Goal: Information Seeking & Learning: Learn about a topic

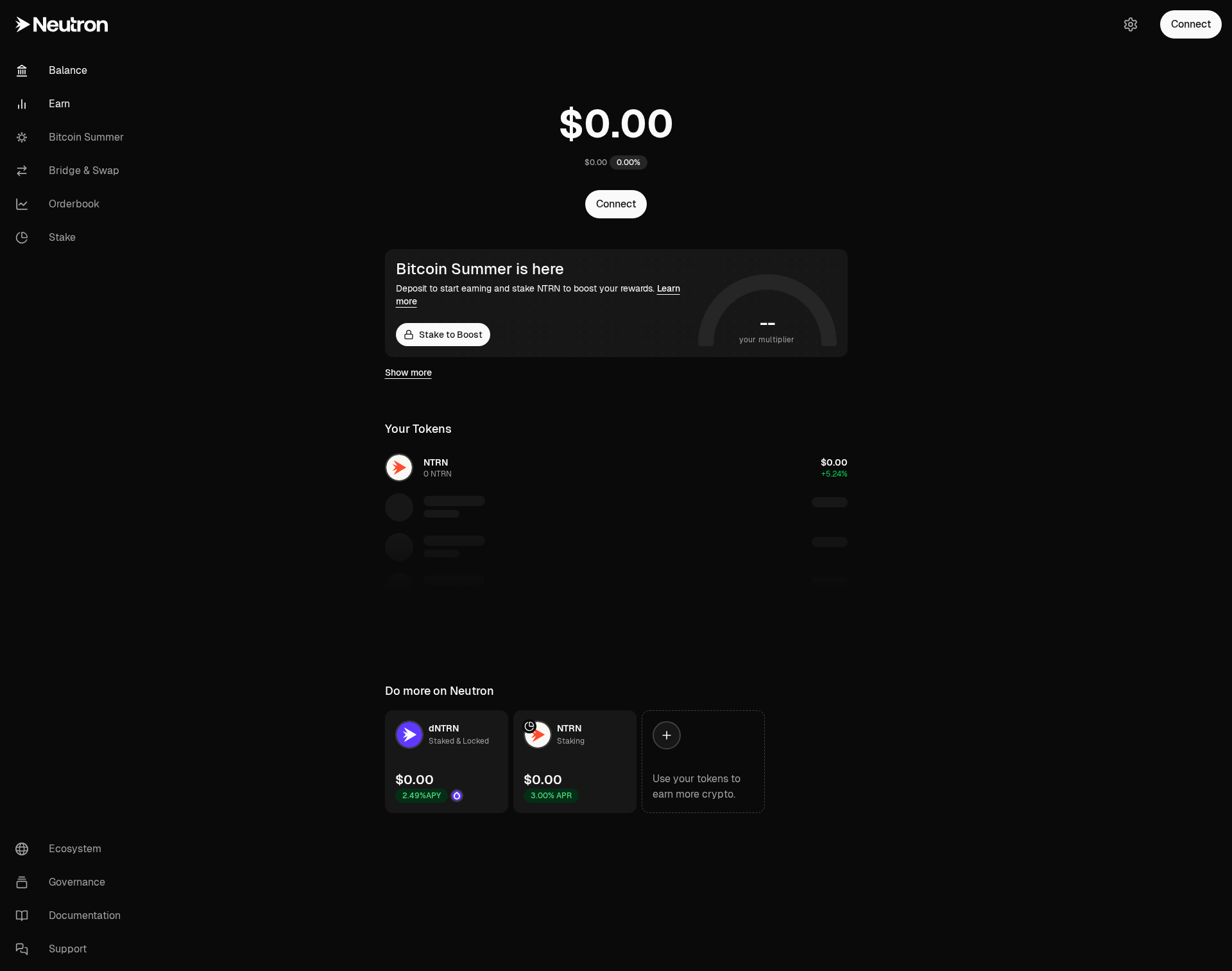
click at [61, 107] on link "Earn" at bounding box center [71, 104] width 133 height 34
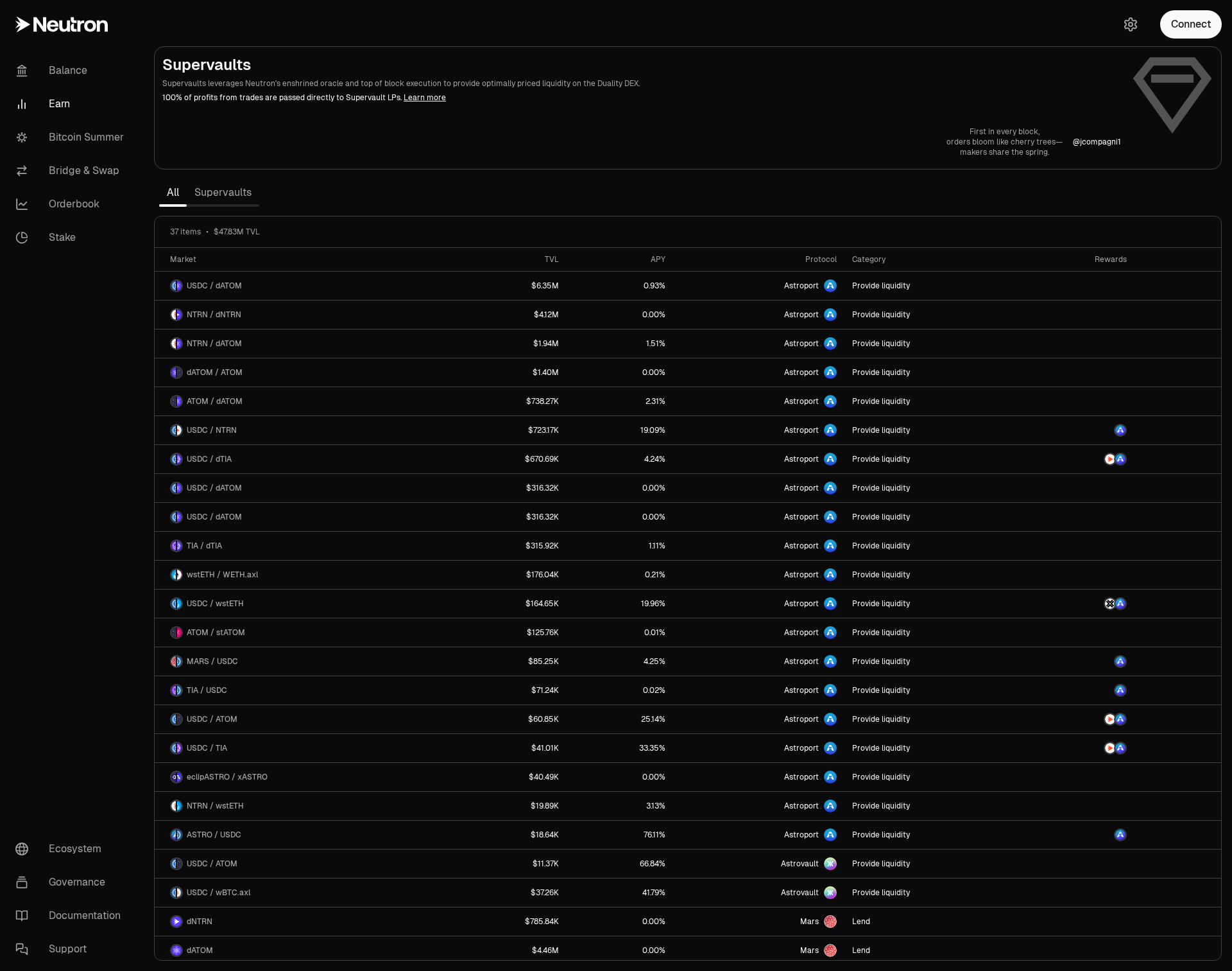
click at [248, 200] on link "Supervaults" at bounding box center [223, 192] width 73 height 25
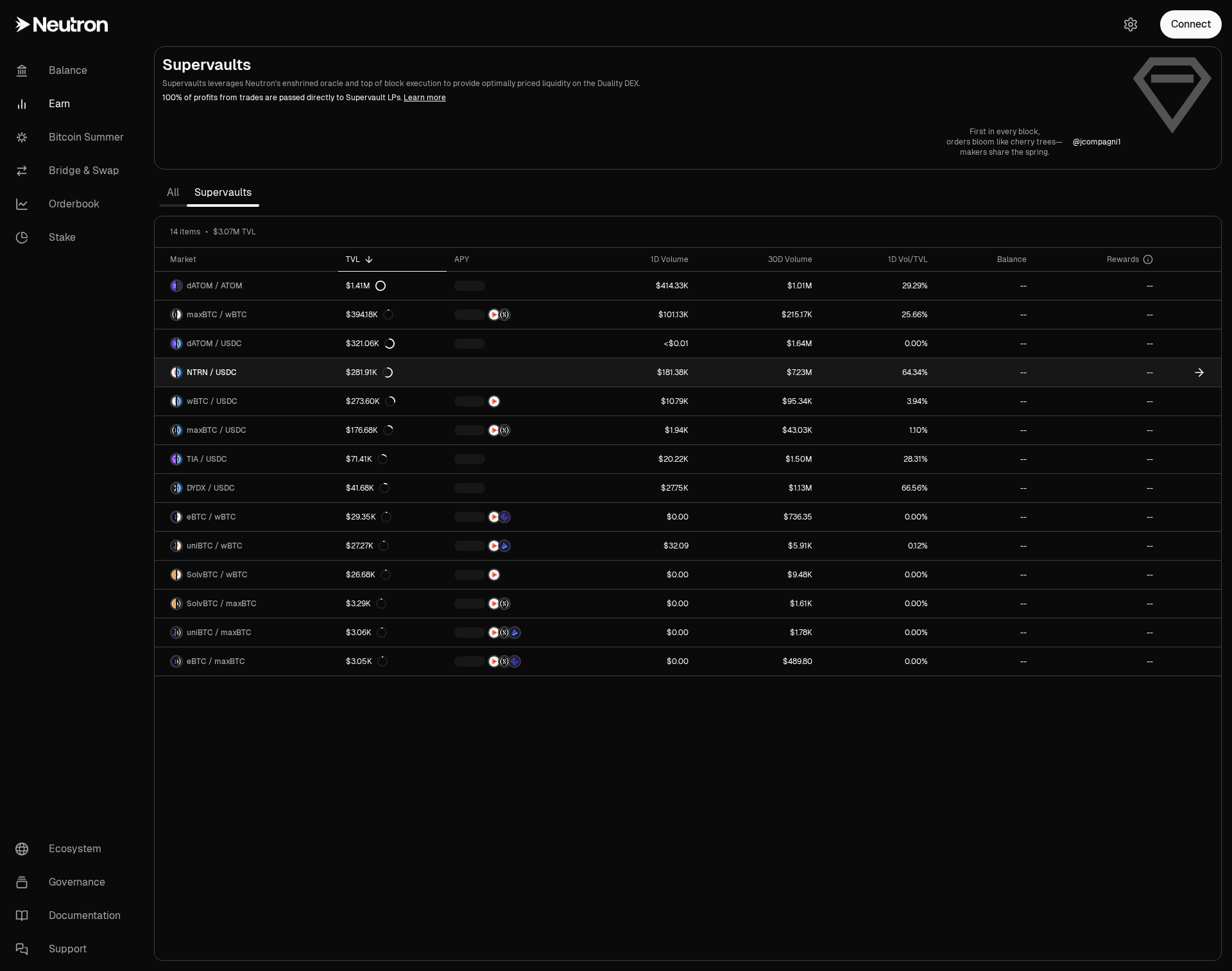
click at [237, 372] on link "NTRN / USDC" at bounding box center [246, 372] width 183 height 28
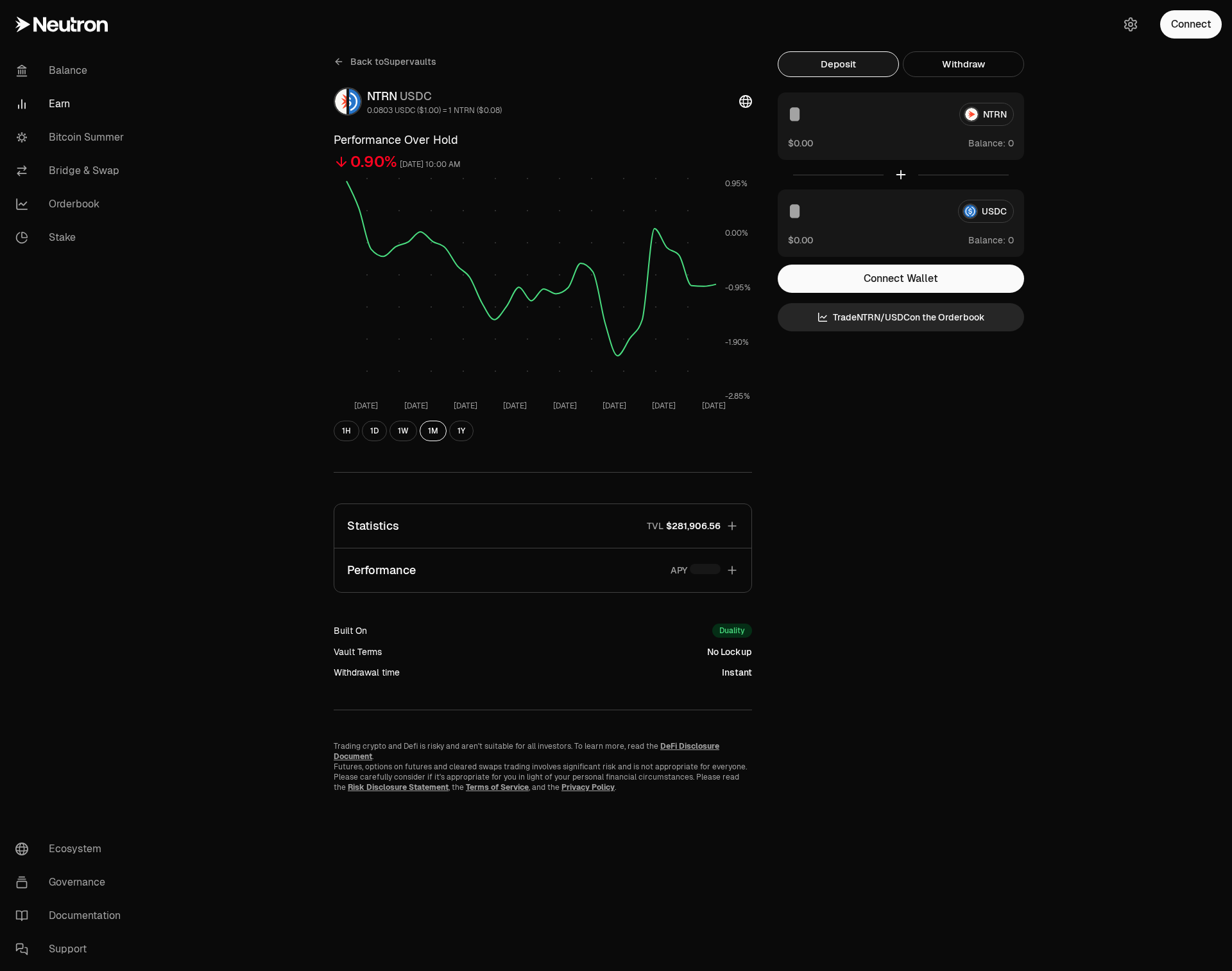
click at [568, 521] on button "Statistics TVL $281,906.56" at bounding box center [543, 526] width 417 height 44
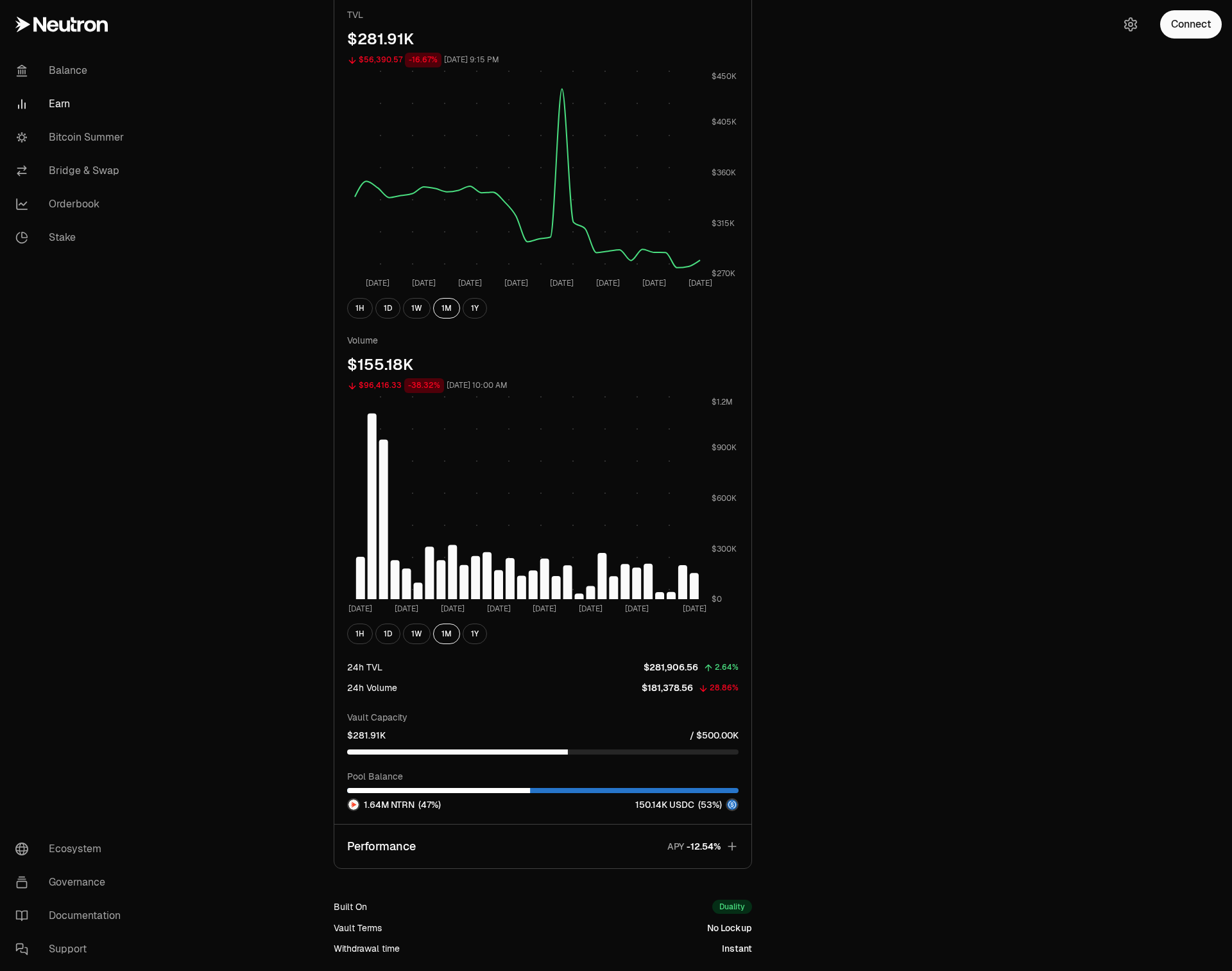
scroll to position [691, 0]
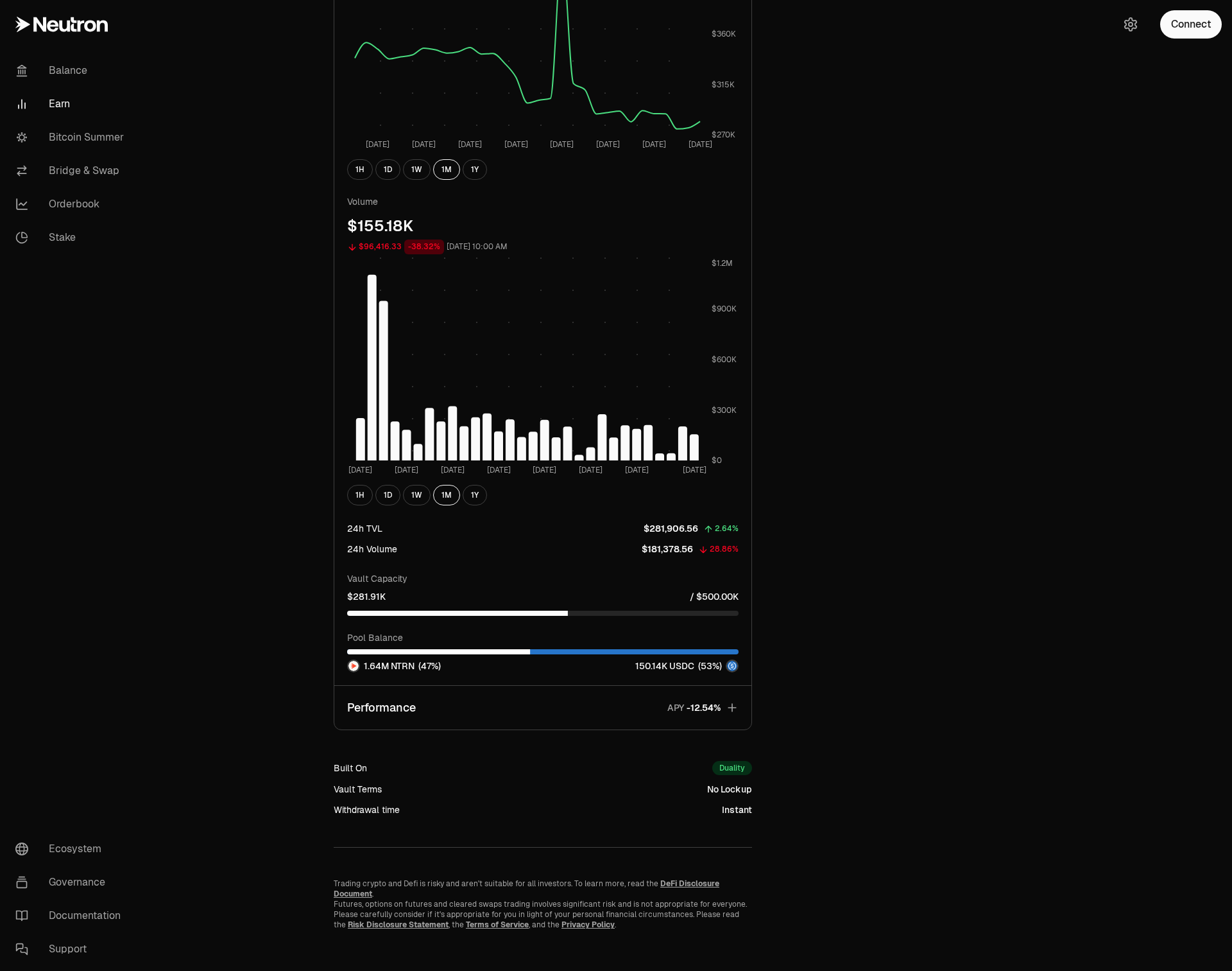
click at [553, 707] on button "Performance APY" at bounding box center [543, 708] width 417 height 44
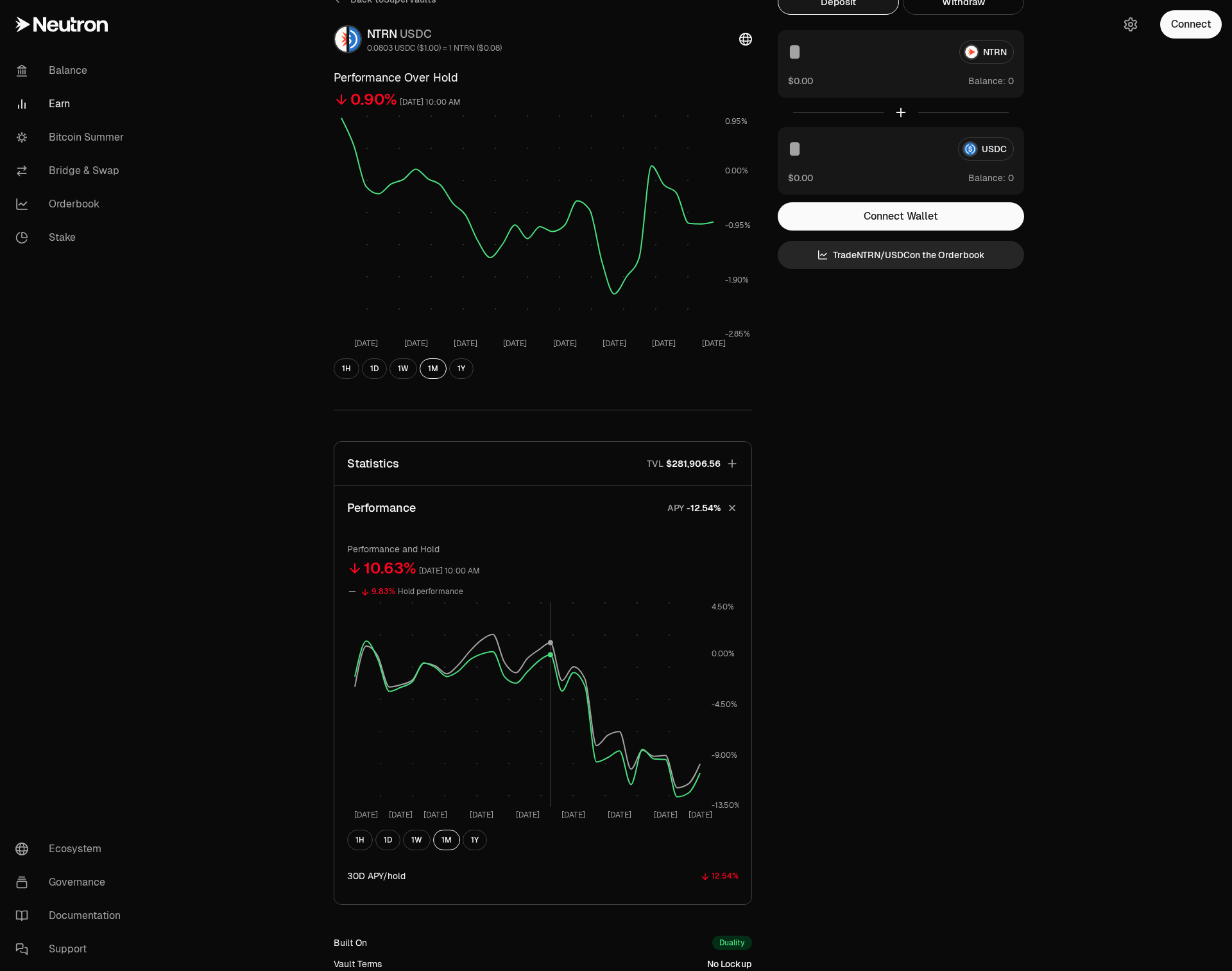
scroll to position [59, 0]
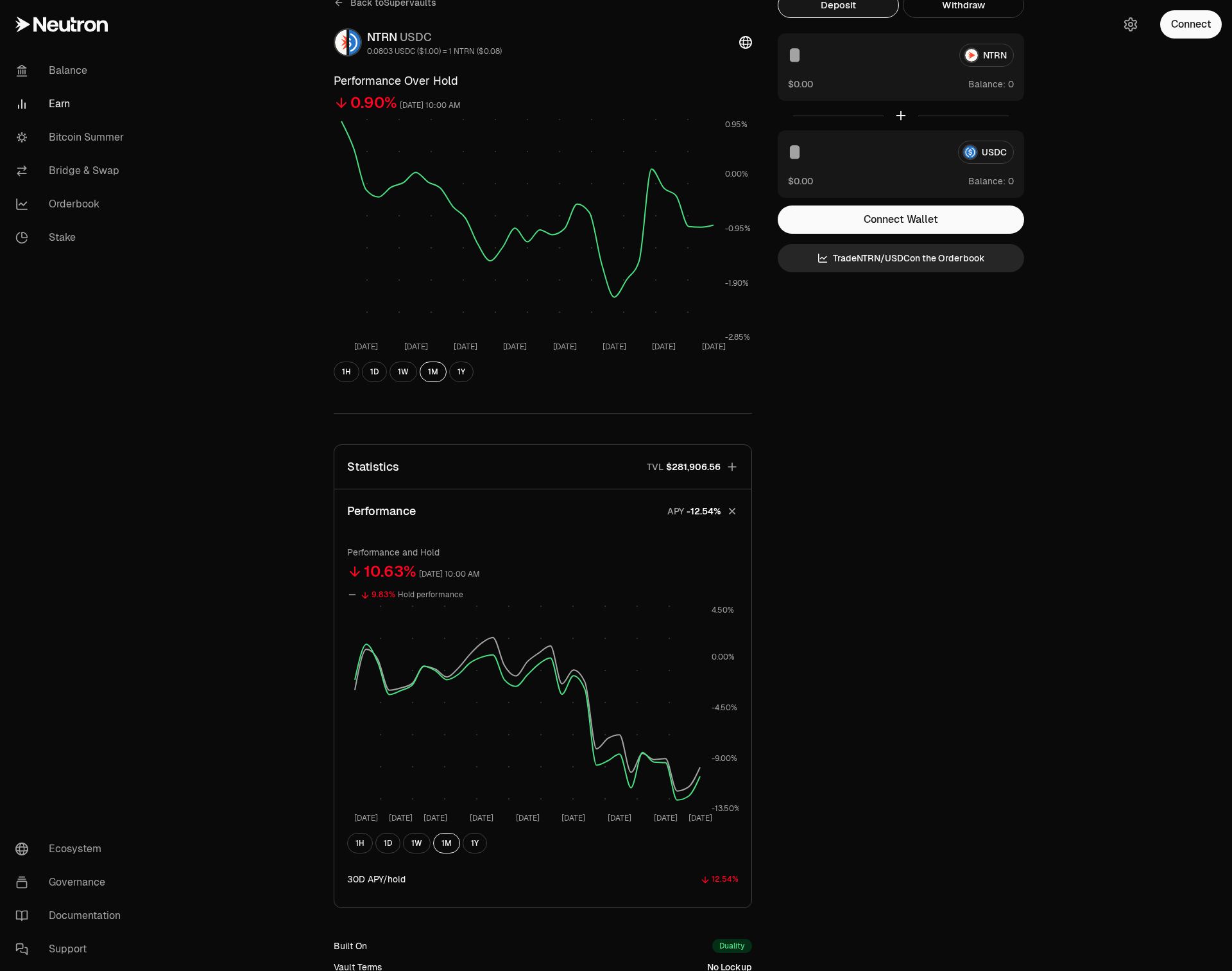
click at [552, 468] on button "Statistics TVL $281,906.56" at bounding box center [543, 467] width 417 height 44
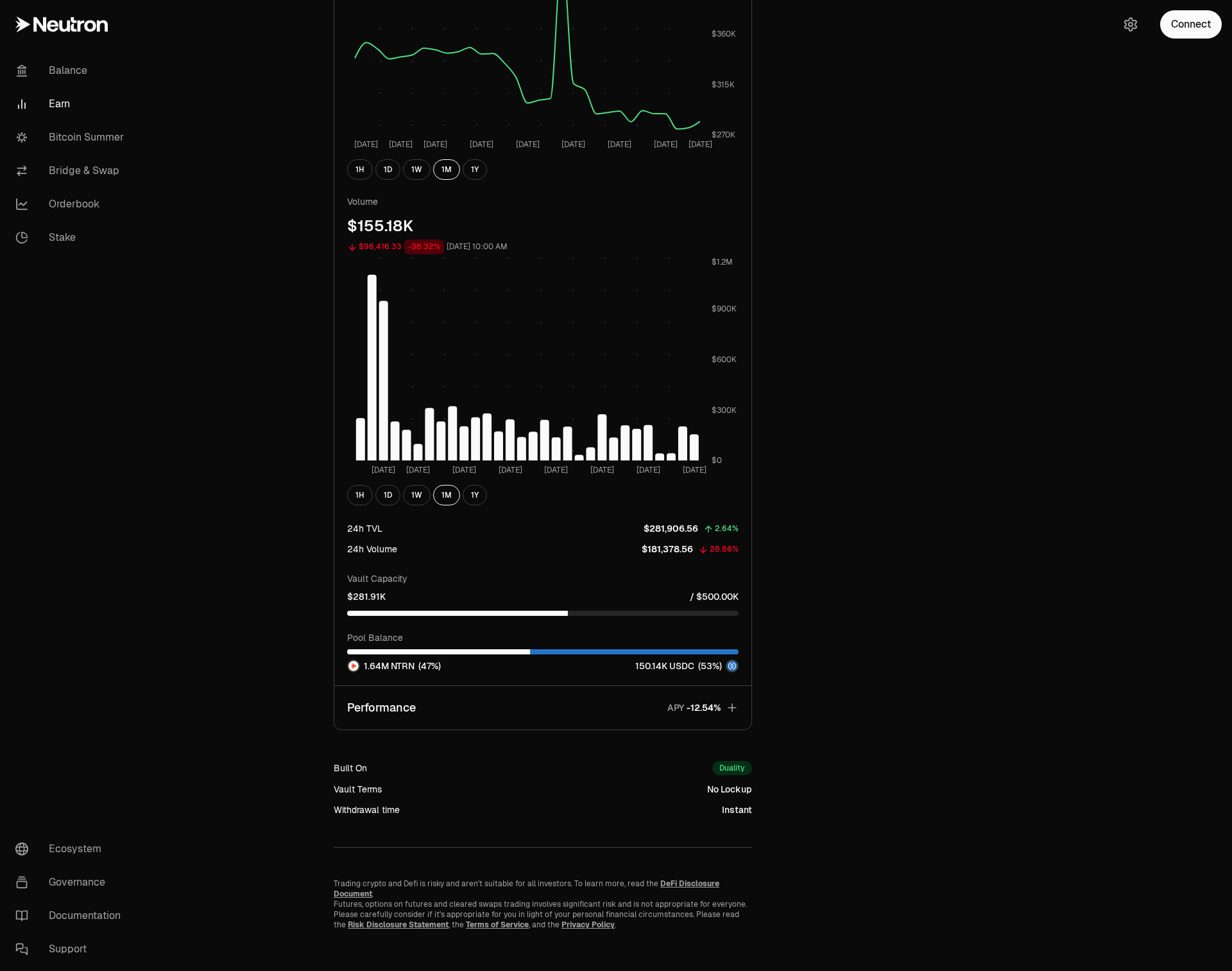
click at [497, 709] on button "Performance APY" at bounding box center [543, 708] width 417 height 44
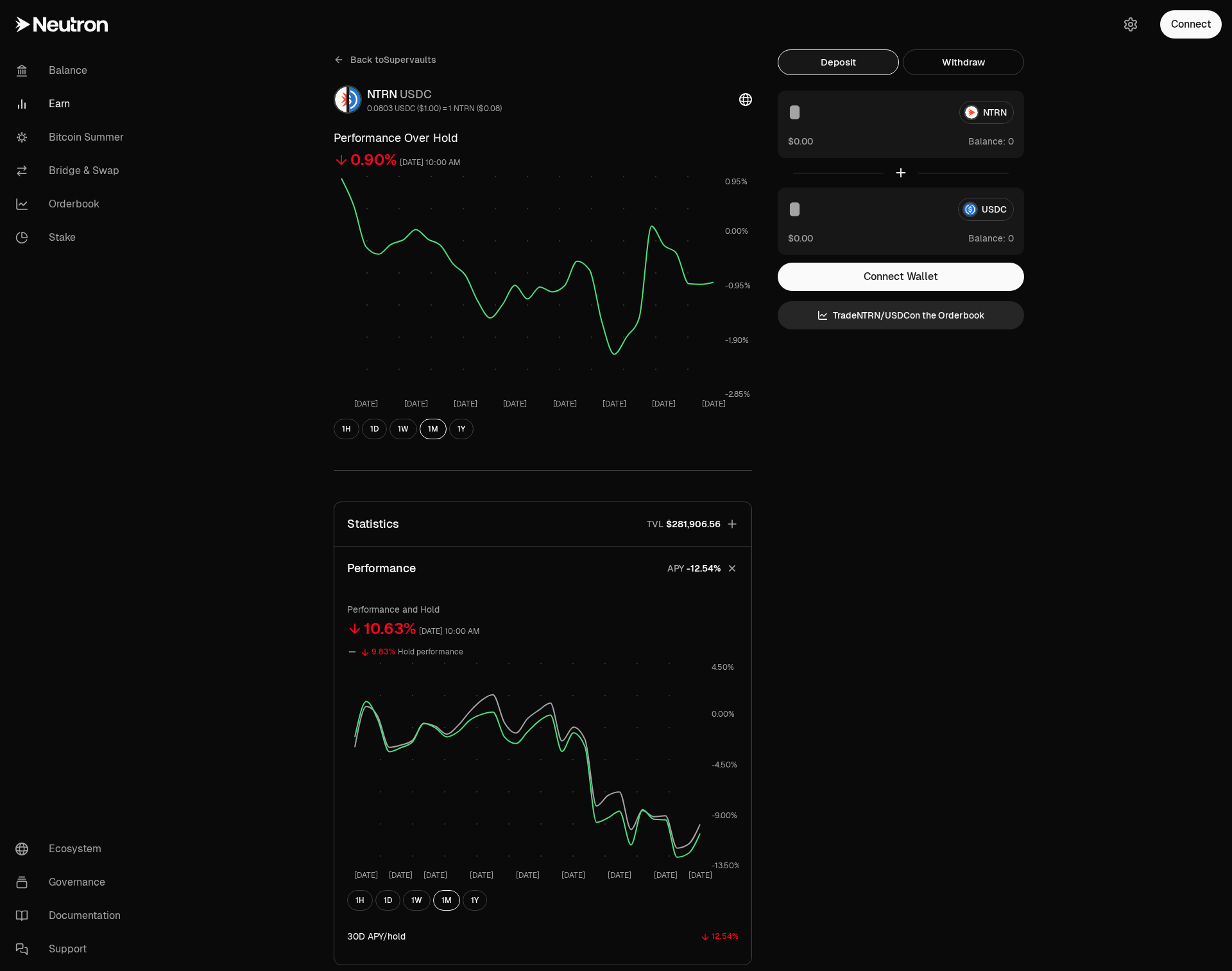
scroll to position [0, 0]
click at [613, 535] on button "Statistics TVL $281,906.56" at bounding box center [543, 526] width 417 height 44
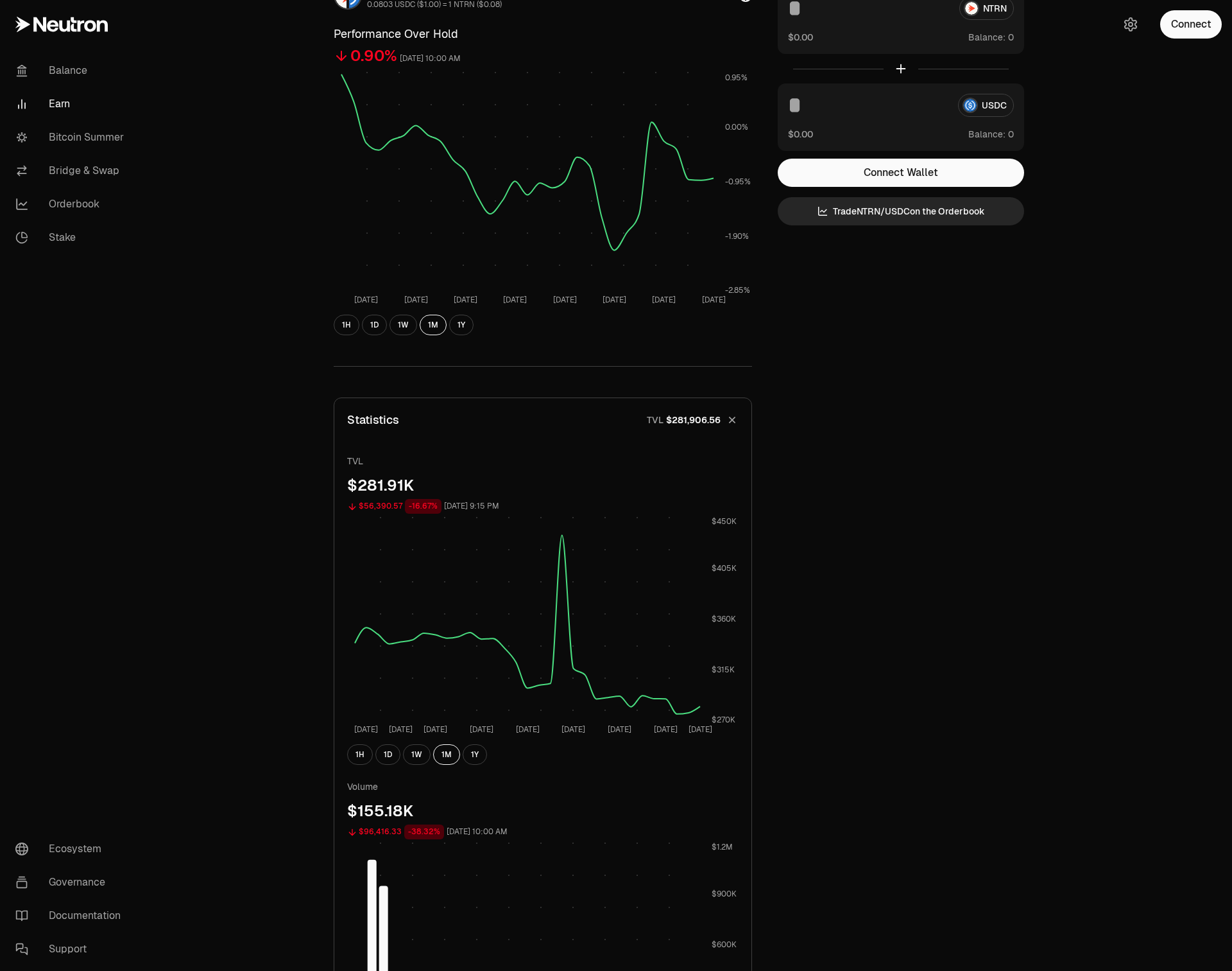
scroll to position [114, 0]
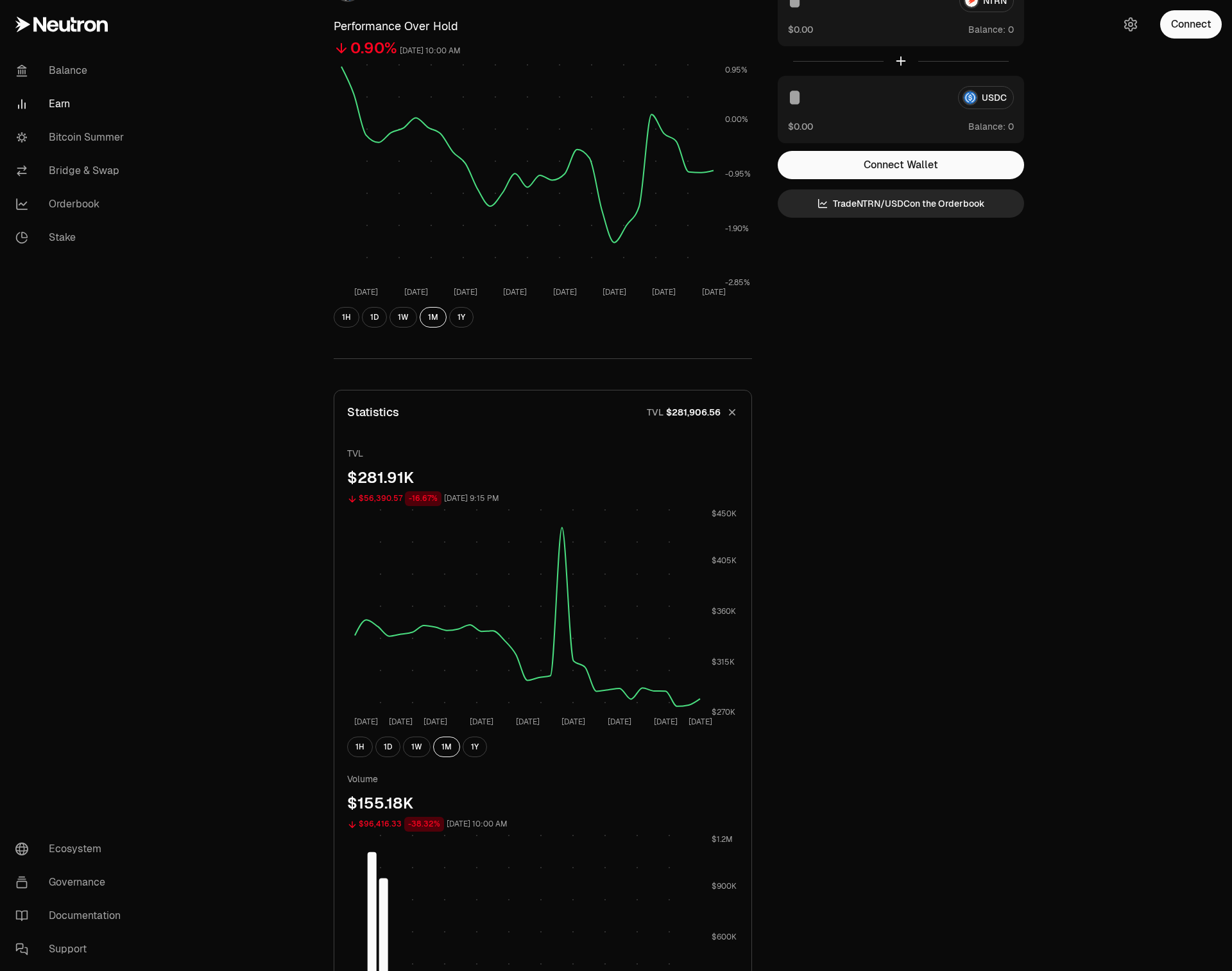
click at [728, 413] on icon "button" at bounding box center [732, 412] width 18 height 18
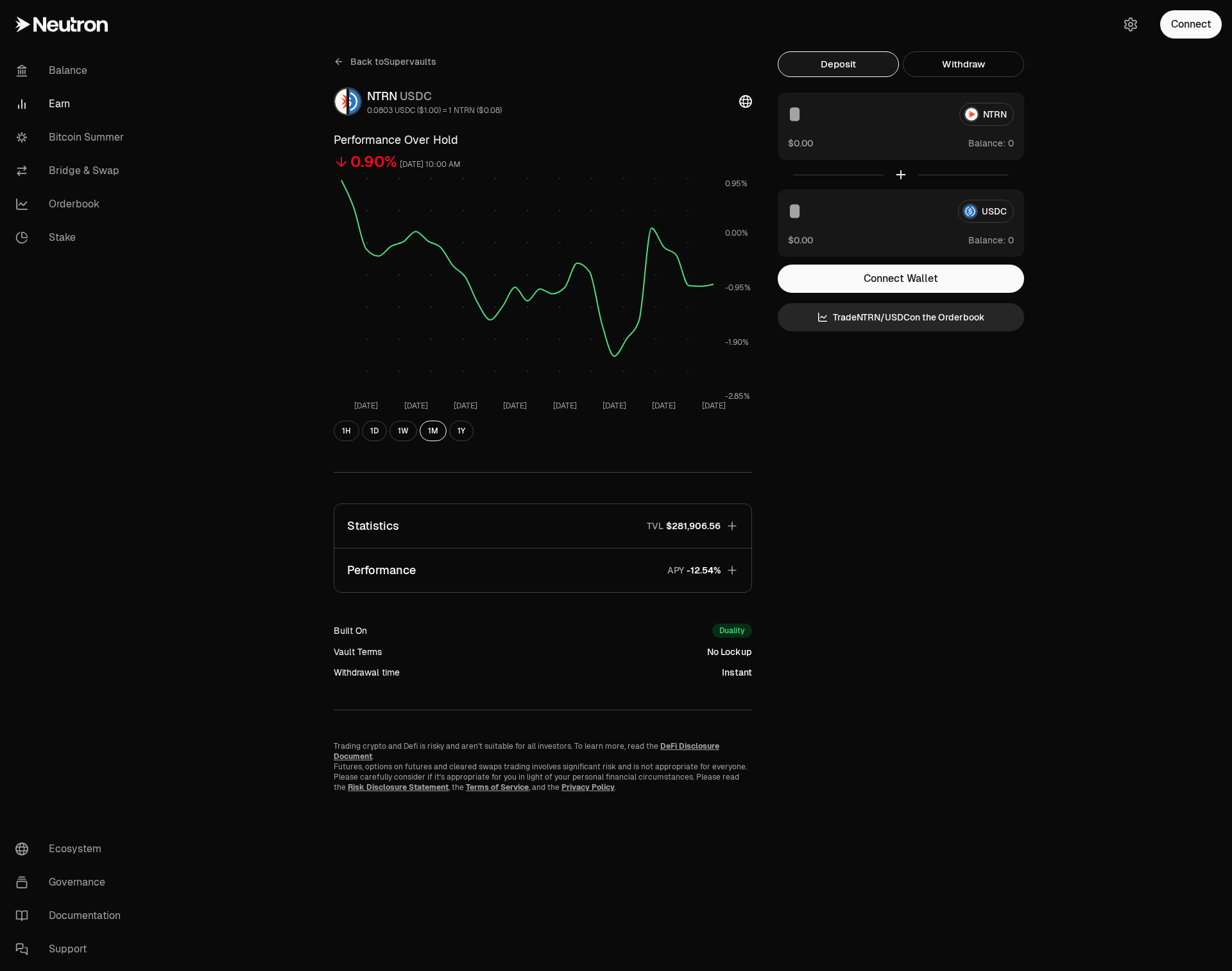
click at [621, 578] on button "Performance APY" at bounding box center [543, 571] width 417 height 44
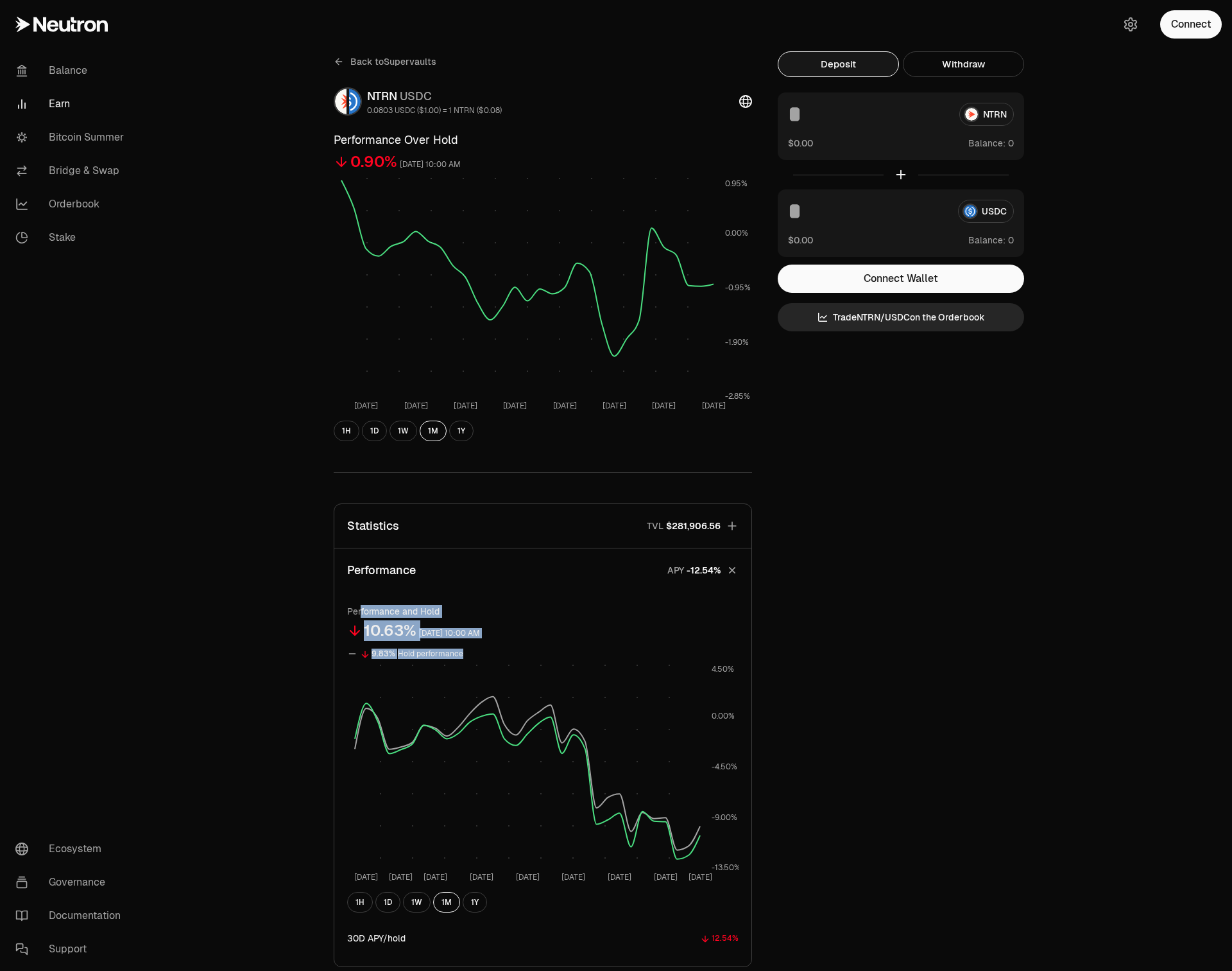
drag, startPoint x: 488, startPoint y: 655, endPoint x: 361, endPoint y: 616, distance: 132.9
click at [361, 616] on div "Performance and Hold 10.63% [DATE] 10:00 AM 9.83% Hold performance [DATE] [DATE…" at bounding box center [543, 759] width 391 height 308
click at [482, 655] on div "9.83% Hold performance" at bounding box center [543, 654] width 391 height 15
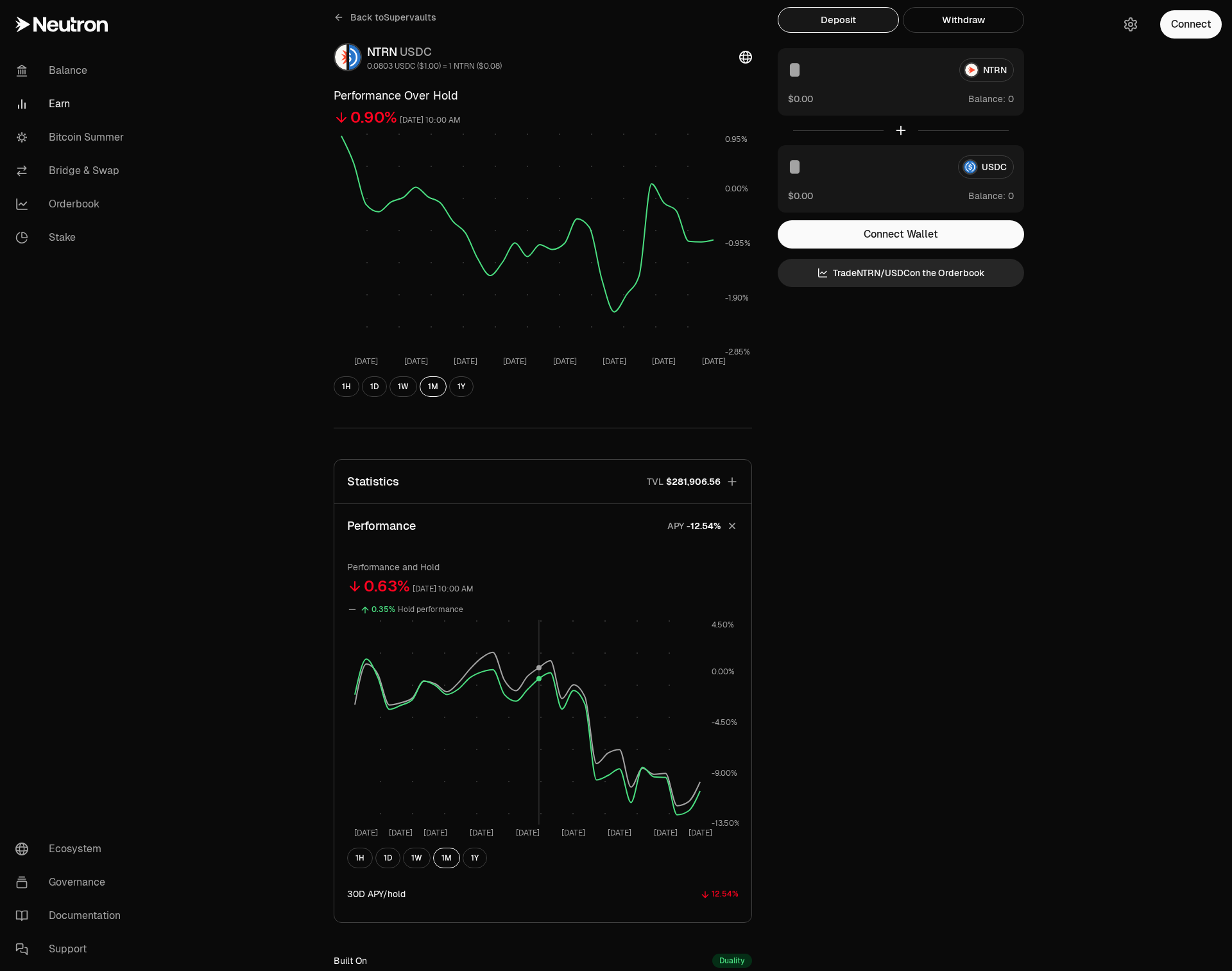
scroll to position [47, 0]
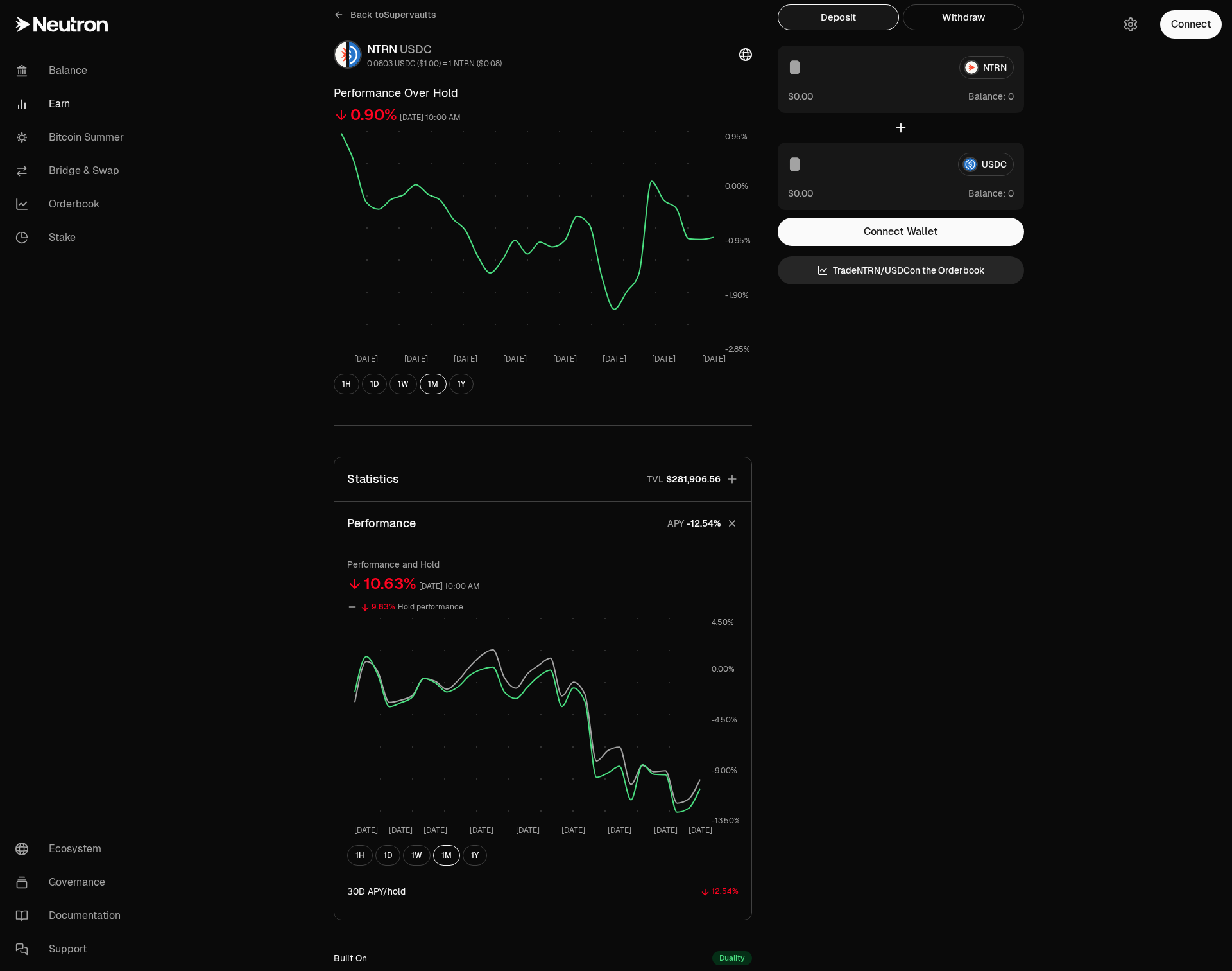
click at [382, 564] on p "Performance and Hold" at bounding box center [543, 564] width 391 height 13
click at [440, 565] on p "Performance and Hold" at bounding box center [543, 564] width 391 height 13
drag, startPoint x: 454, startPoint y: 565, endPoint x: 346, endPoint y: 564, distance: 108.0
click at [346, 564] on div "Performance and Hold 10.63% [DATE] 10:00 AM 9.83% Hold performance [DATE] [DATE…" at bounding box center [543, 732] width 417 height 374
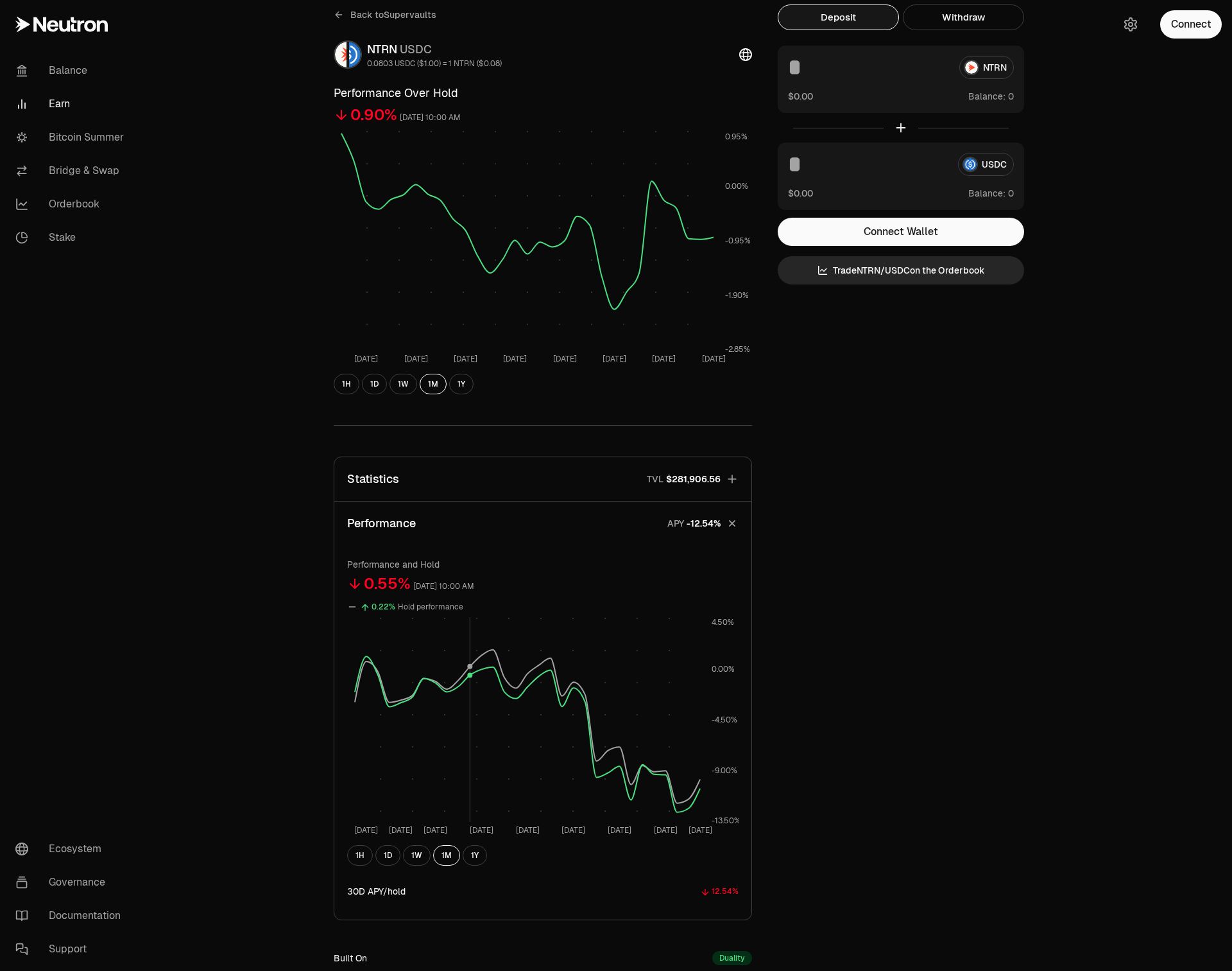
click at [466, 678] on rect at bounding box center [527, 720] width 345 height 205
drag, startPoint x: 464, startPoint y: 606, endPoint x: 360, endPoint y: 582, distance: 106.7
click at [360, 582] on div "10.63% [DATE] 10:00 AM 9.83% Hold performance [DATE] [DATE] [DATE] Sep [DATE] S…" at bounding box center [543, 718] width 391 height 295
drag, startPoint x: 345, startPoint y: 568, endPoint x: 463, endPoint y: 604, distance: 123.4
click at [463, 606] on div "Performance and Hold 10.63% [DATE] 10:00 AM 9.83% Hold performance [DATE] [DATE…" at bounding box center [543, 732] width 417 height 374
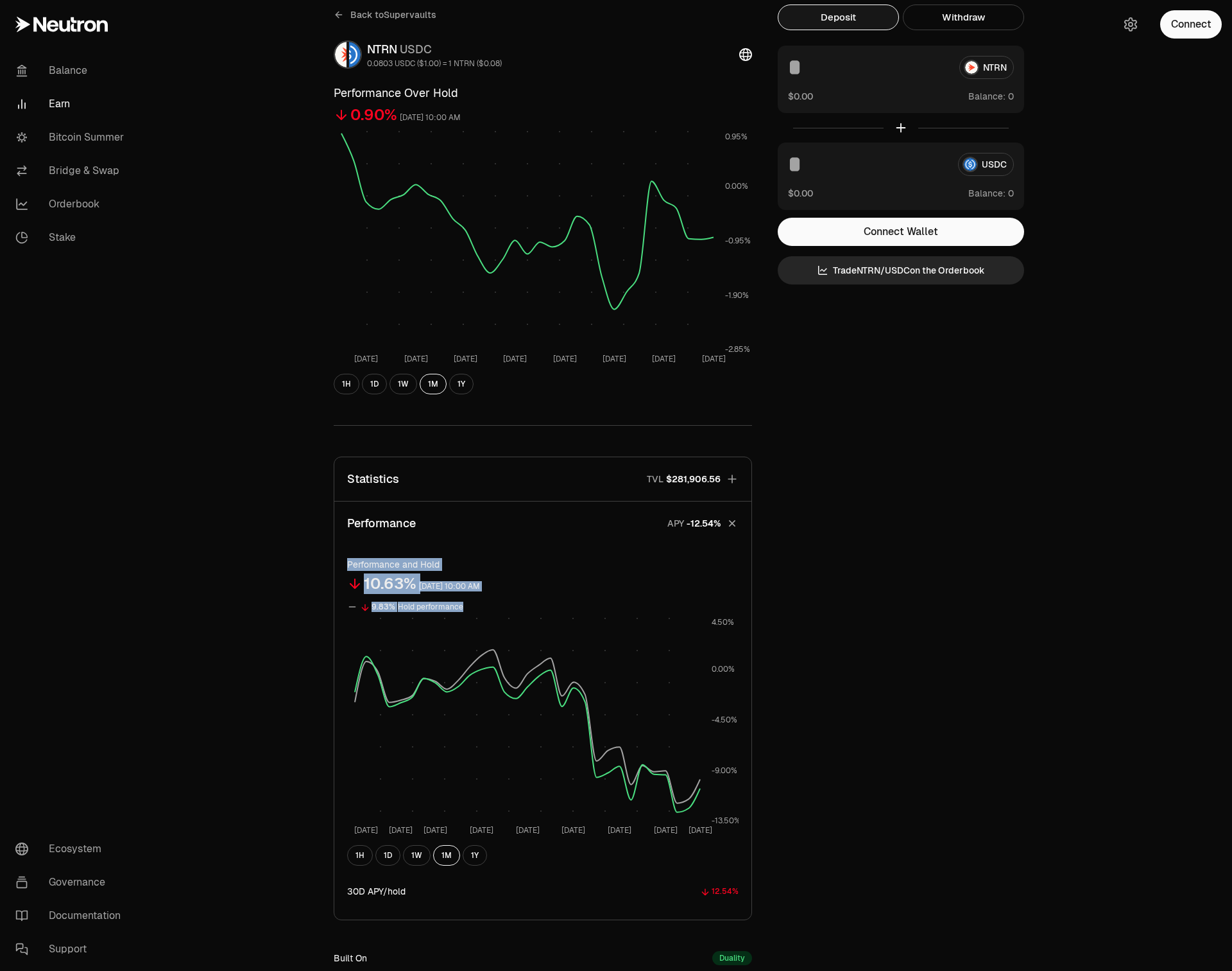
click at [463, 604] on div "9.83% Hold performance" at bounding box center [543, 606] width 391 height 15
drag, startPoint x: 463, startPoint y: 604, endPoint x: 359, endPoint y: 578, distance: 107.2
click at [358, 579] on div "10.63% [DATE] 10:00 AM 9.83% Hold performance [DATE] [DATE] [DATE] Sep [DATE] S…" at bounding box center [543, 718] width 391 height 295
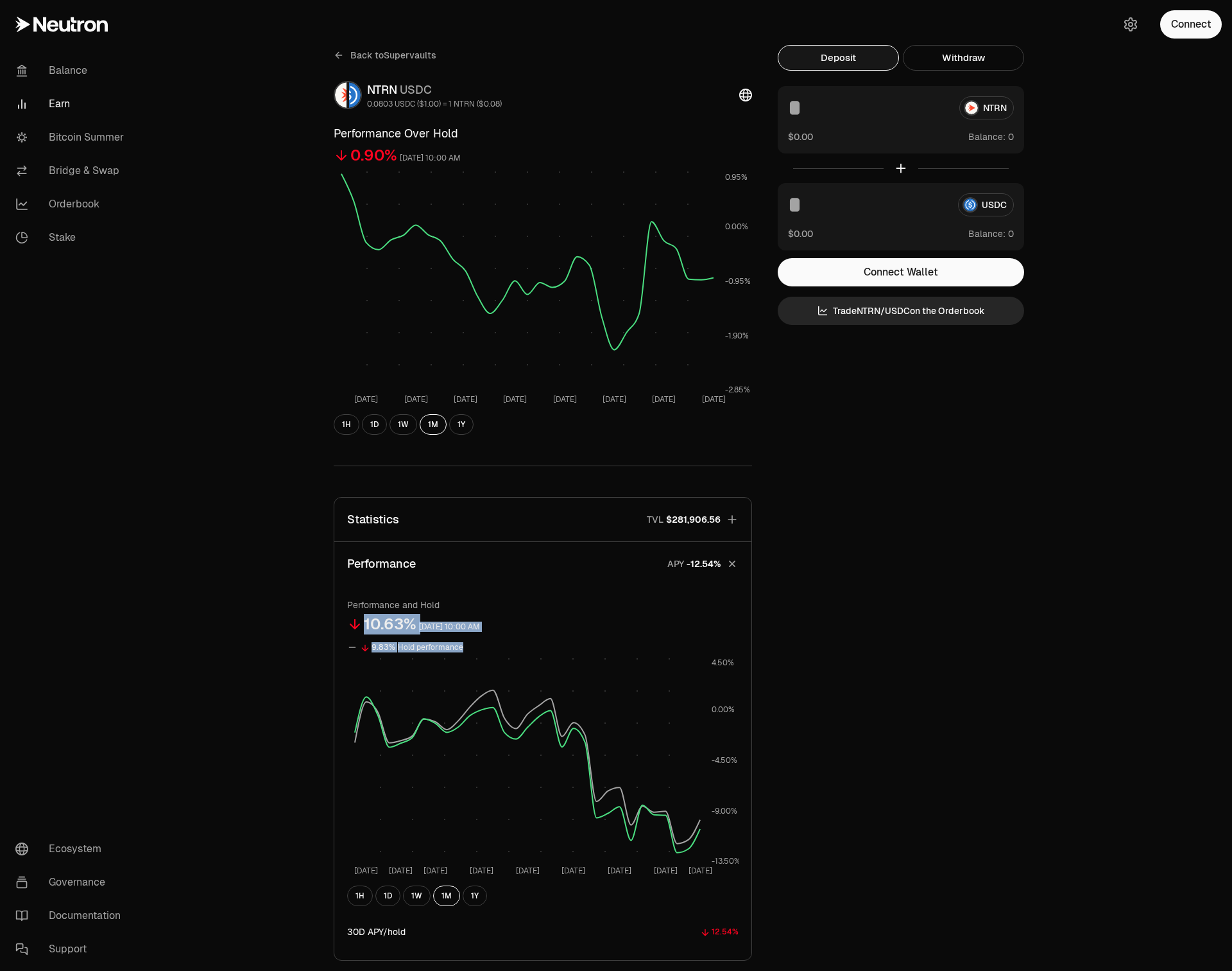
scroll to position [0, 0]
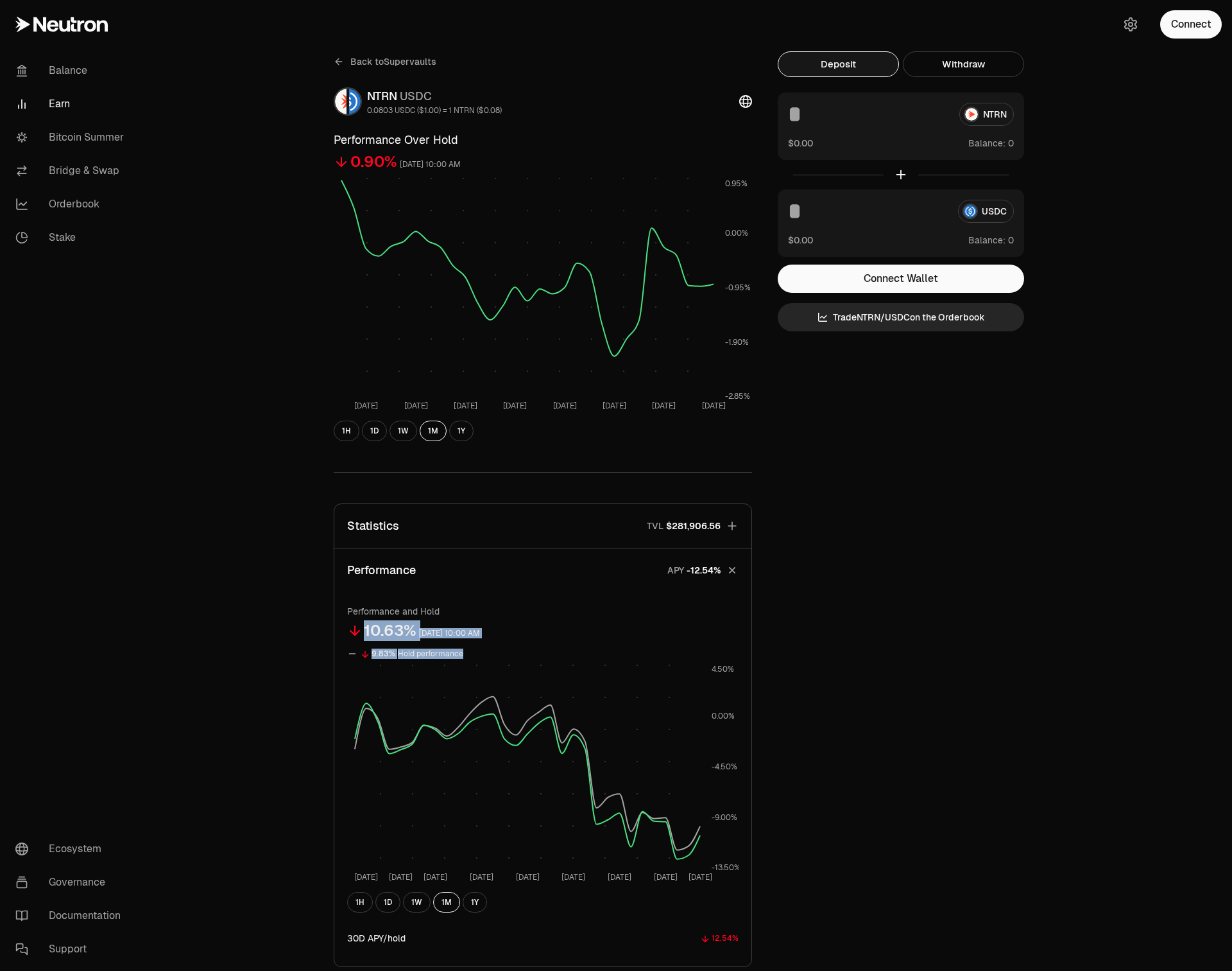
drag, startPoint x: 499, startPoint y: 167, endPoint x: 323, endPoint y: 159, distance: 176.2
click at [321, 159] on div "Back to Supervaults NTRN USDC 0.0803 USDC ($1.00) = 1 NTRN ($0.08) Performance …" at bounding box center [543, 609] width 450 height 1115
click at [507, 641] on div "10.63% [DATE] 10:00 AM" at bounding box center [543, 630] width 391 height 25
drag, startPoint x: 347, startPoint y: 652, endPoint x: 467, endPoint y: 652, distance: 120.0
click at [469, 652] on div "9.83% Hold performance" at bounding box center [543, 654] width 391 height 15
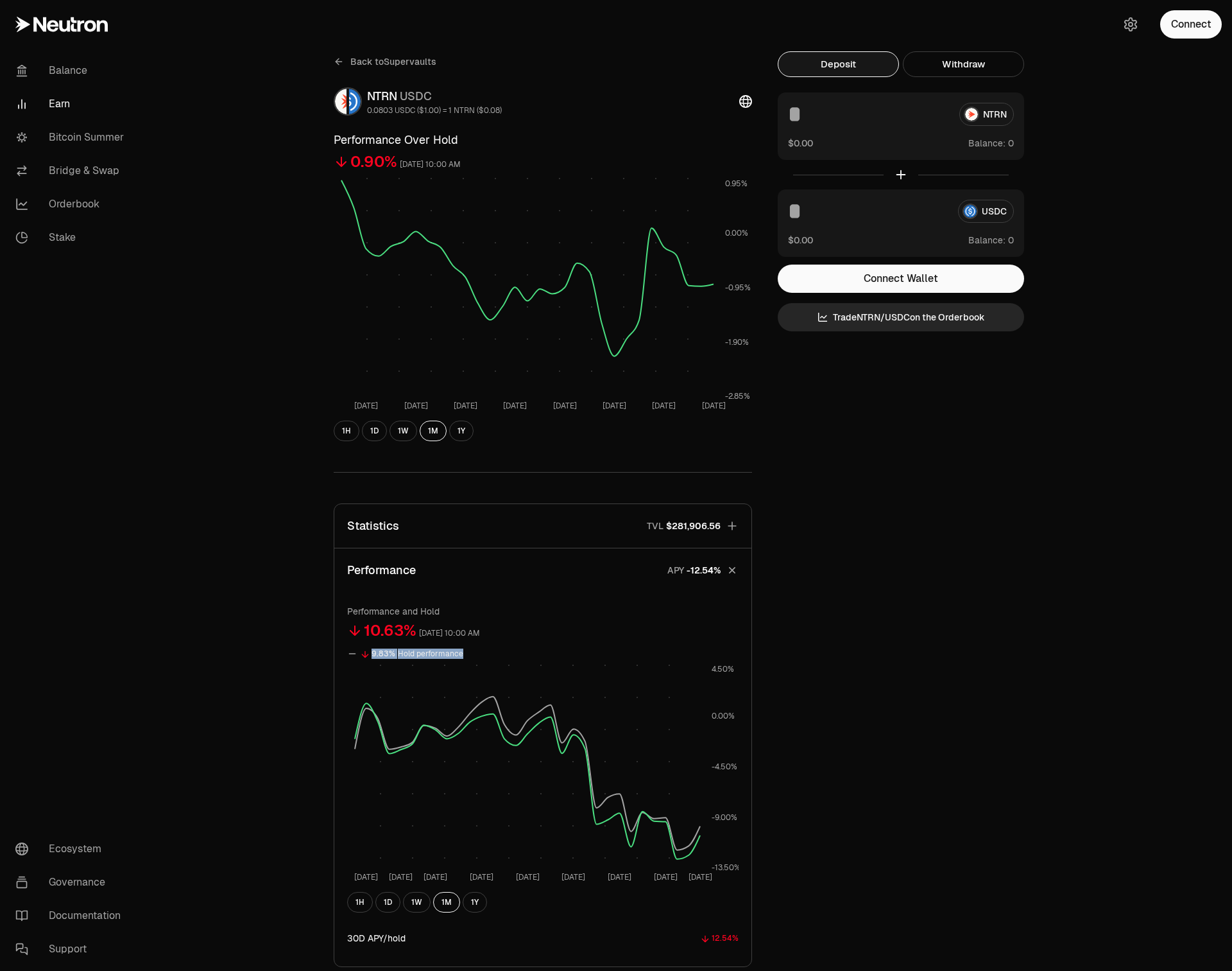
click at [467, 652] on div "9.83% Hold performance" at bounding box center [543, 654] width 391 height 15
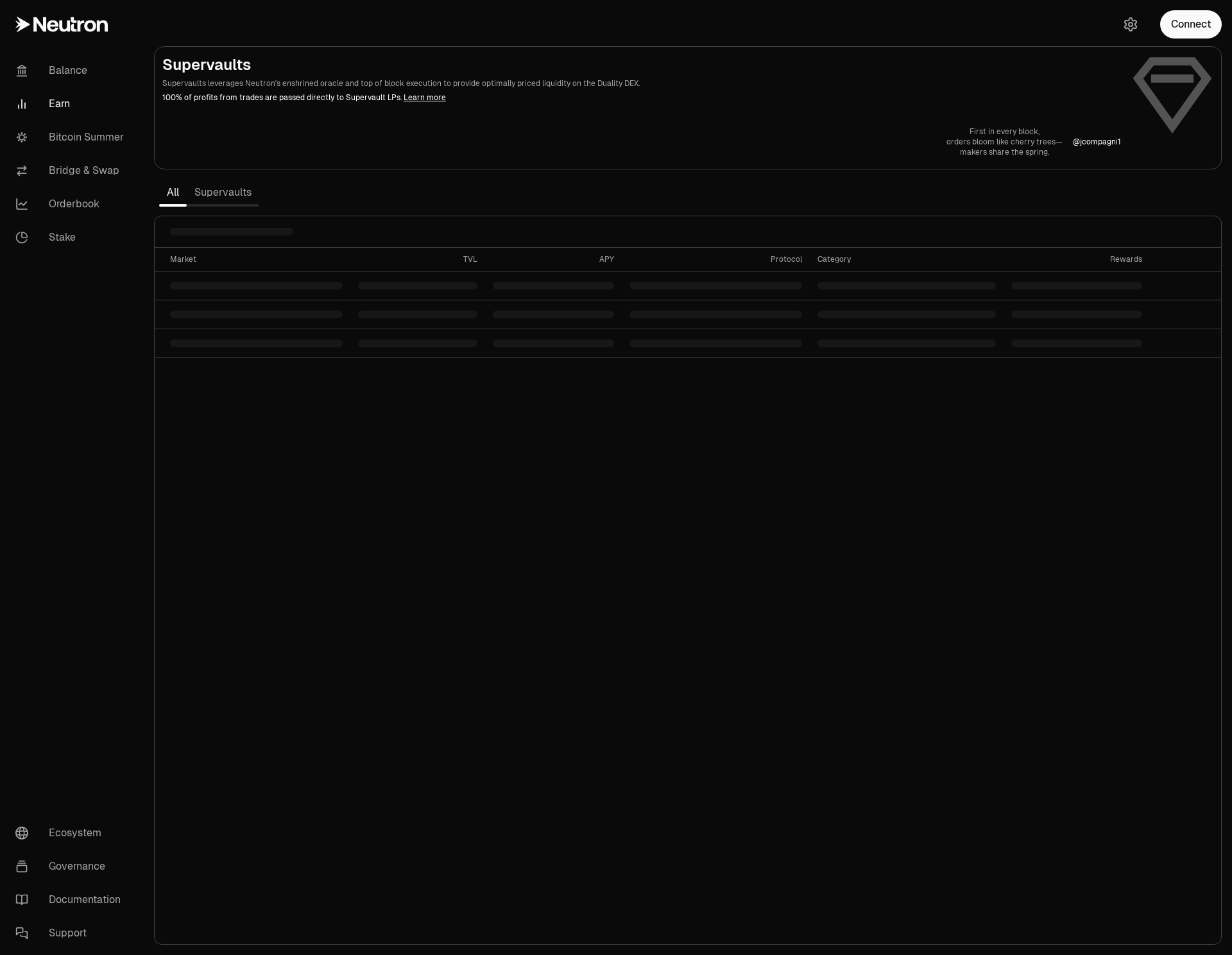
click at [215, 203] on link "Supervaults" at bounding box center [223, 192] width 73 height 25
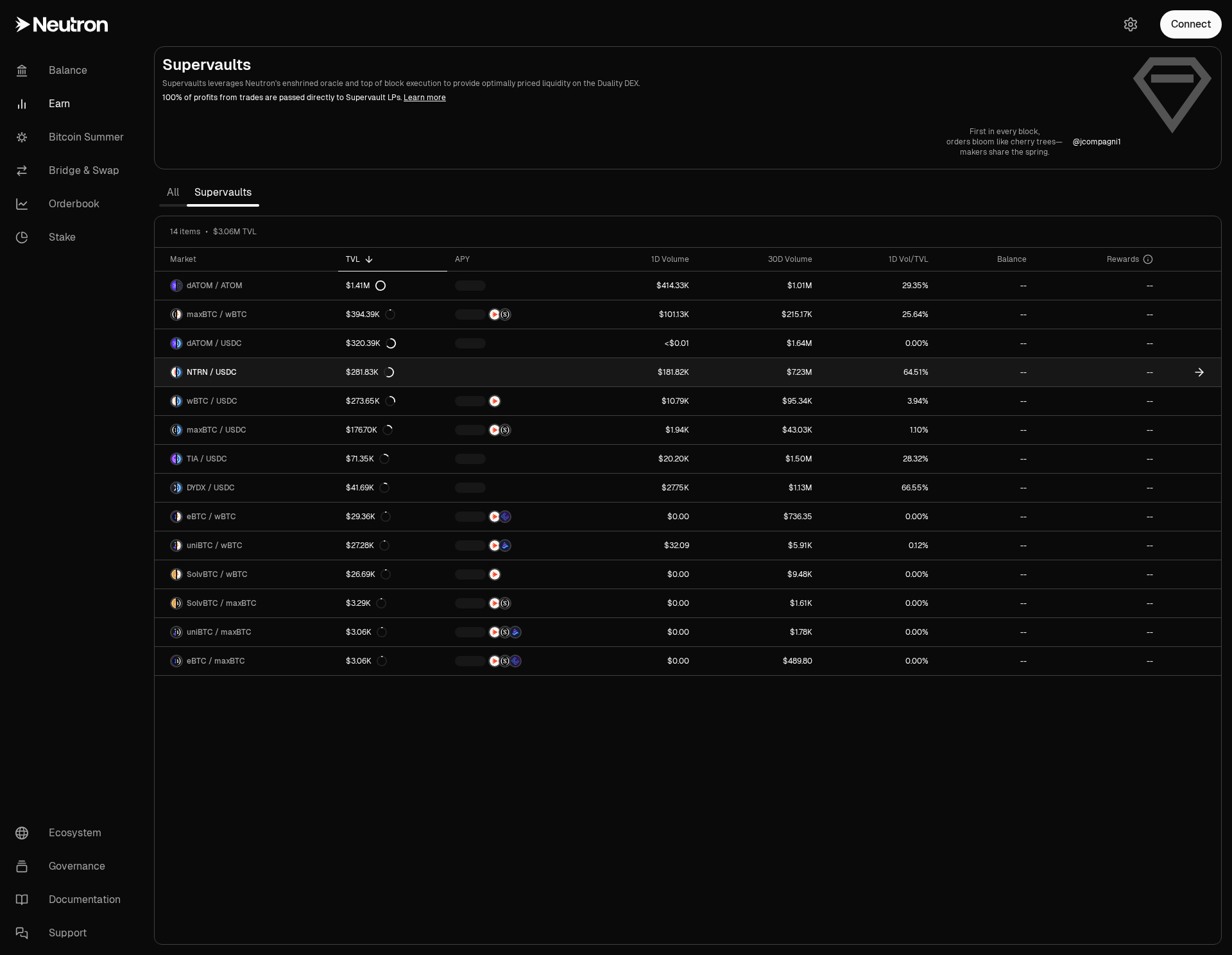
click at [287, 378] on link "NTRN / USDC" at bounding box center [246, 372] width 183 height 28
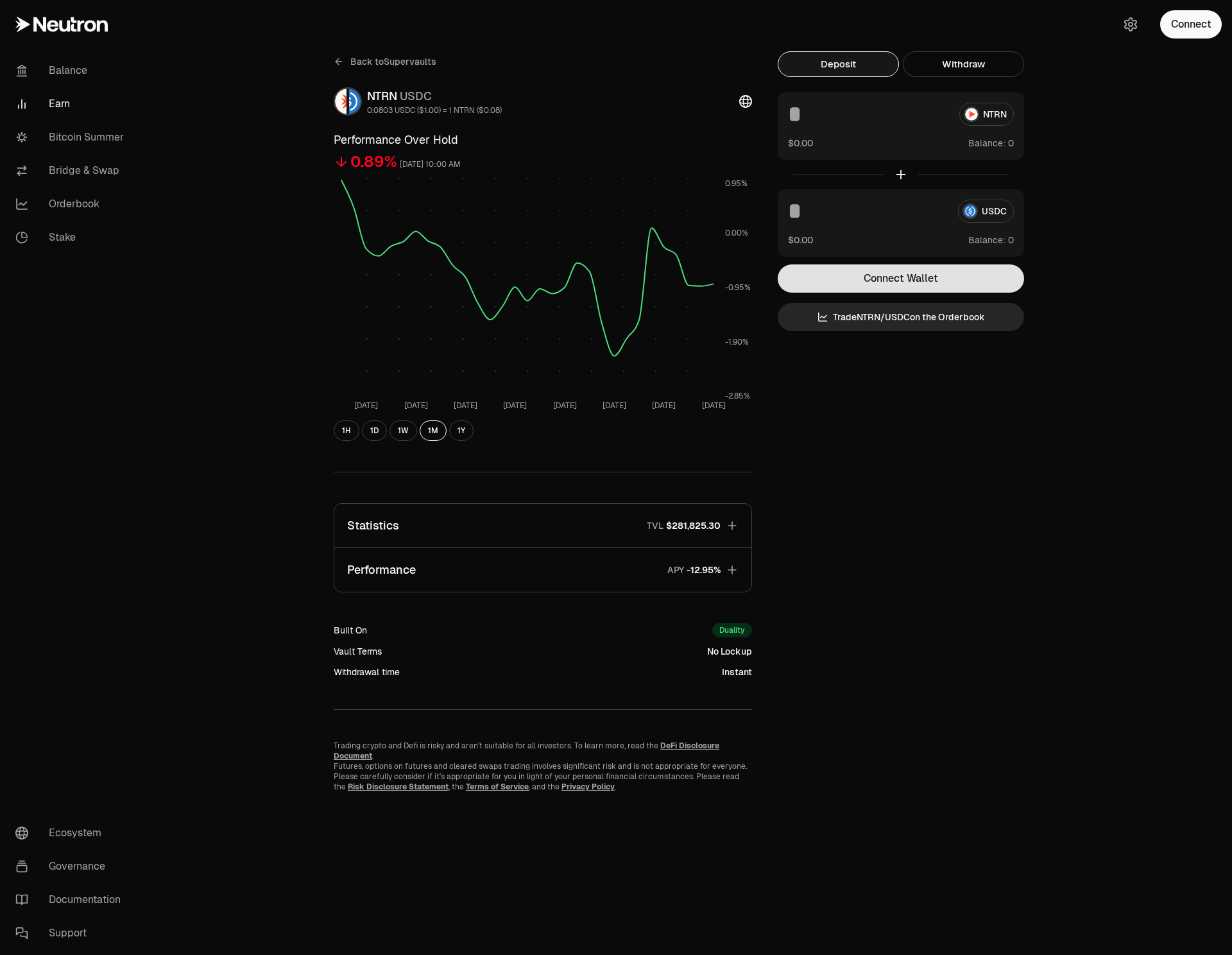
click at [920, 282] on button "Connect Wallet" at bounding box center [900, 278] width 246 height 28
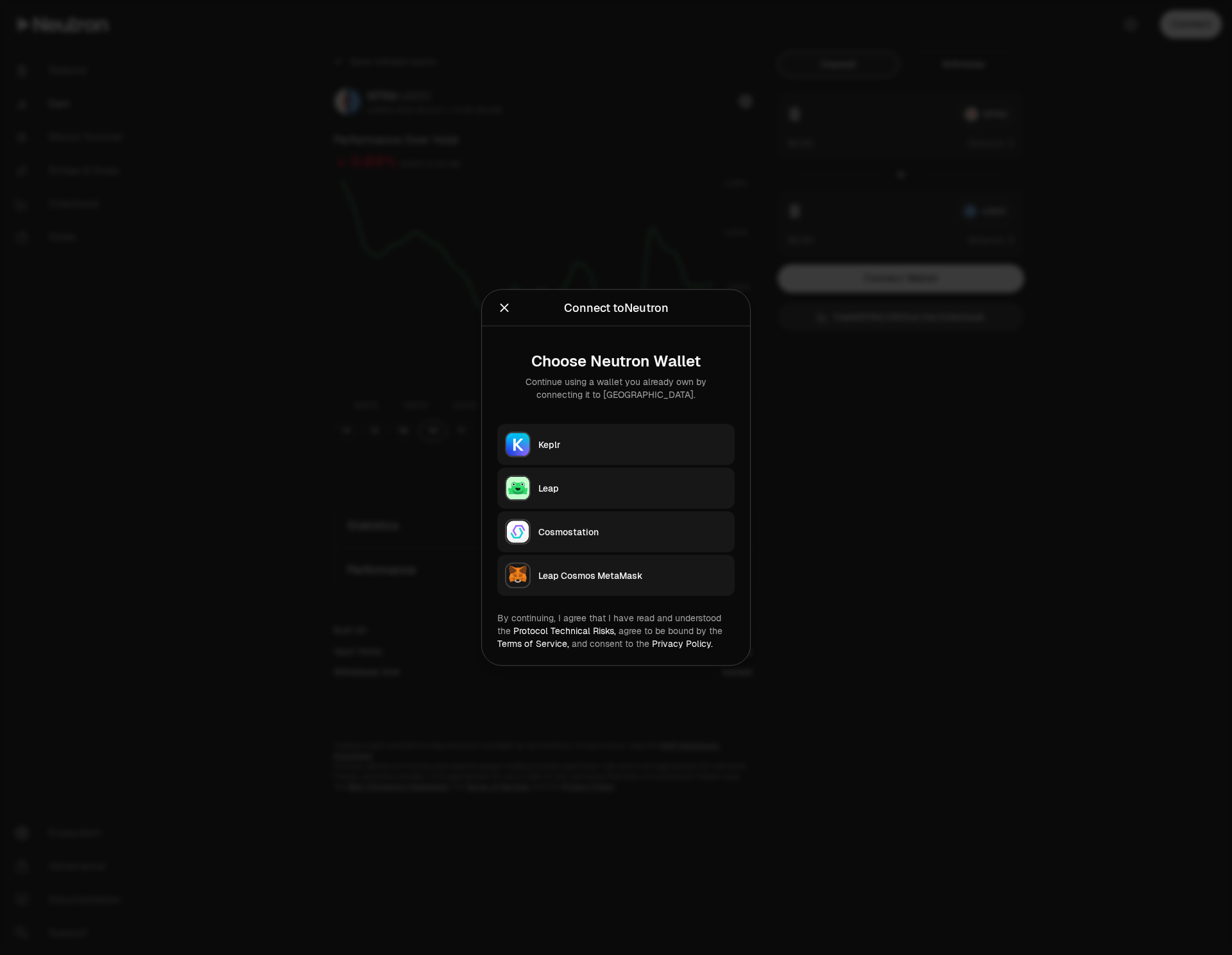
click at [609, 500] on button "Leap" at bounding box center [616, 489] width 237 height 41
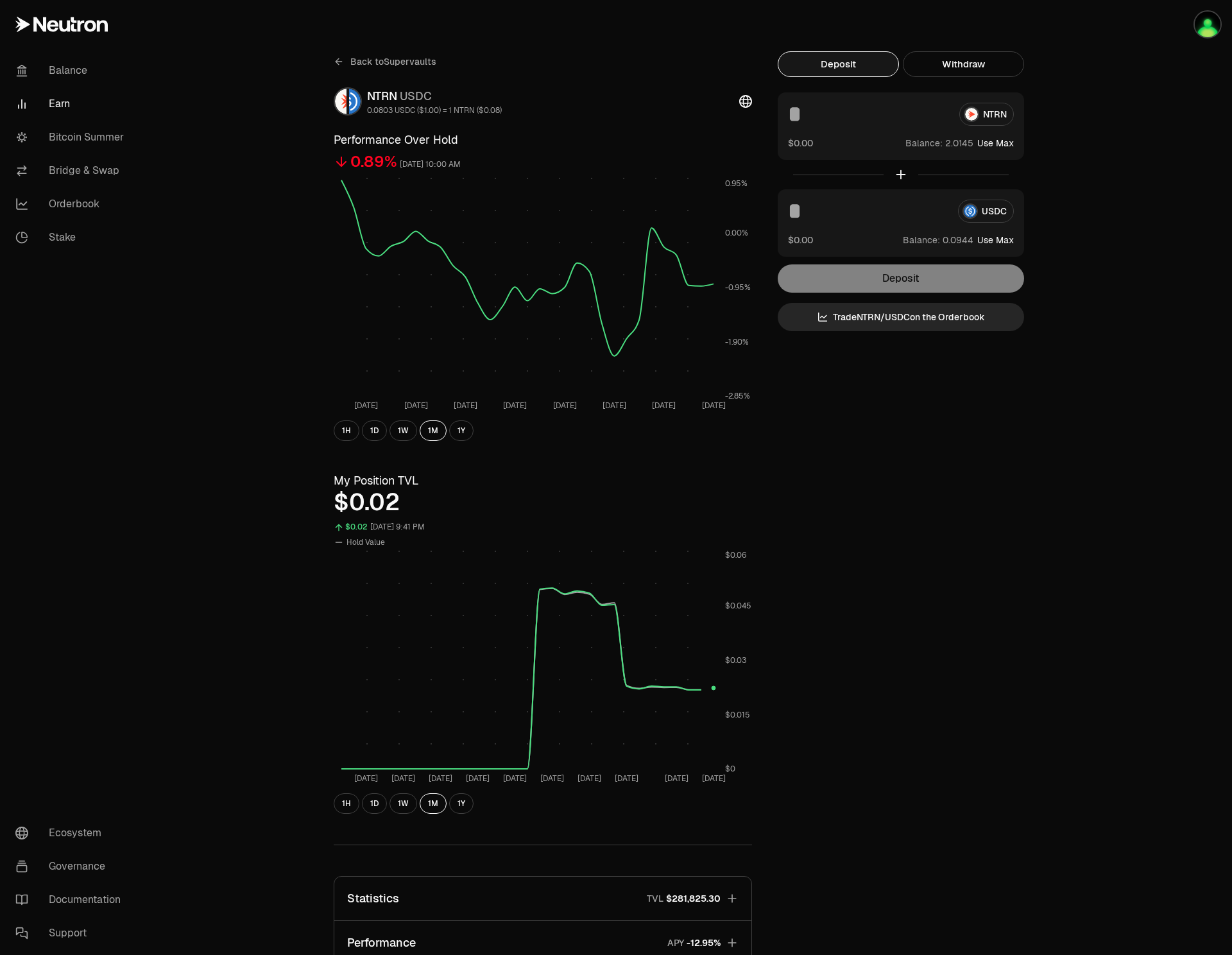
click at [850, 126] on div "NTRN $0.00 Balance: Use Max" at bounding box center [900, 126] width 246 height 67
click at [840, 121] on input at bounding box center [868, 115] width 161 height 23
type input "*"
click at [960, 54] on button "Withdraw" at bounding box center [964, 64] width 121 height 25
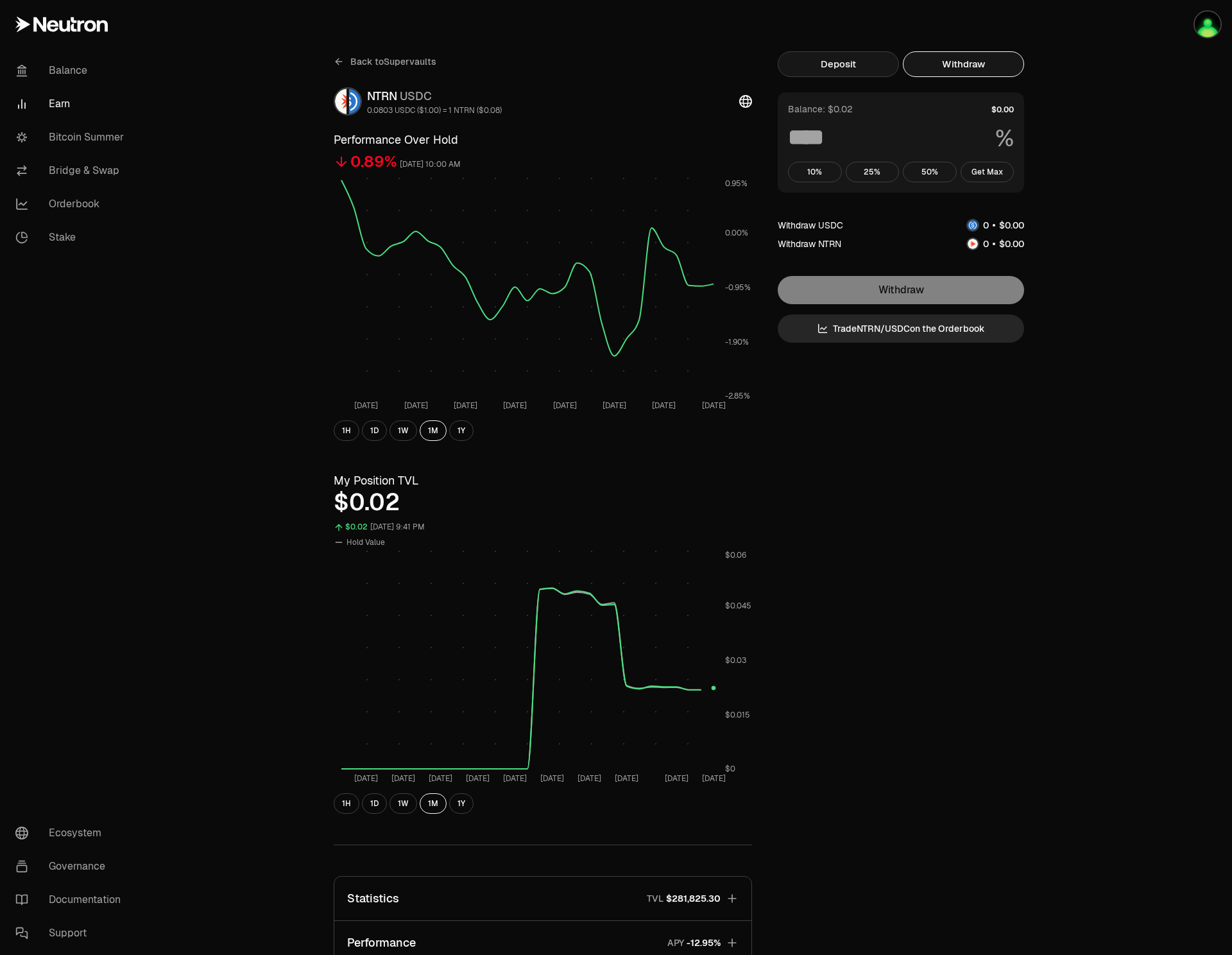
click at [861, 71] on button "Deposit" at bounding box center [838, 64] width 121 height 25
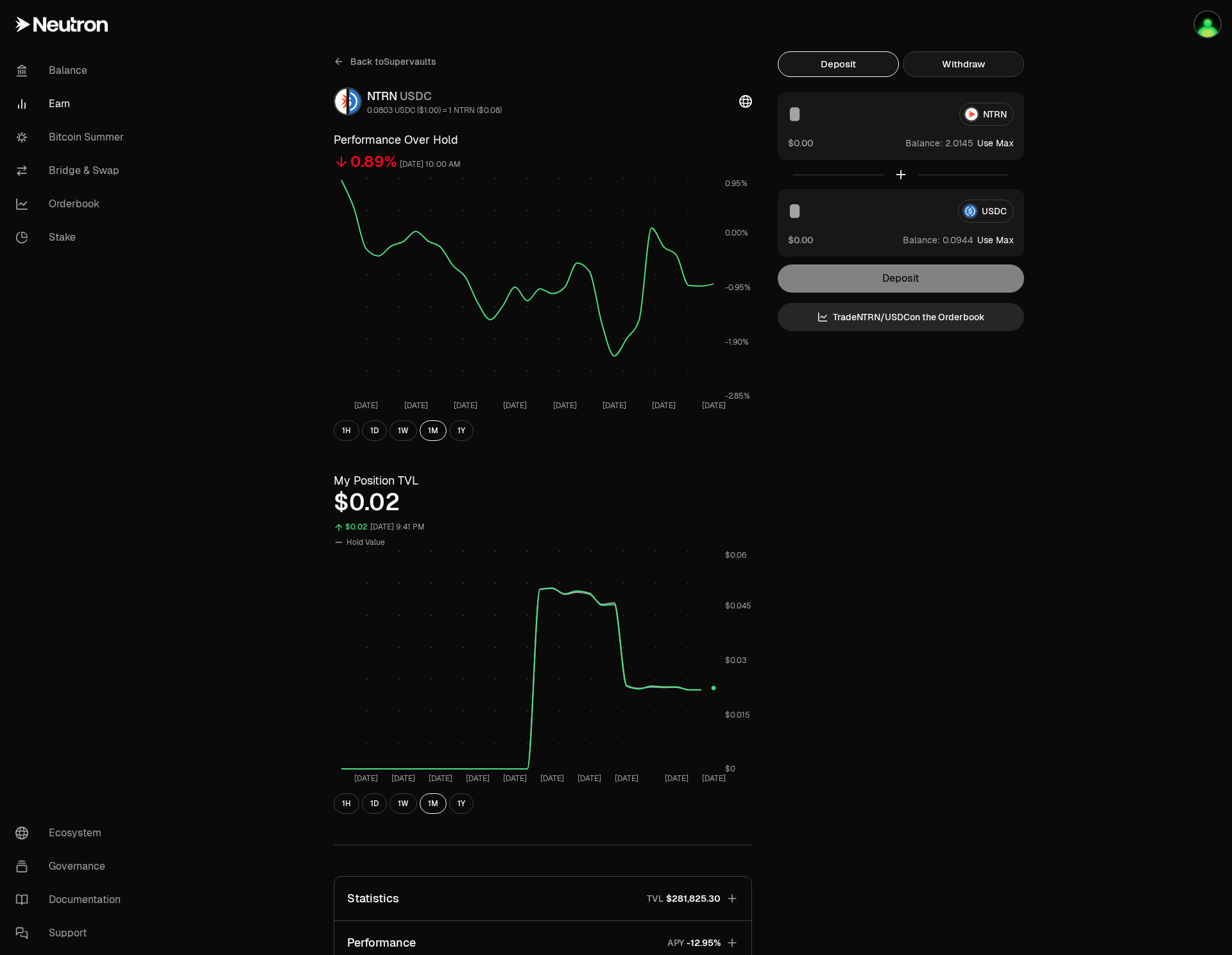
click at [938, 71] on button "Withdraw" at bounding box center [964, 64] width 121 height 25
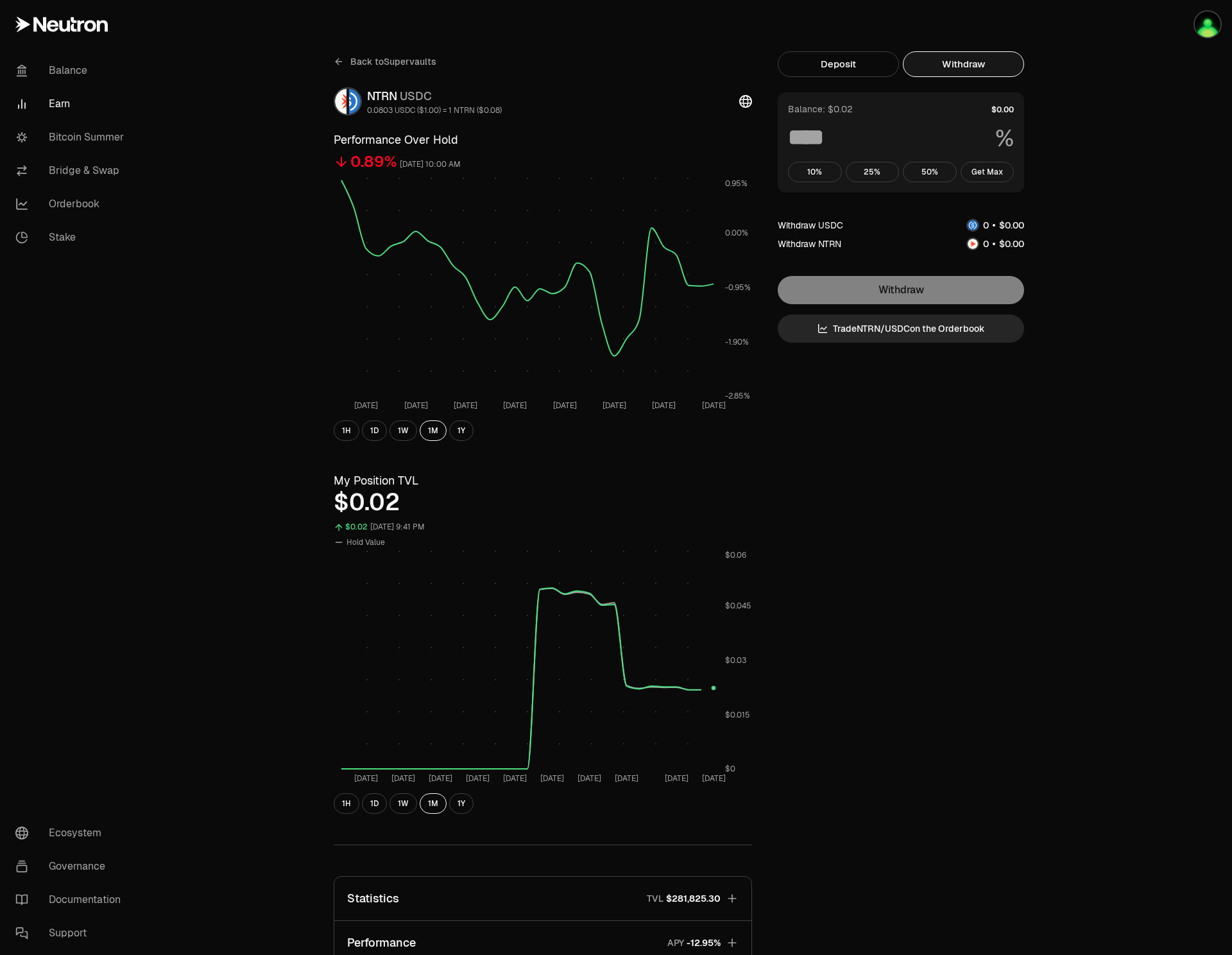
click at [900, 159] on div "Balance: $0.02 % 10% 25% 50% Get Max" at bounding box center [900, 143] width 246 height 100
click at [887, 148] on input at bounding box center [886, 137] width 197 height 23
click at [873, 175] on button "25%" at bounding box center [872, 172] width 54 height 21
click at [833, 175] on button "10%" at bounding box center [815, 172] width 54 height 21
click at [947, 165] on button "50%" at bounding box center [930, 172] width 54 height 21
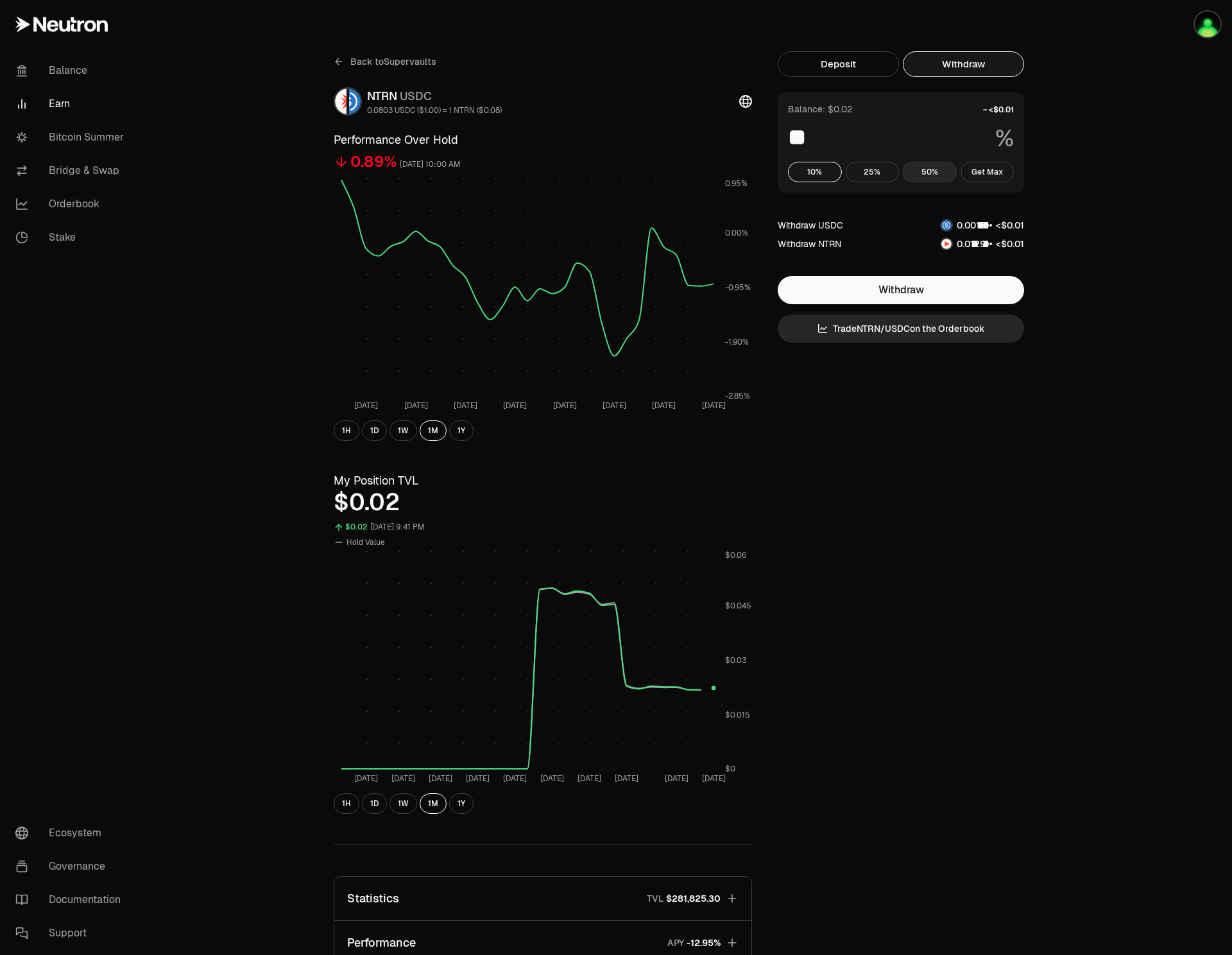
type input "**"
click at [874, 136] on input "**" at bounding box center [886, 137] width 197 height 23
click at [847, 65] on button "Deposit" at bounding box center [838, 64] width 121 height 25
click at [972, 66] on button "Withdraw" at bounding box center [964, 64] width 121 height 25
click at [374, 66] on span "Back to Supervaults" at bounding box center [393, 61] width 86 height 13
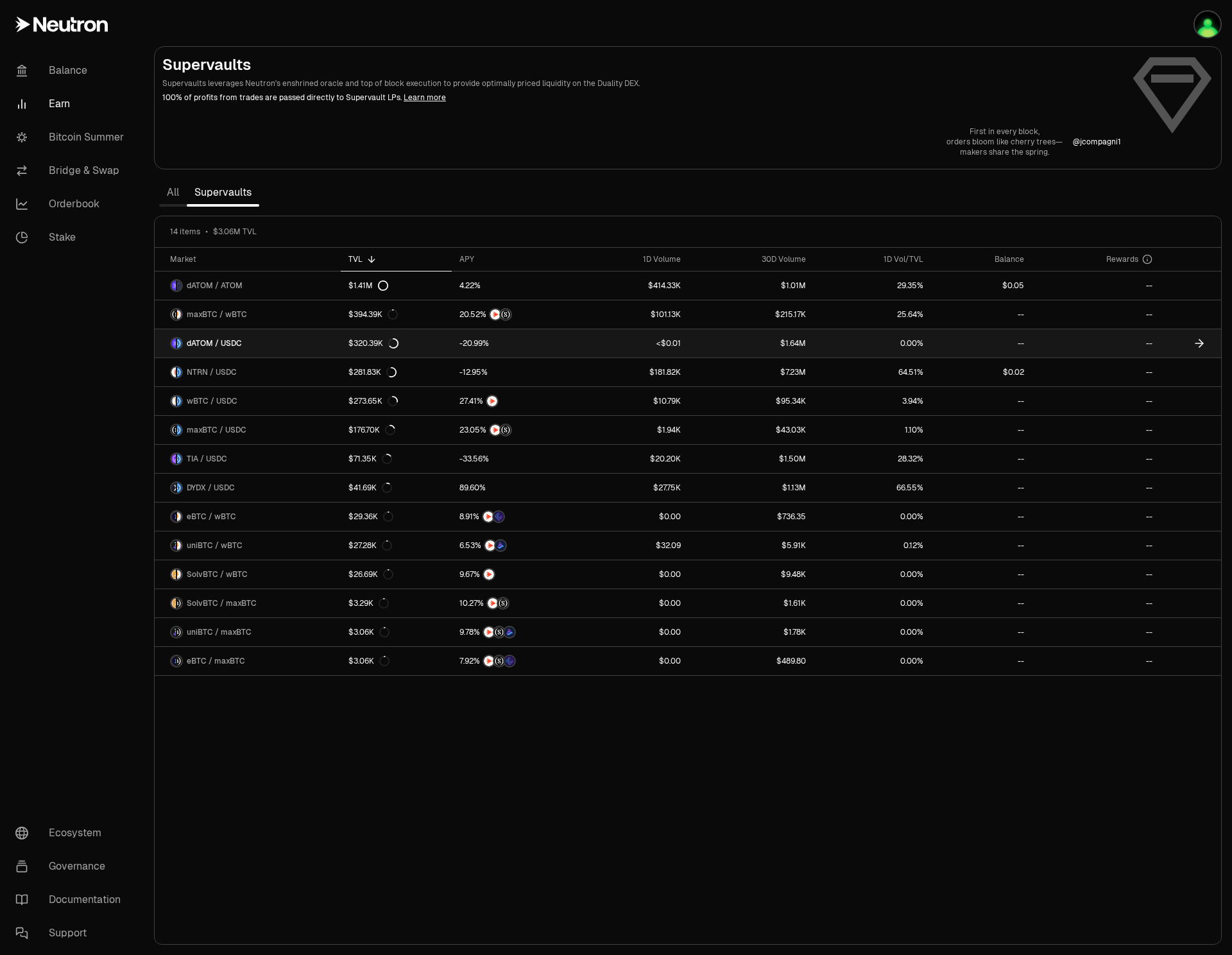
click at [224, 347] on span "dATOM / USDC" at bounding box center [214, 343] width 55 height 10
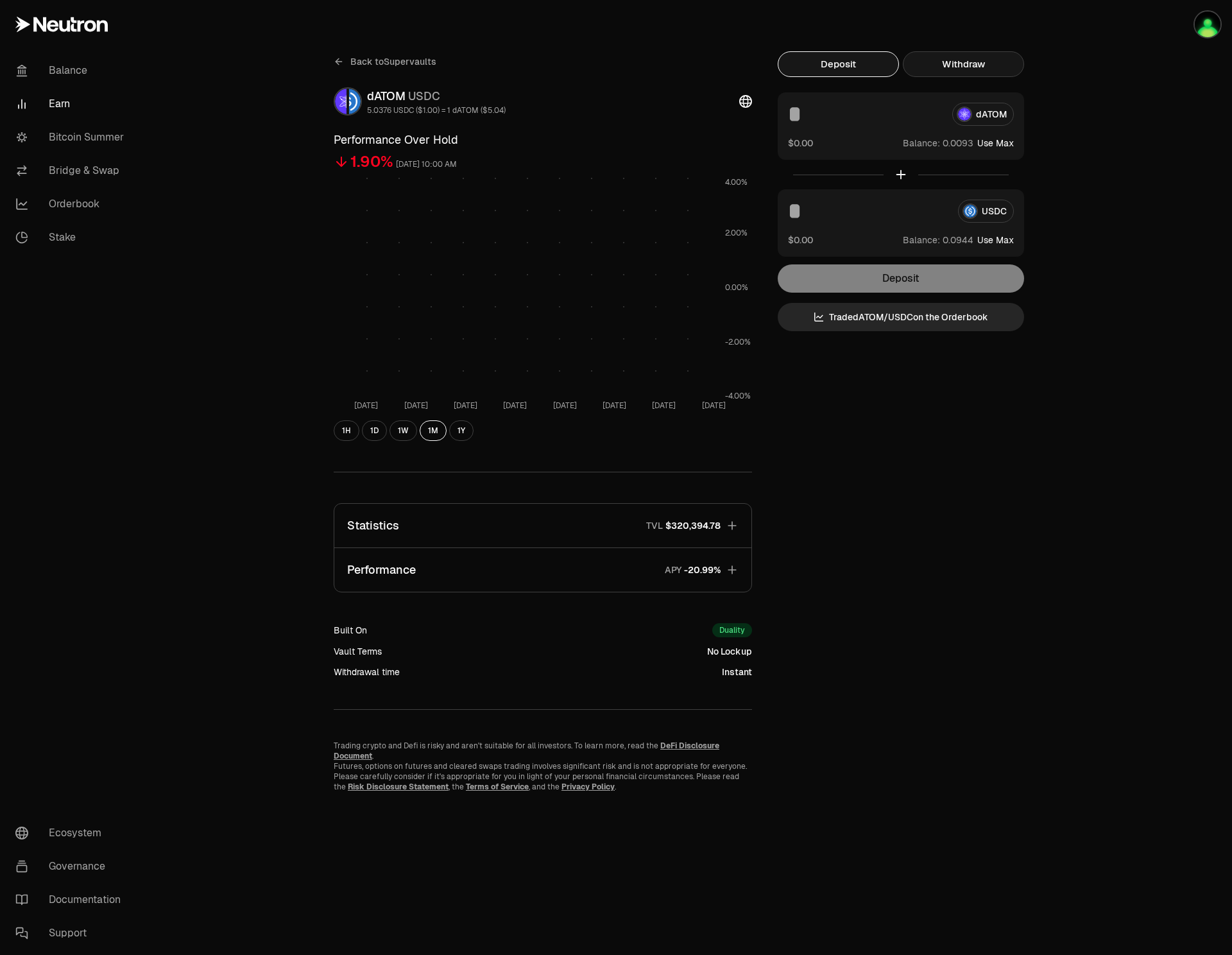
click at [964, 65] on button "Withdraw" at bounding box center [964, 64] width 121 height 25
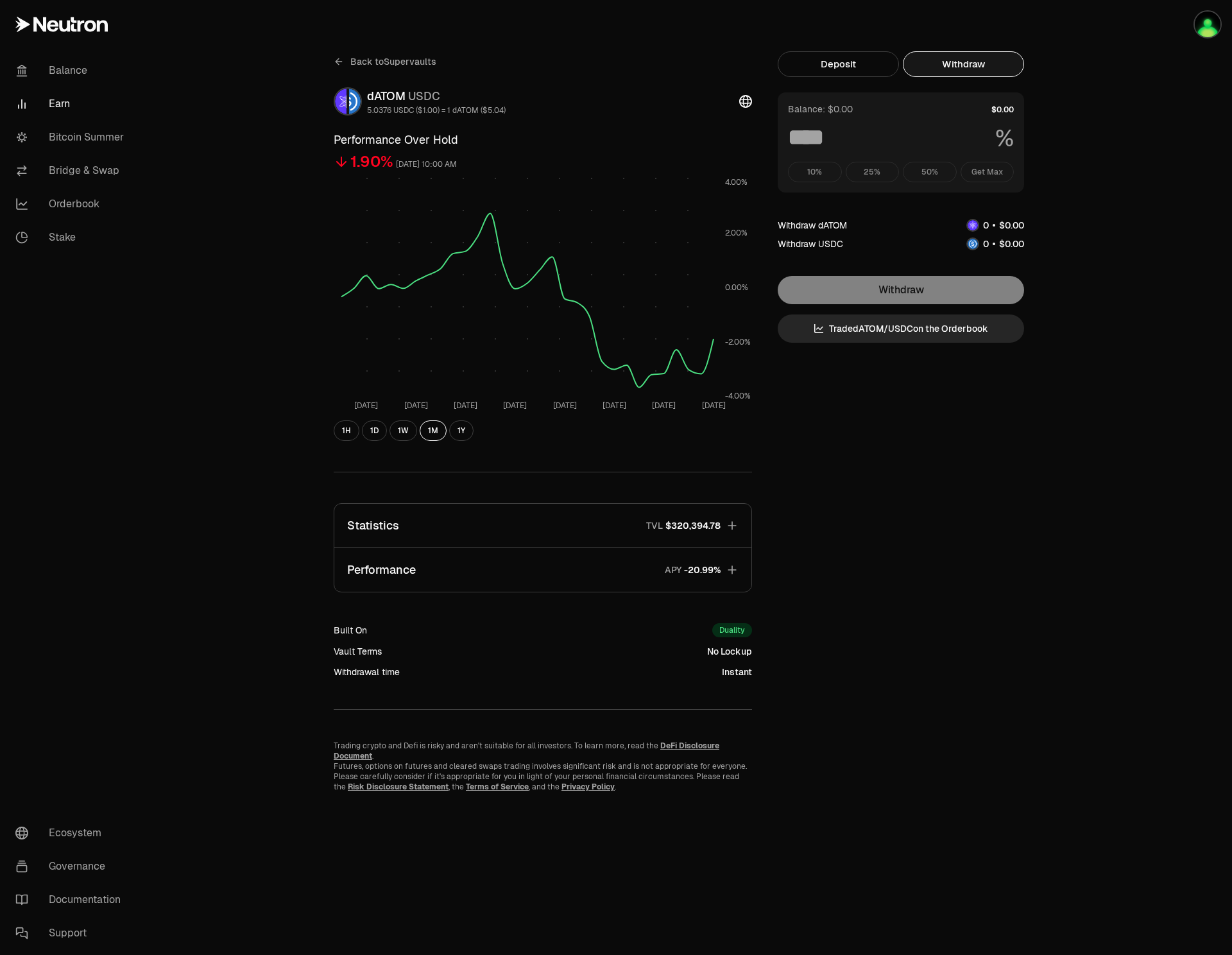
click at [909, 242] on div "Withdraw USDC" at bounding box center [900, 244] width 246 height 14
click at [894, 292] on div "Withdraw Trade dATOM / USDC on the Orderbook" at bounding box center [900, 309] width 246 height 67
click at [877, 238] on div "Withdraw USDC" at bounding box center [900, 244] width 246 height 14
click at [885, 299] on div "Withdraw Trade dATOM / USDC on the Orderbook" at bounding box center [900, 309] width 246 height 67
click at [1212, 28] on img "button" at bounding box center [1207, 24] width 25 height 25
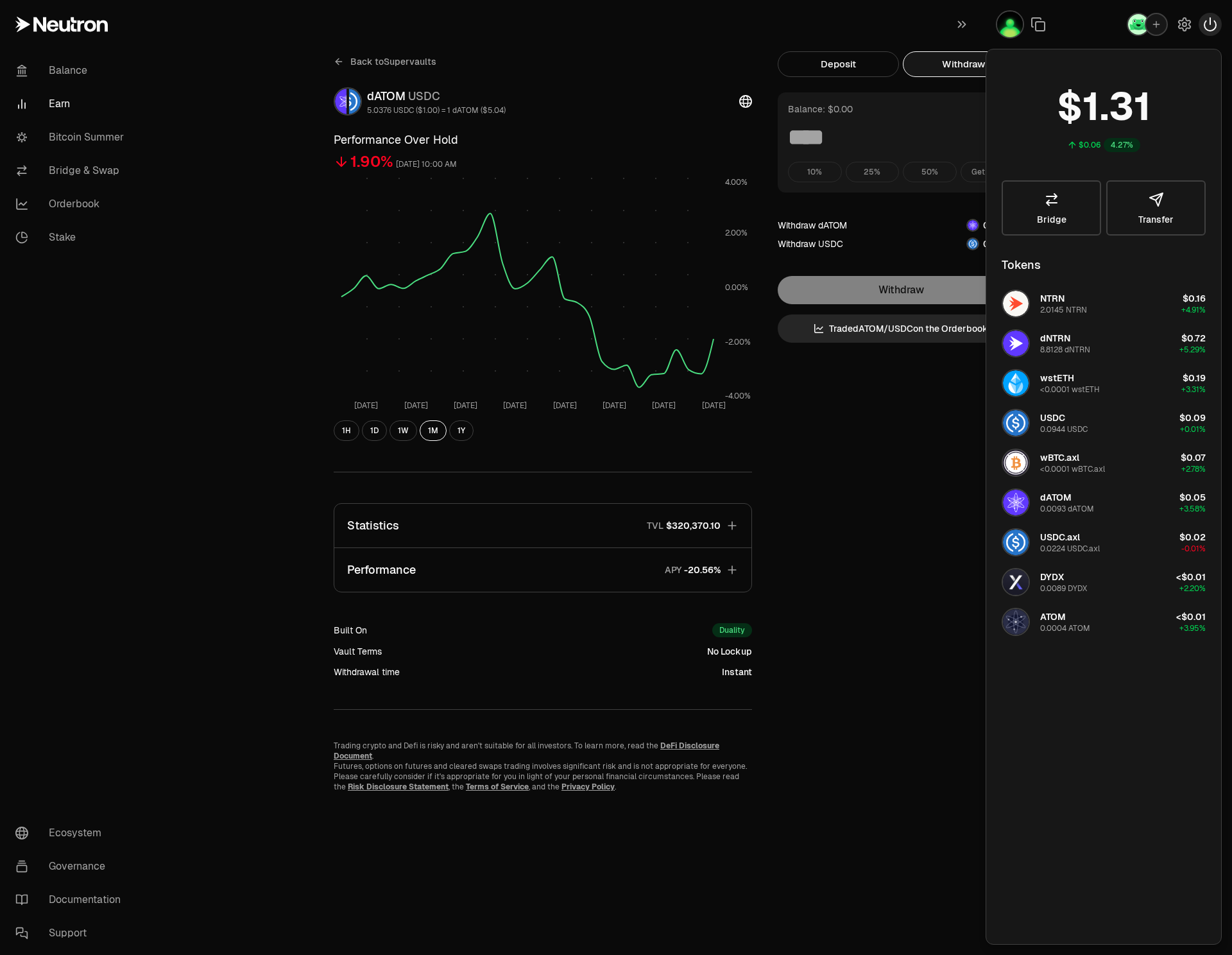
click at [1211, 28] on icon "button" at bounding box center [1210, 24] width 15 height 15
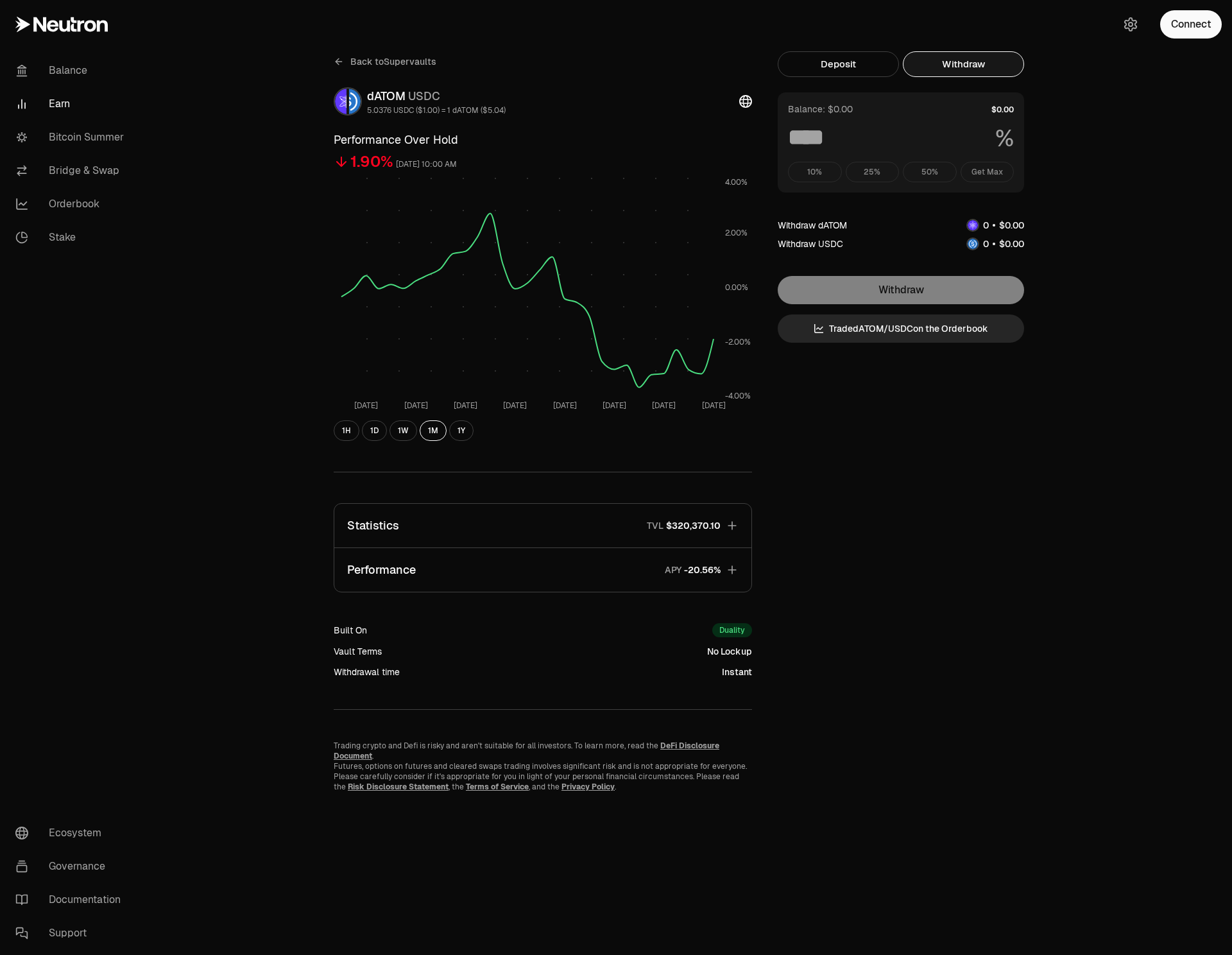
click at [1092, 244] on div "Back to Supervaults dATOM USDC 5.0376 USDC ($1.00) = 1 dATOM ($5.04) Performanc…" at bounding box center [688, 477] width 1089 height 955
click at [959, 292] on div "Withdraw Trade dATOM / USDC on the Orderbook" at bounding box center [900, 309] width 246 height 67
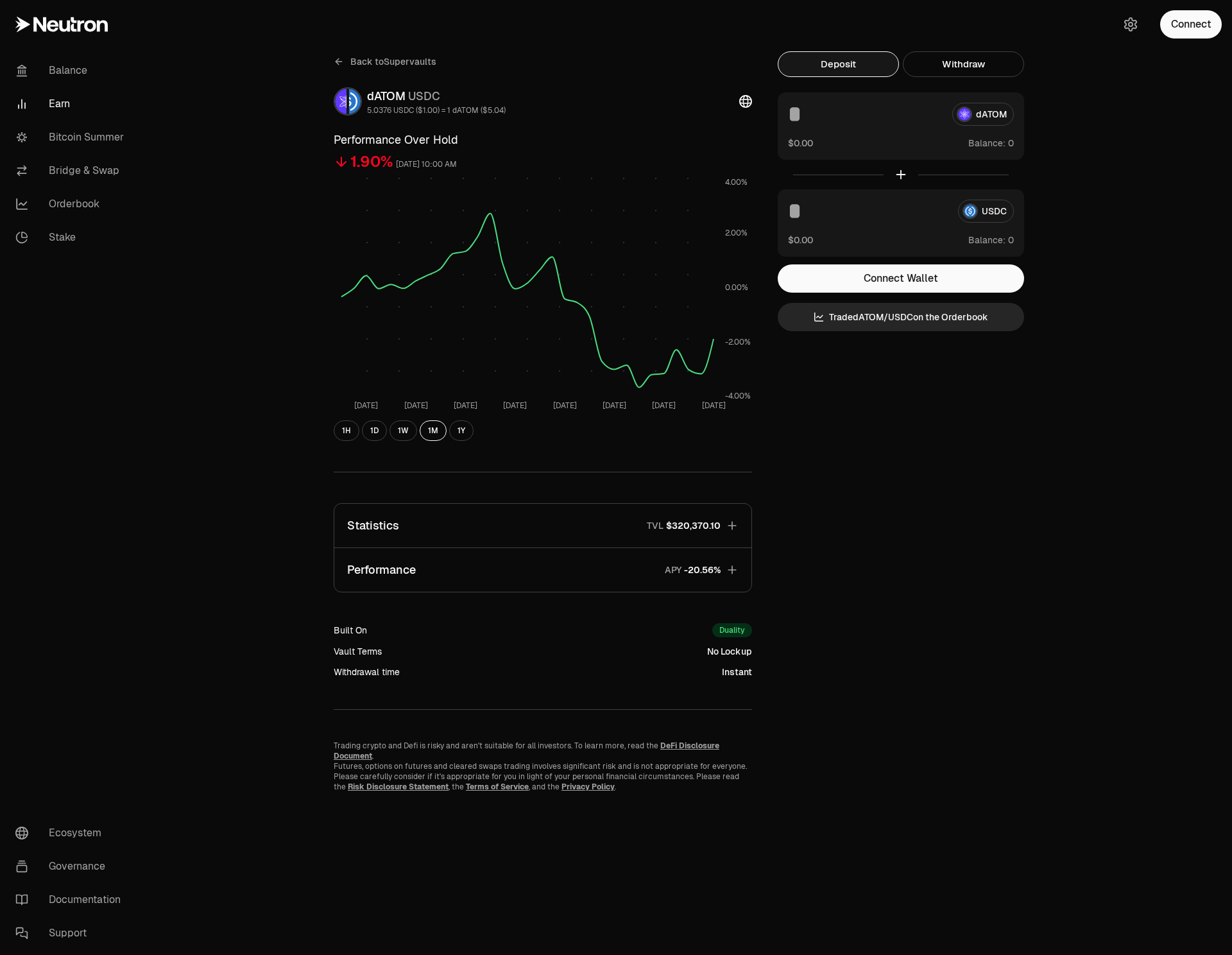
click at [869, 58] on button "Deposit" at bounding box center [838, 64] width 121 height 25
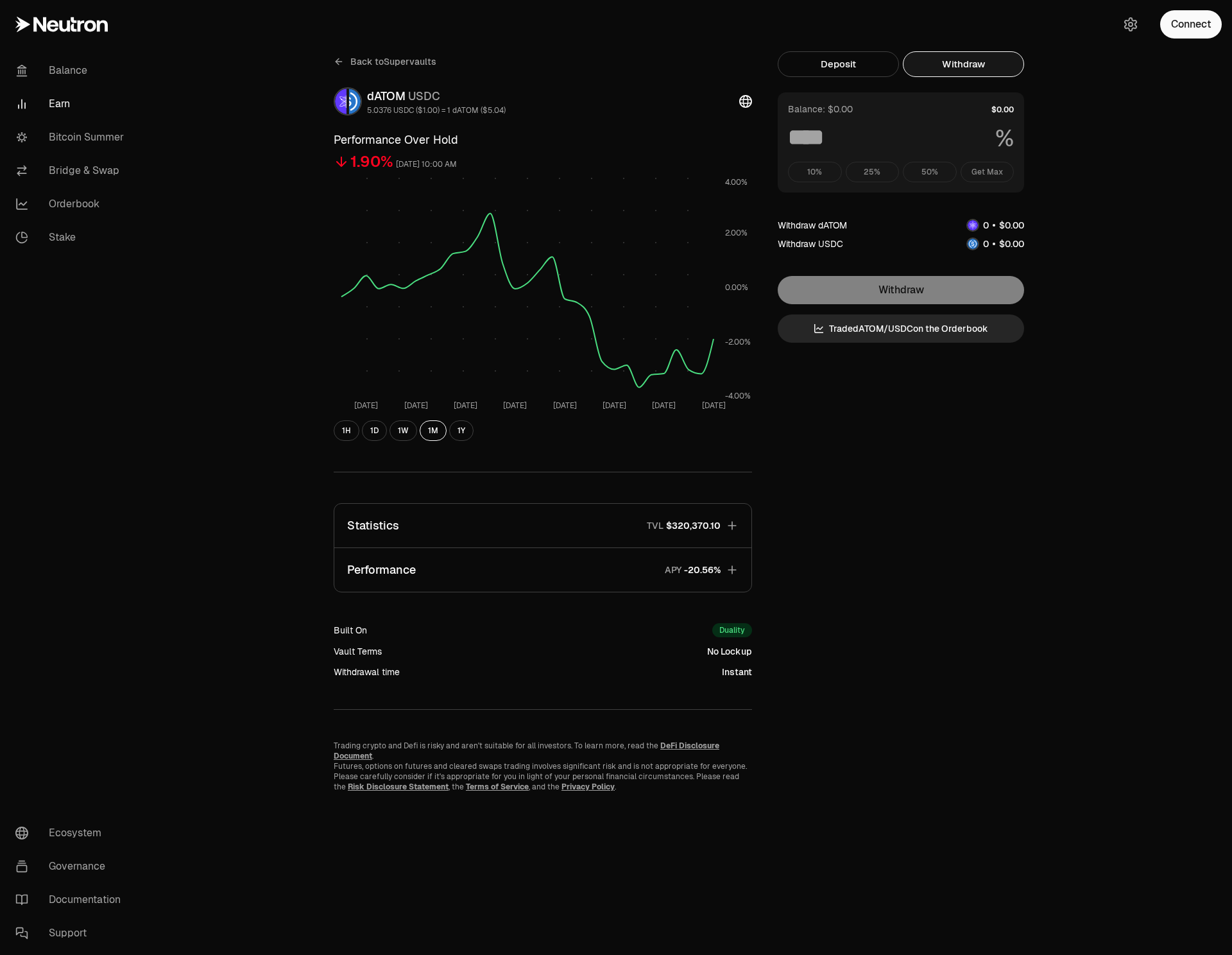
click at [972, 68] on button "Withdraw" at bounding box center [964, 64] width 121 height 25
click at [864, 63] on button "Deposit" at bounding box center [838, 64] width 121 height 25
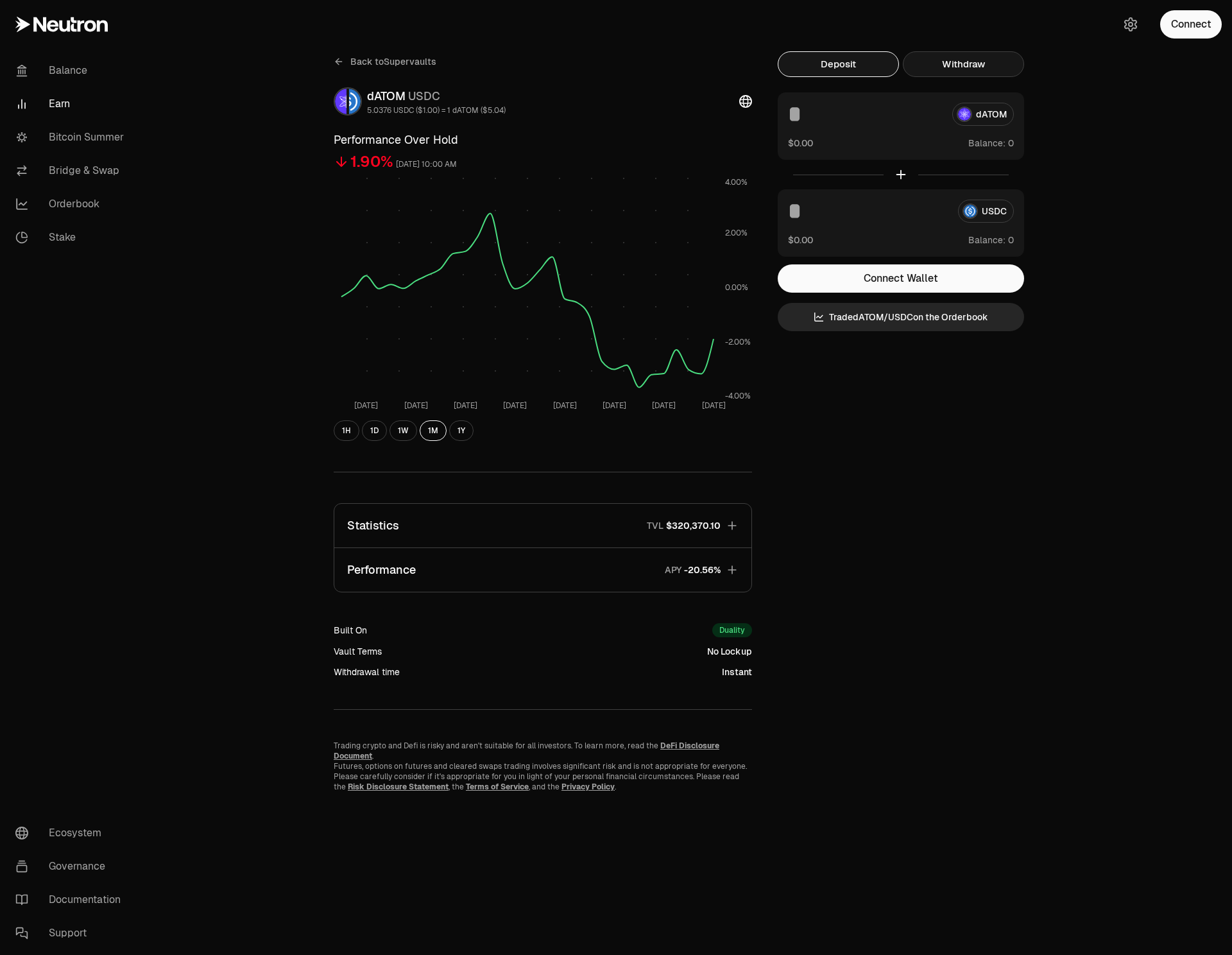
click at [960, 63] on button "Withdraw" at bounding box center [964, 64] width 121 height 25
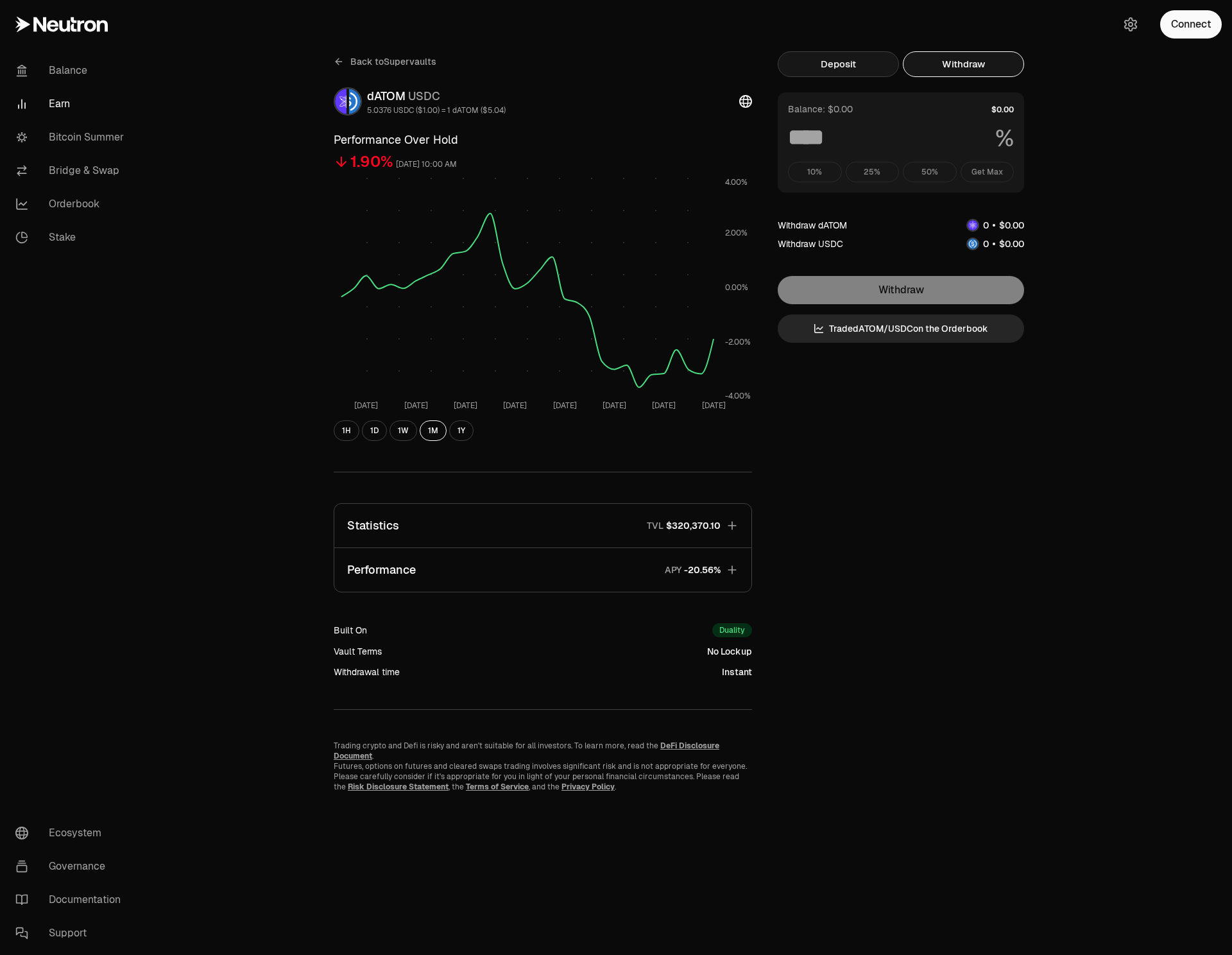
click at [874, 65] on button "Deposit" at bounding box center [838, 64] width 121 height 25
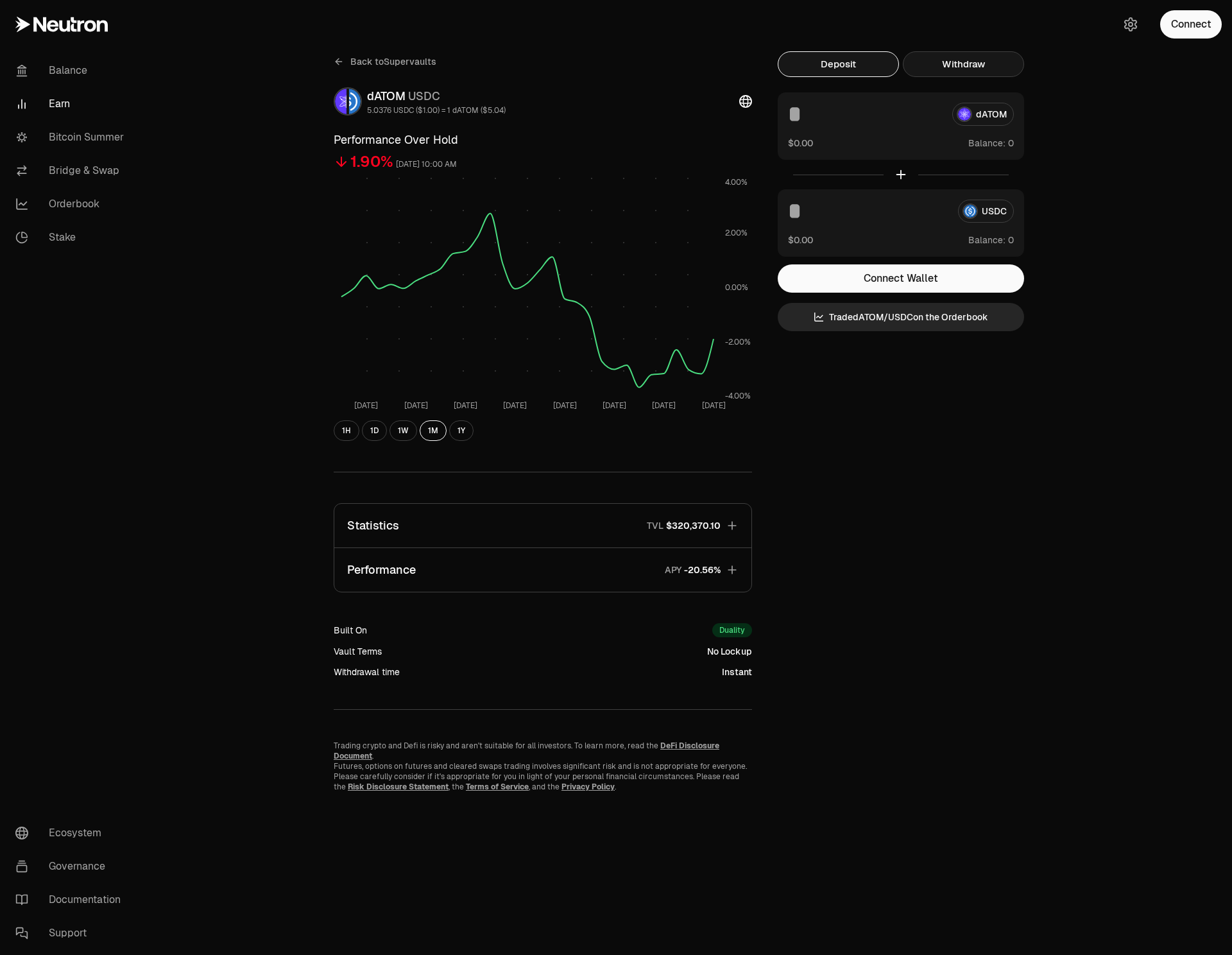
click at [946, 64] on button "Withdraw" at bounding box center [964, 64] width 121 height 25
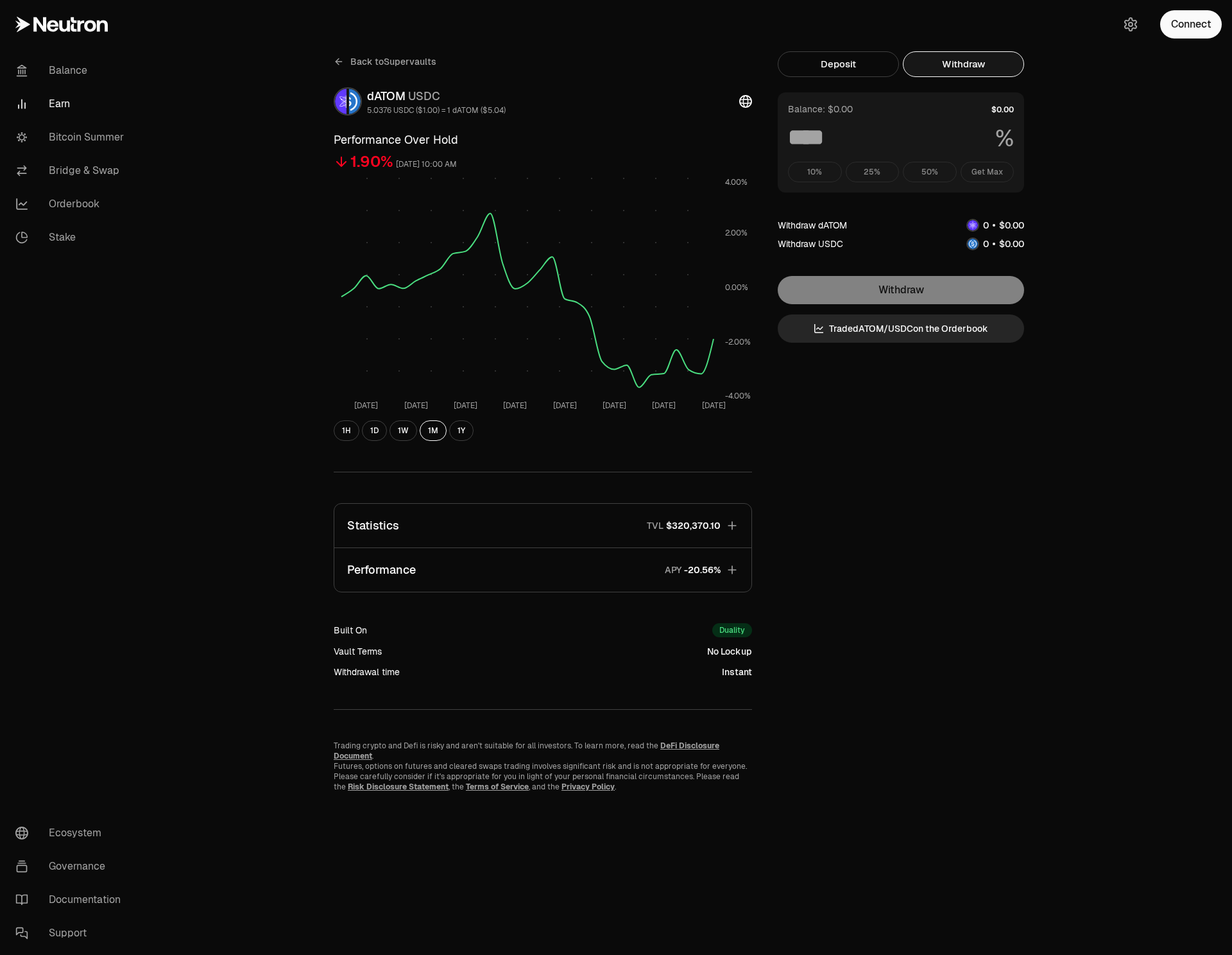
click at [914, 291] on div "Withdraw Trade dATOM / USDC on the Orderbook" at bounding box center [900, 309] width 246 height 67
click at [916, 379] on div "Back to Supervaults dATOM USDC 5.0376 USDC ($1.00) = 1 dATOM ($5.04) Performanc…" at bounding box center [688, 422] width 739 height 741
click at [865, 58] on button "Deposit" at bounding box center [838, 64] width 121 height 25
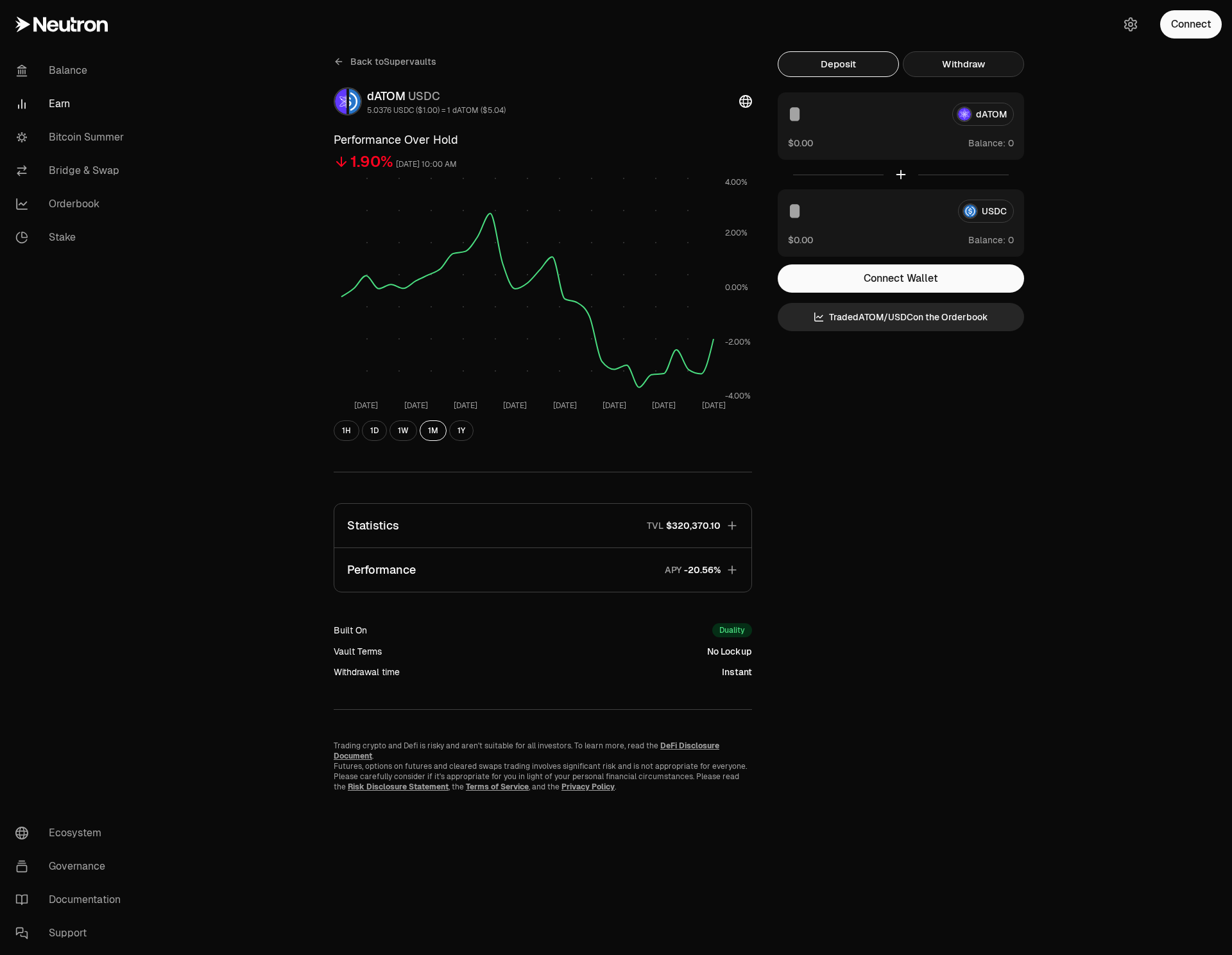
click at [943, 67] on button "Withdraw" at bounding box center [964, 64] width 121 height 25
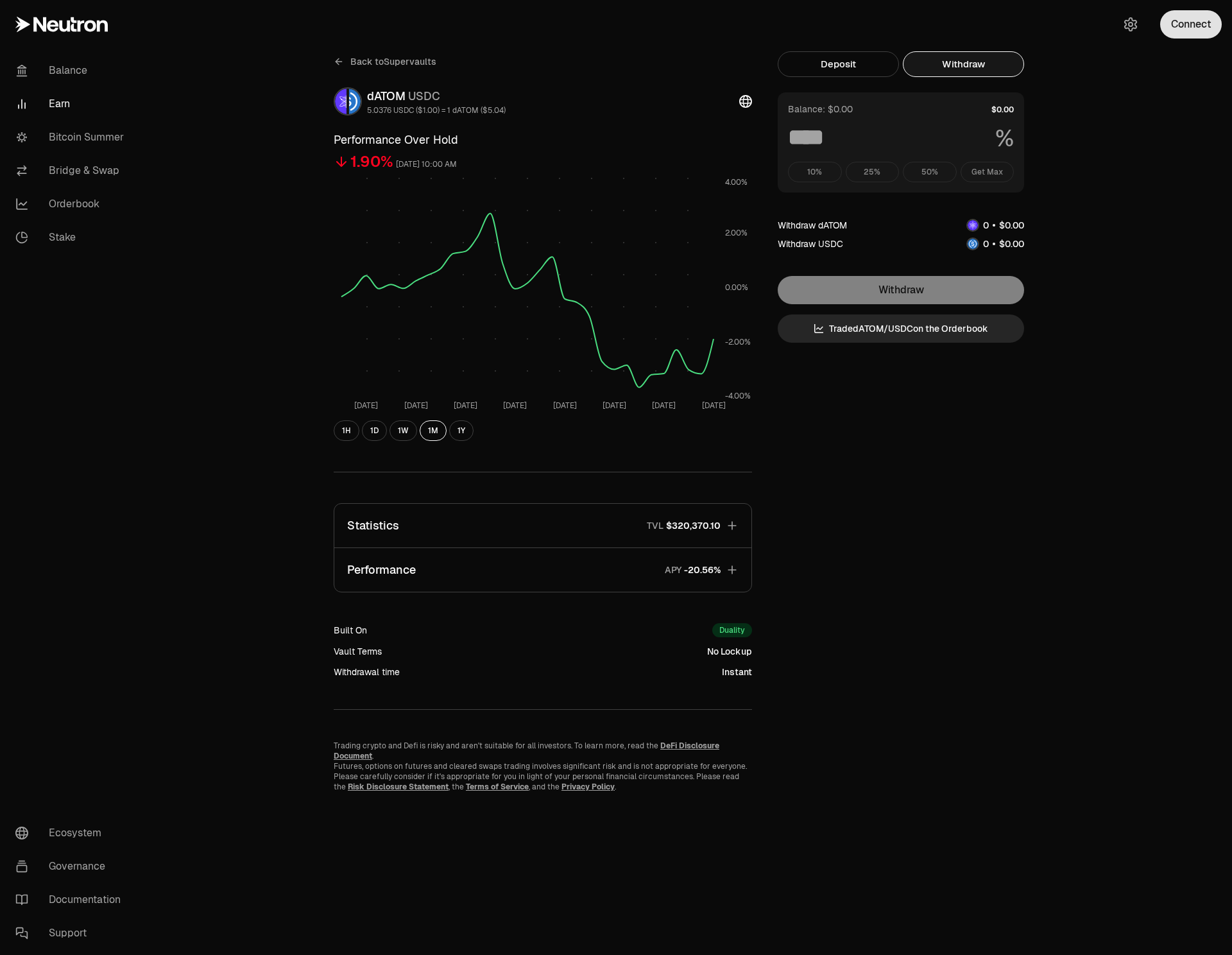
click at [1188, 12] on button "Connect" at bounding box center [1192, 24] width 62 height 28
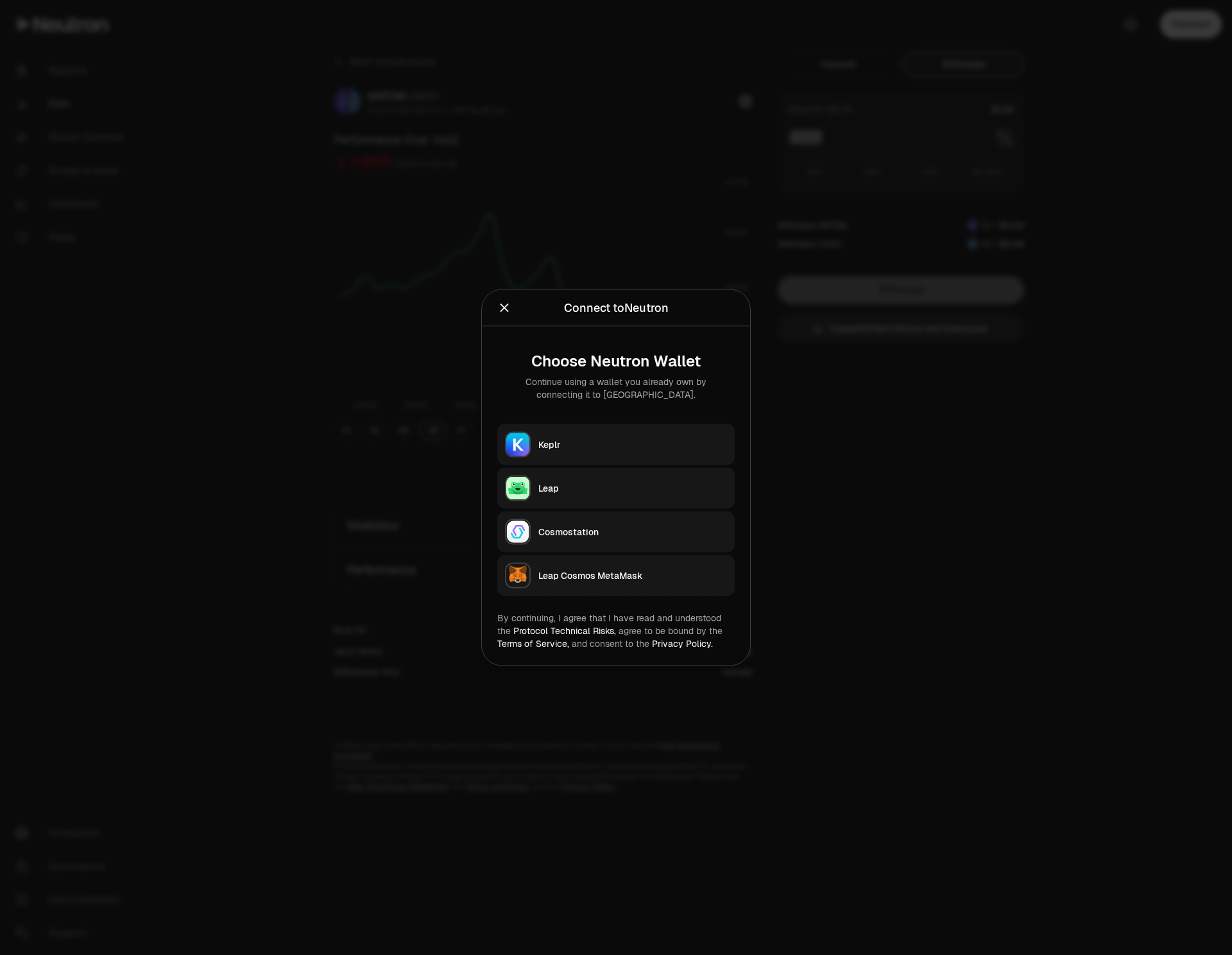
click at [564, 482] on div "Leap" at bounding box center [633, 488] width 189 height 13
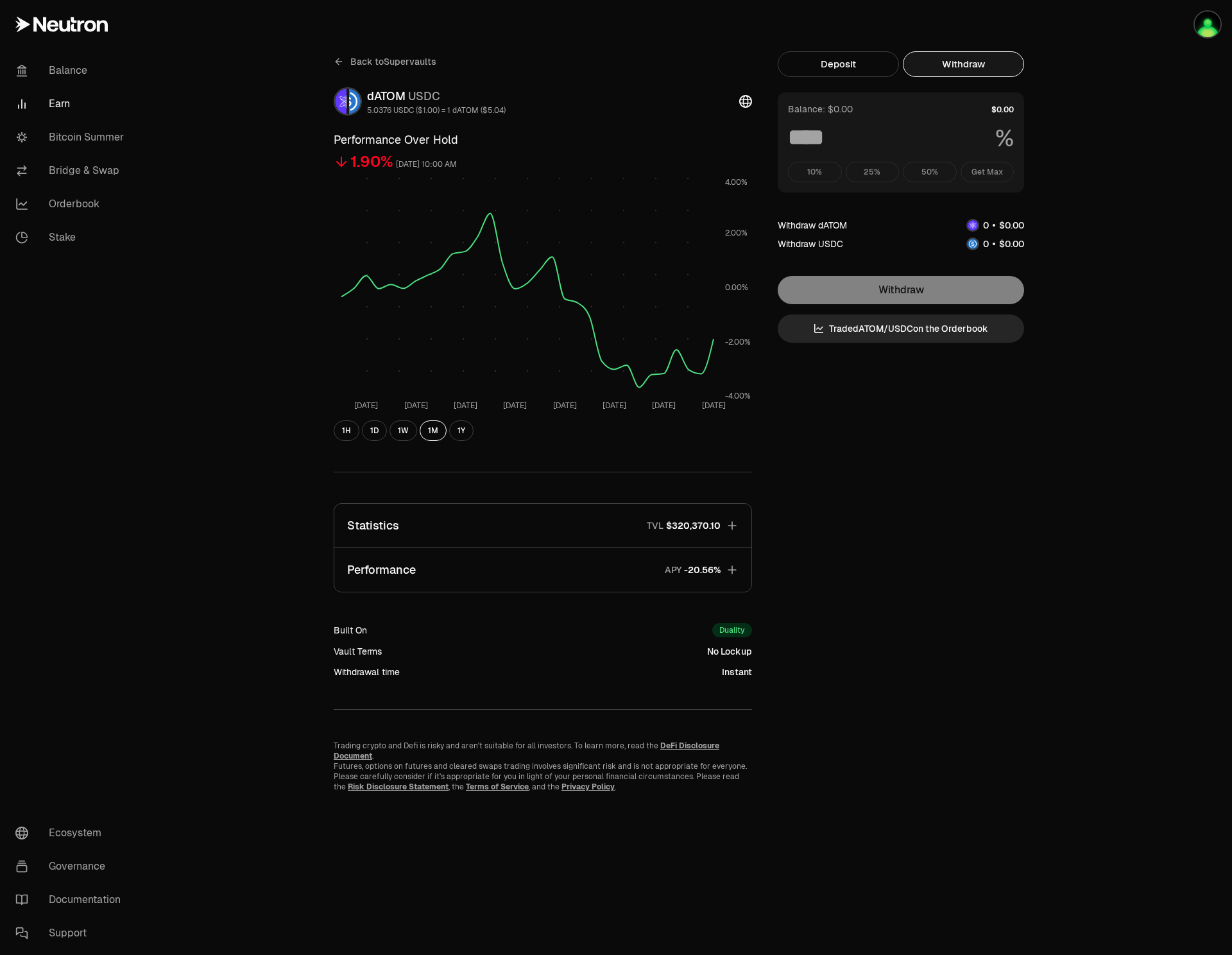
click at [939, 122] on div "Balance: $0.00 % 10% 25% 50% Get Max" at bounding box center [900, 143] width 246 height 100
click at [897, 301] on div "Withdraw Trade dATOM / USDC on the Orderbook" at bounding box center [900, 309] width 246 height 67
click at [861, 75] on button "Deposit" at bounding box center [838, 64] width 121 height 25
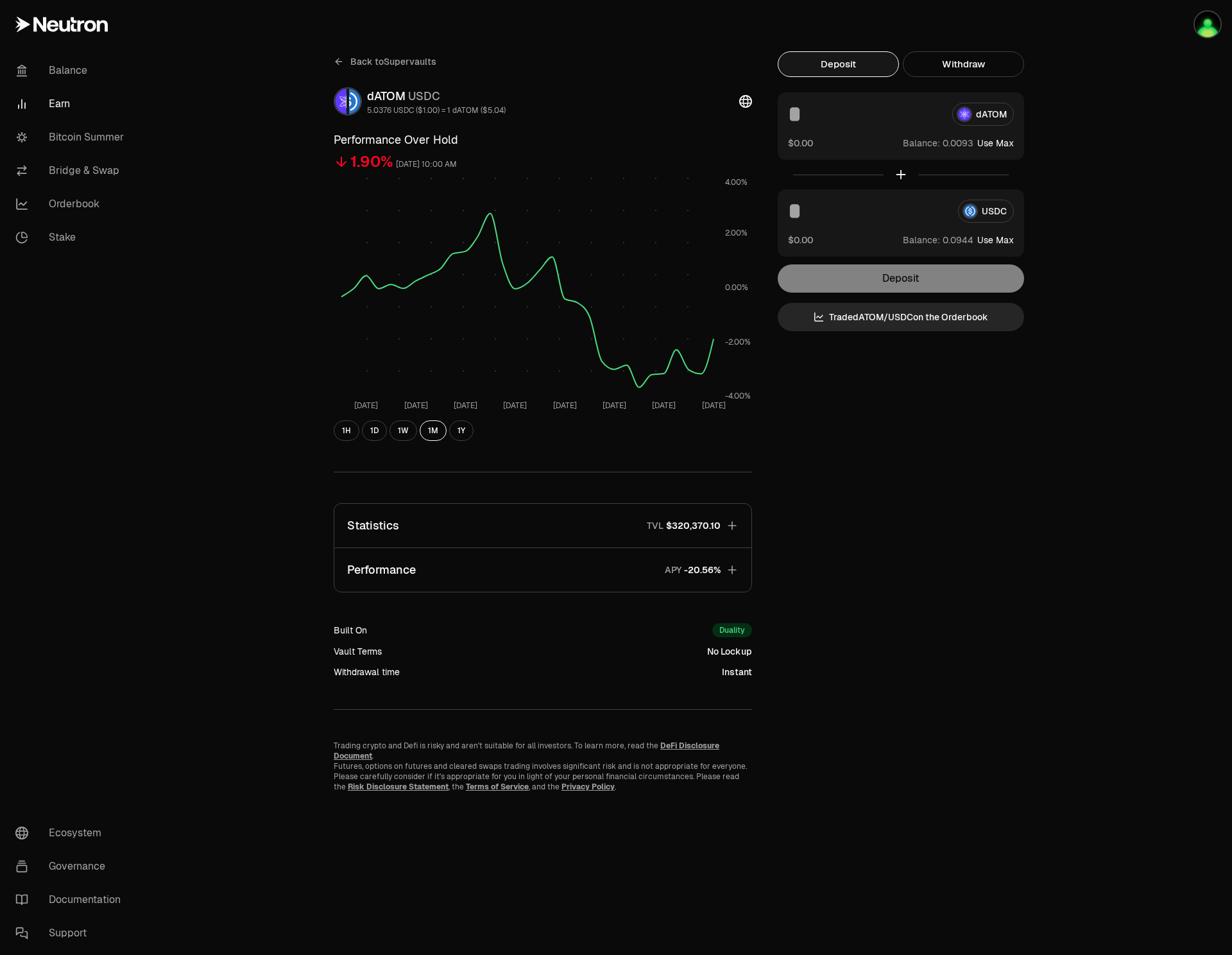
click at [905, 282] on div "Deposit" at bounding box center [900, 278] width 246 height 28
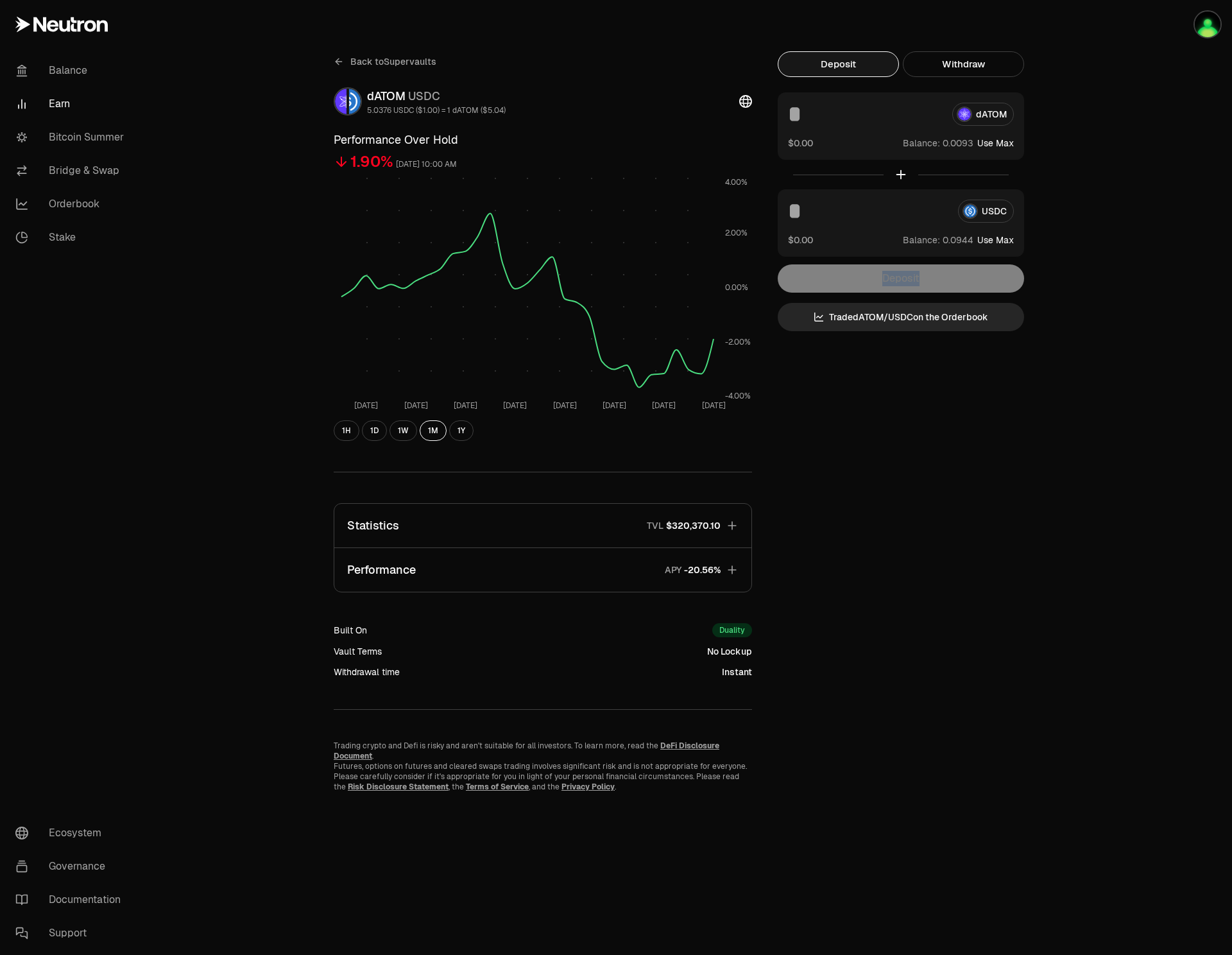
click at [905, 282] on div "Deposit" at bounding box center [900, 278] width 246 height 28
click at [814, 219] on input at bounding box center [868, 211] width 160 height 23
type input "*"
click at [988, 240] on button "Use Max" at bounding box center [995, 240] width 36 height 13
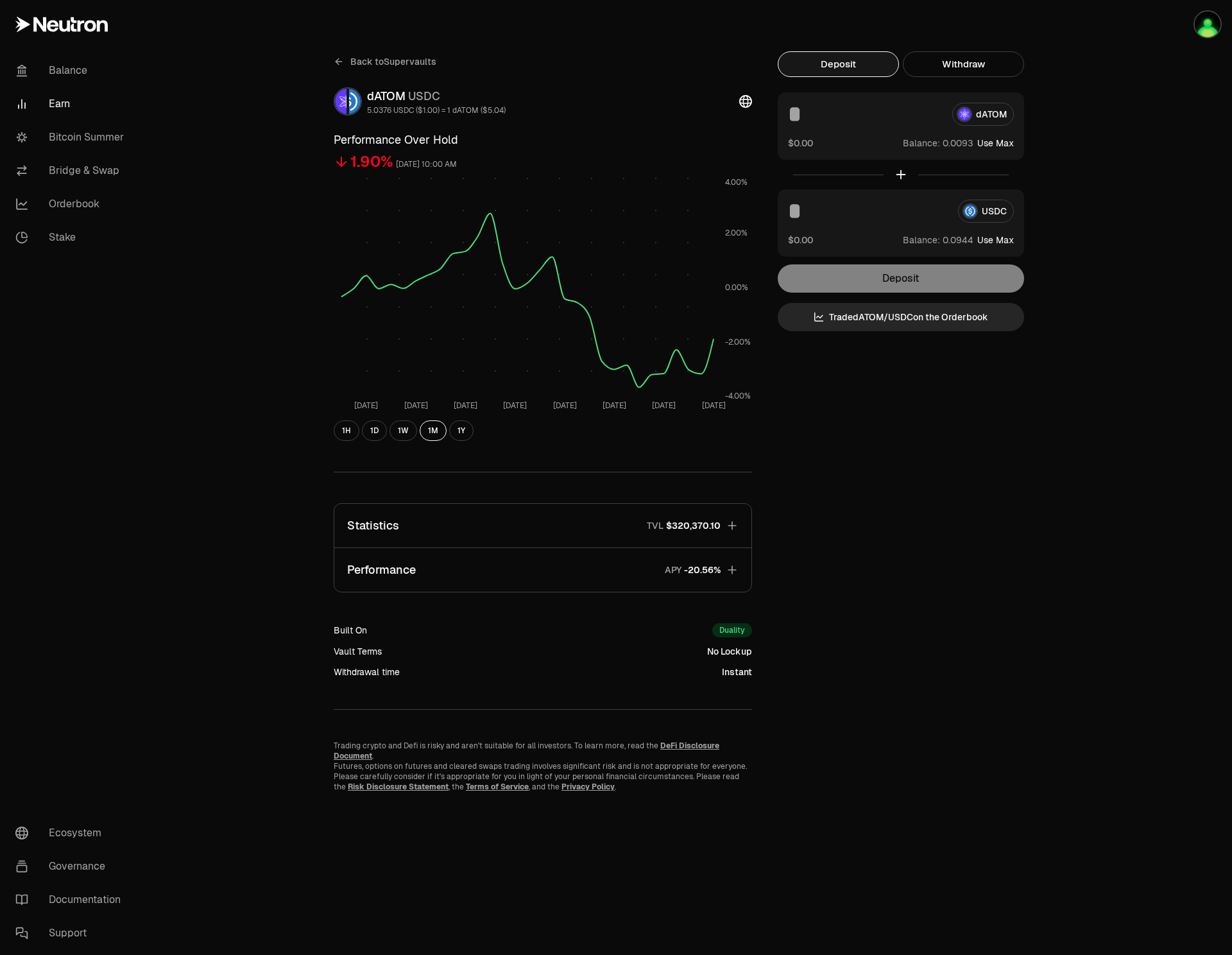
type input "********"
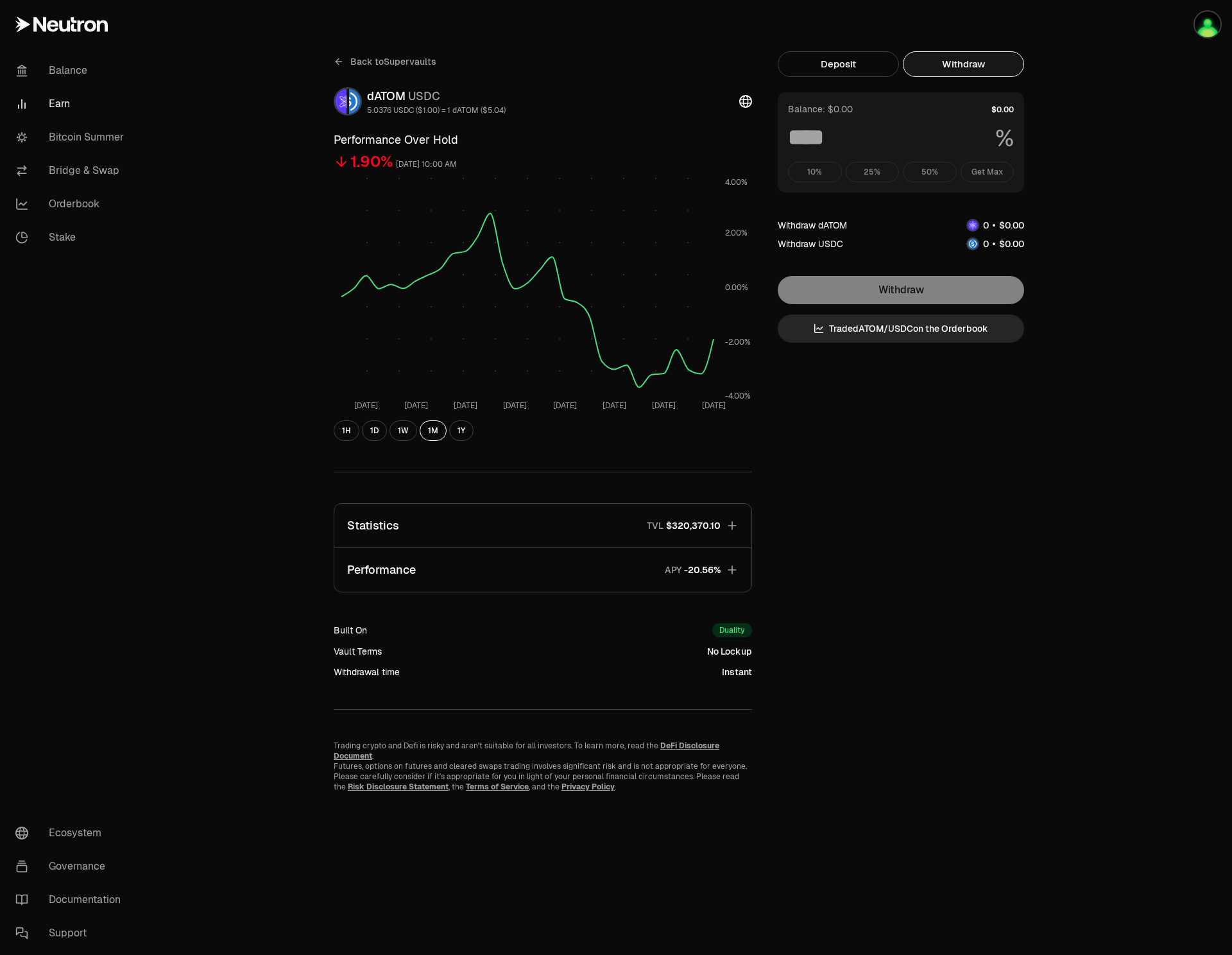
click at [971, 64] on button "Withdraw" at bounding box center [964, 64] width 121 height 25
click at [830, 176] on div "10% 25% 50% Get Max" at bounding box center [900, 172] width 226 height 21
click at [865, 175] on div "10% 25% 50% Get Max" at bounding box center [900, 172] width 226 height 21
click at [861, 65] on button "Deposit" at bounding box center [838, 64] width 121 height 25
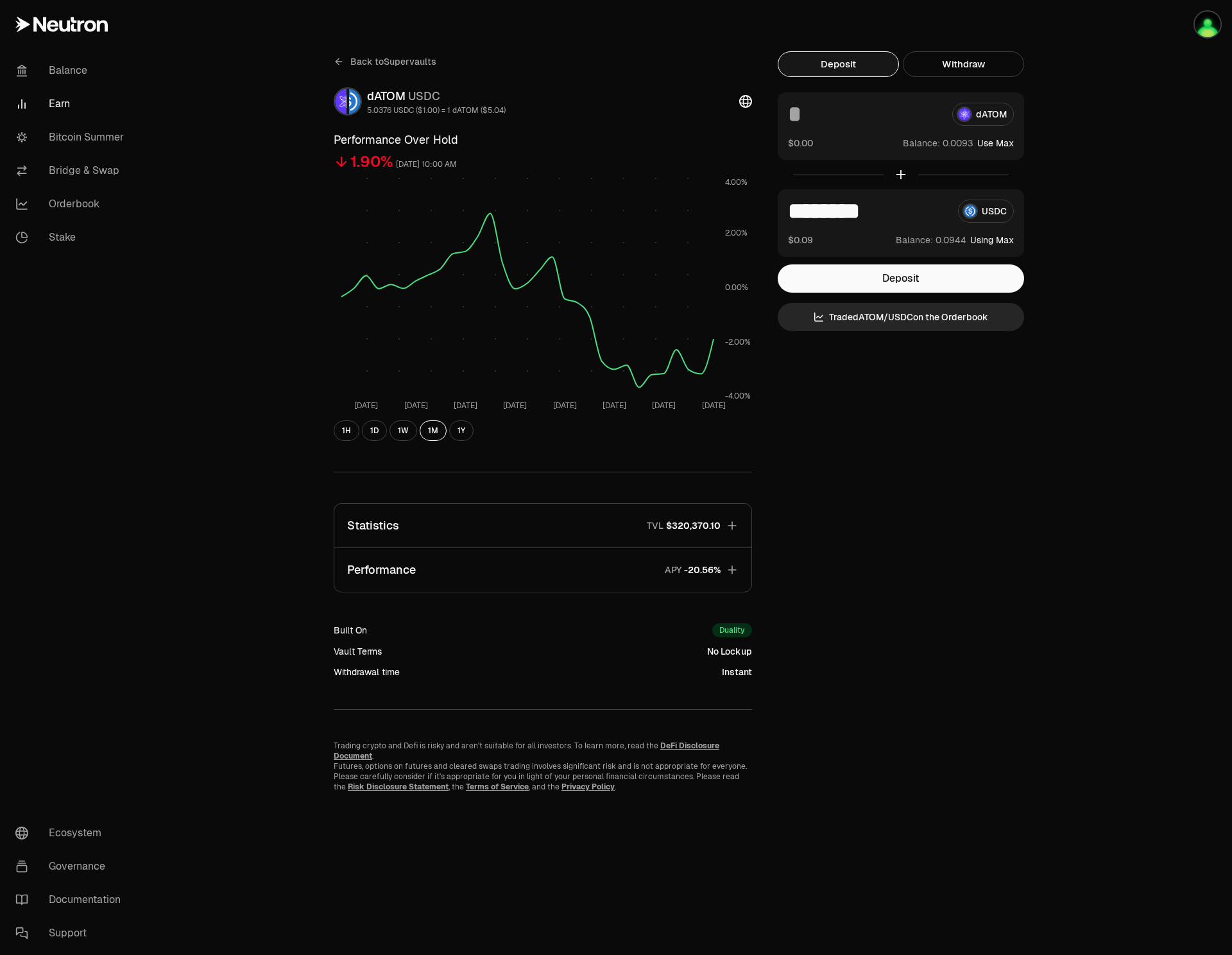
click at [904, 114] on input at bounding box center [865, 115] width 154 height 23
click at [953, 69] on button "Withdraw" at bounding box center [964, 64] width 121 height 25
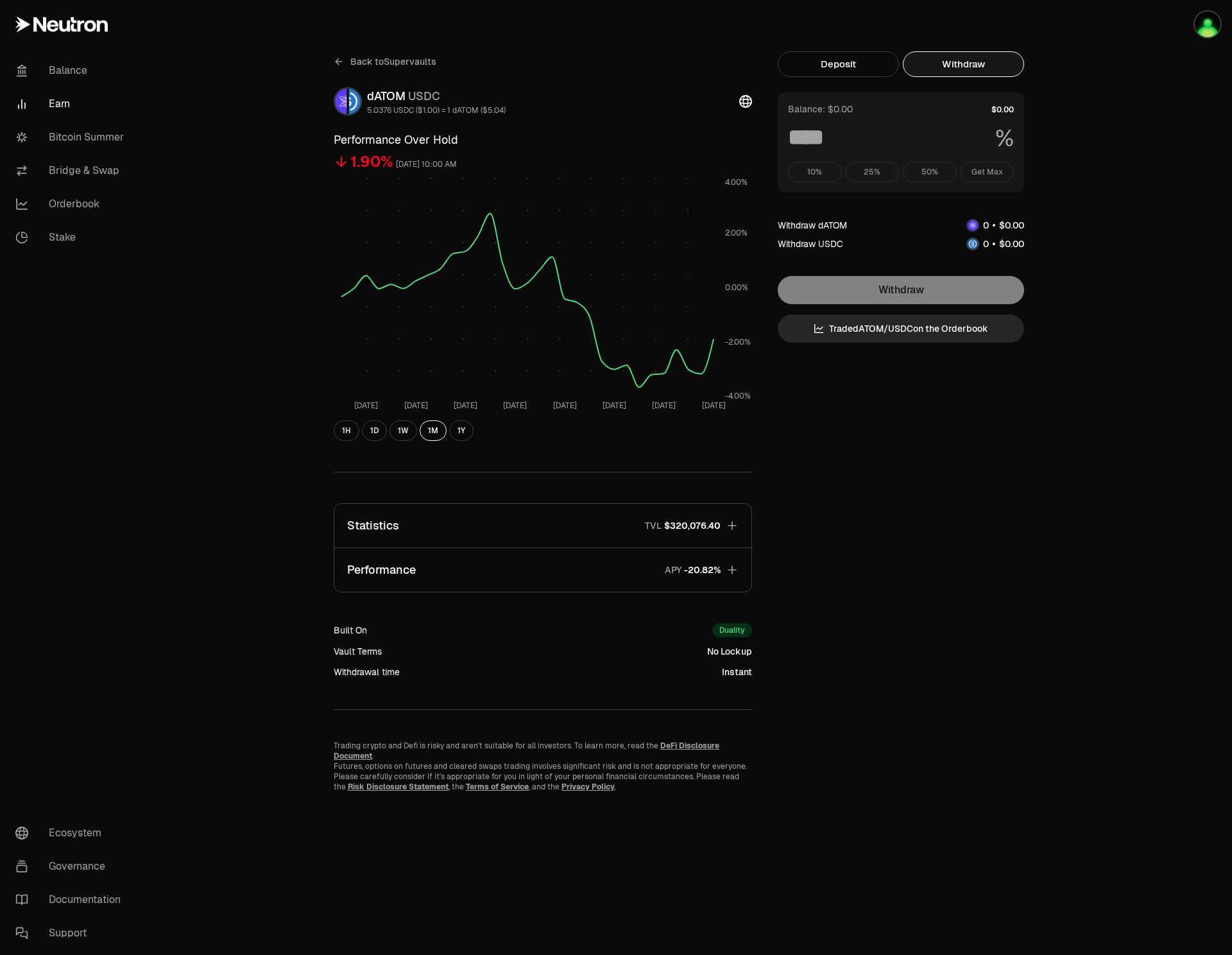
click at [892, 312] on div "Withdraw Trade dATOM / USDC on the Orderbook" at bounding box center [900, 309] width 246 height 67
click at [888, 288] on div "Withdraw Trade dATOM / USDC on the Orderbook" at bounding box center [900, 309] width 246 height 67
click at [889, 289] on div "Withdraw Trade dATOM / USDC on the Orderbook" at bounding box center [900, 309] width 246 height 67
click at [858, 293] on div "Withdraw Trade dATOM / USDC on the Orderbook" at bounding box center [900, 309] width 246 height 67
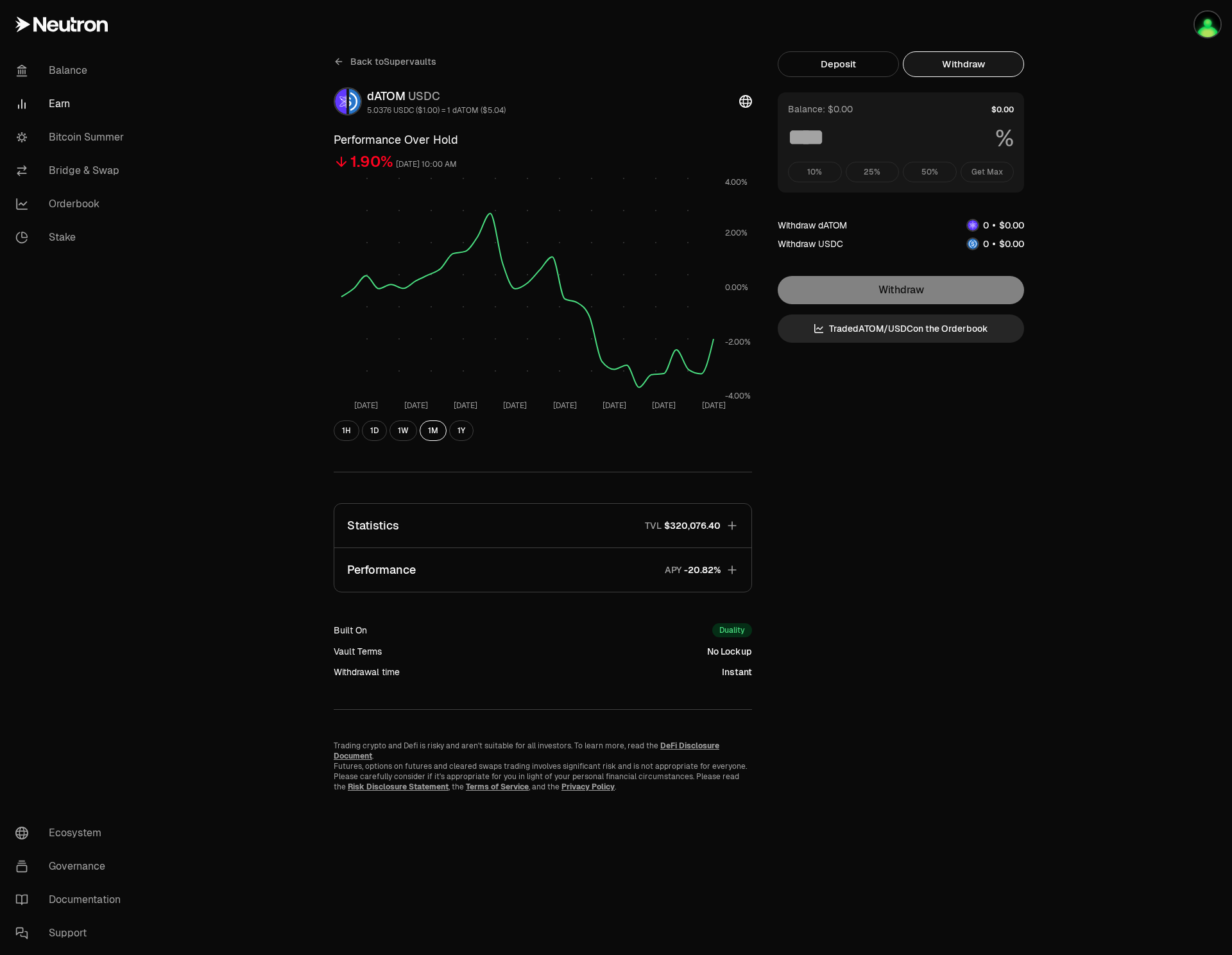
click at [824, 165] on div "10% 25% 50% Get Max" at bounding box center [900, 172] width 226 height 21
click at [865, 170] on div "10% 25% 50% Get Max" at bounding box center [900, 172] width 226 height 21
click at [935, 170] on div "10% 25% 50% Get Max" at bounding box center [900, 172] width 226 height 21
click at [986, 170] on div "10% 25% 50% Get Max" at bounding box center [900, 172] width 226 height 21
click at [892, 173] on div "10% 25% 50% Get Max" at bounding box center [900, 172] width 226 height 21
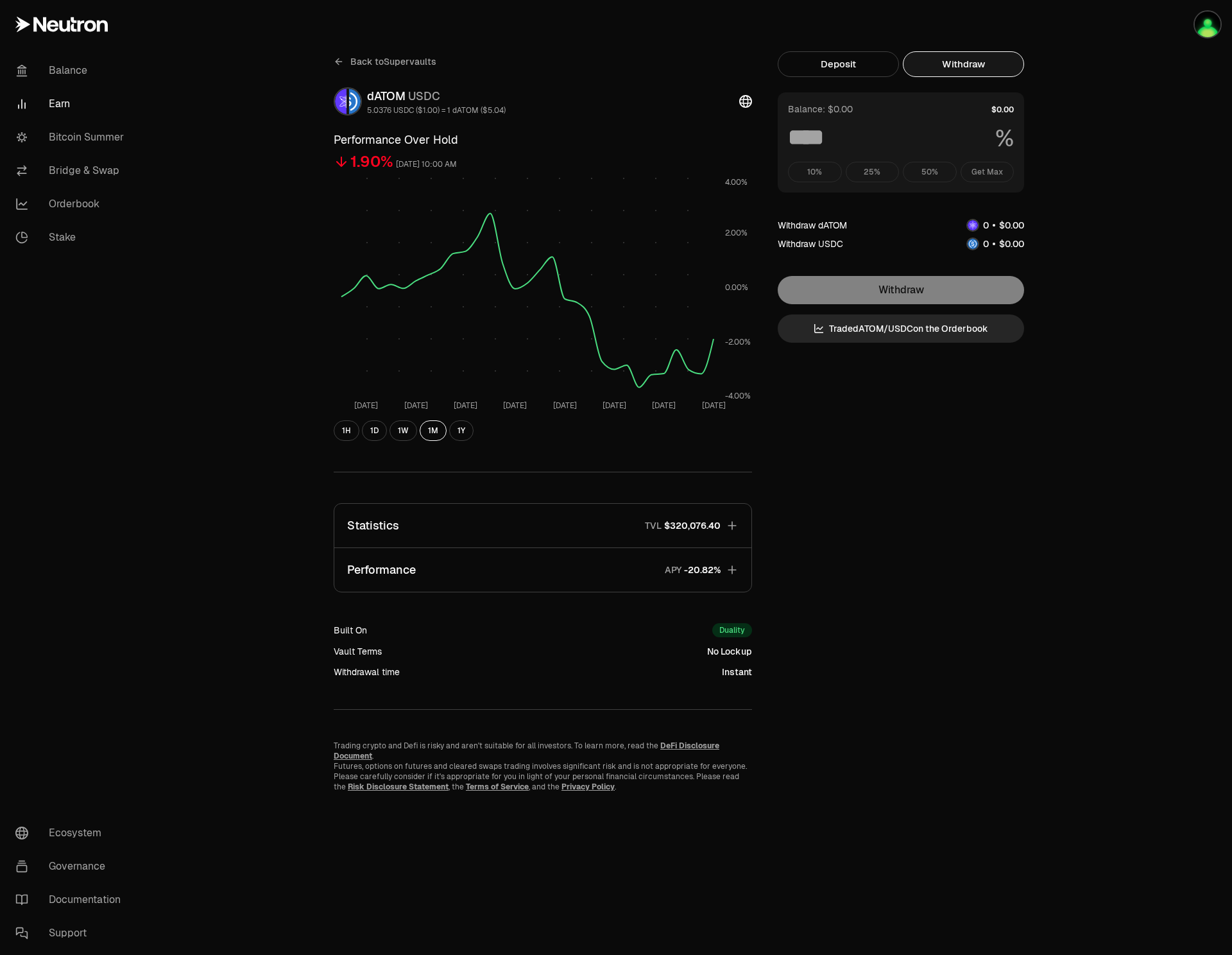
click at [831, 173] on div "10% 25% 50% Get Max" at bounding box center [900, 172] width 226 height 21
click at [826, 75] on button "Deposit" at bounding box center [838, 64] width 121 height 25
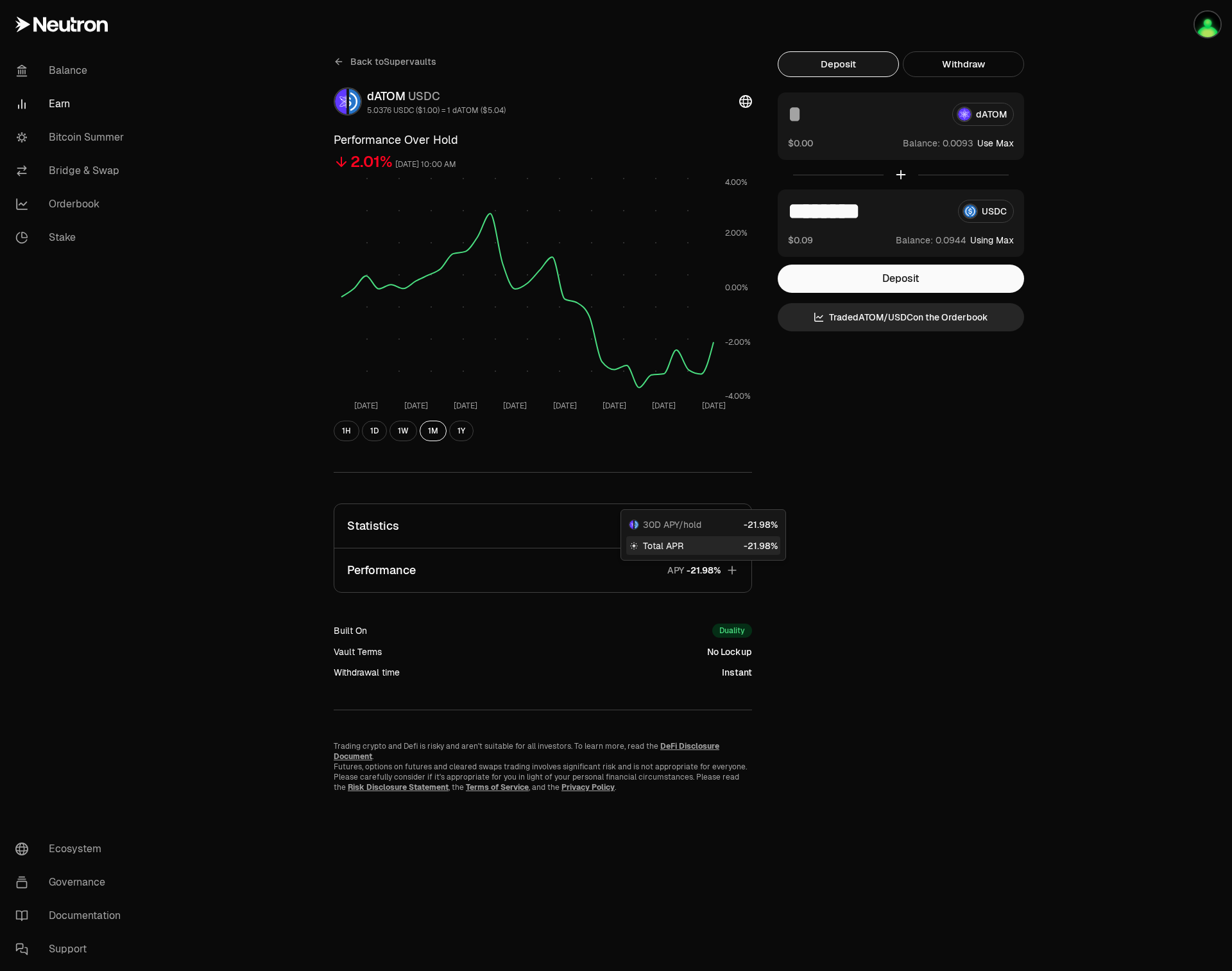
click at [704, 571] on span "9" at bounding box center [705, 570] width 5 height 12
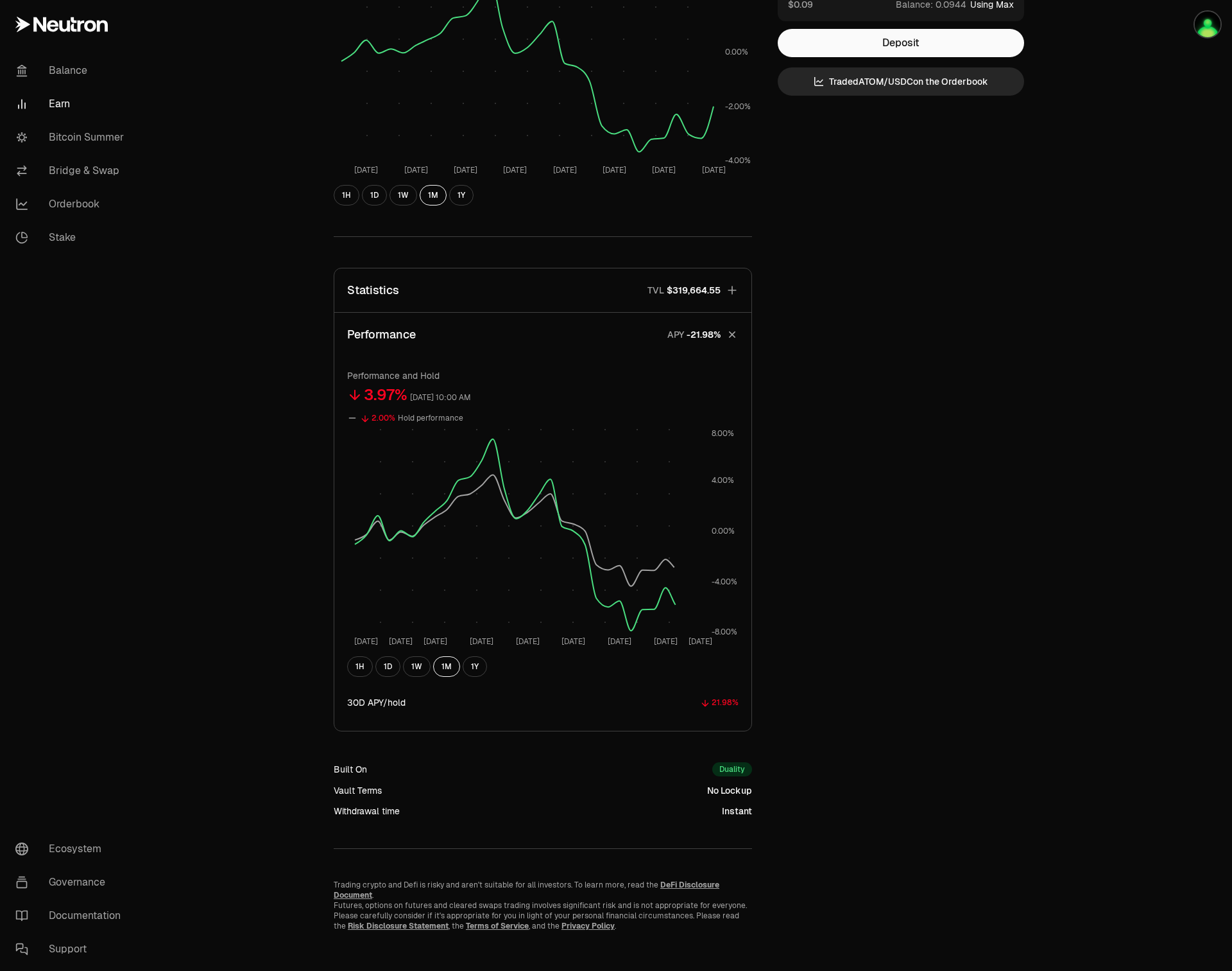
scroll to position [237, 0]
click at [684, 292] on span "$319,664.55" at bounding box center [694, 288] width 54 height 13
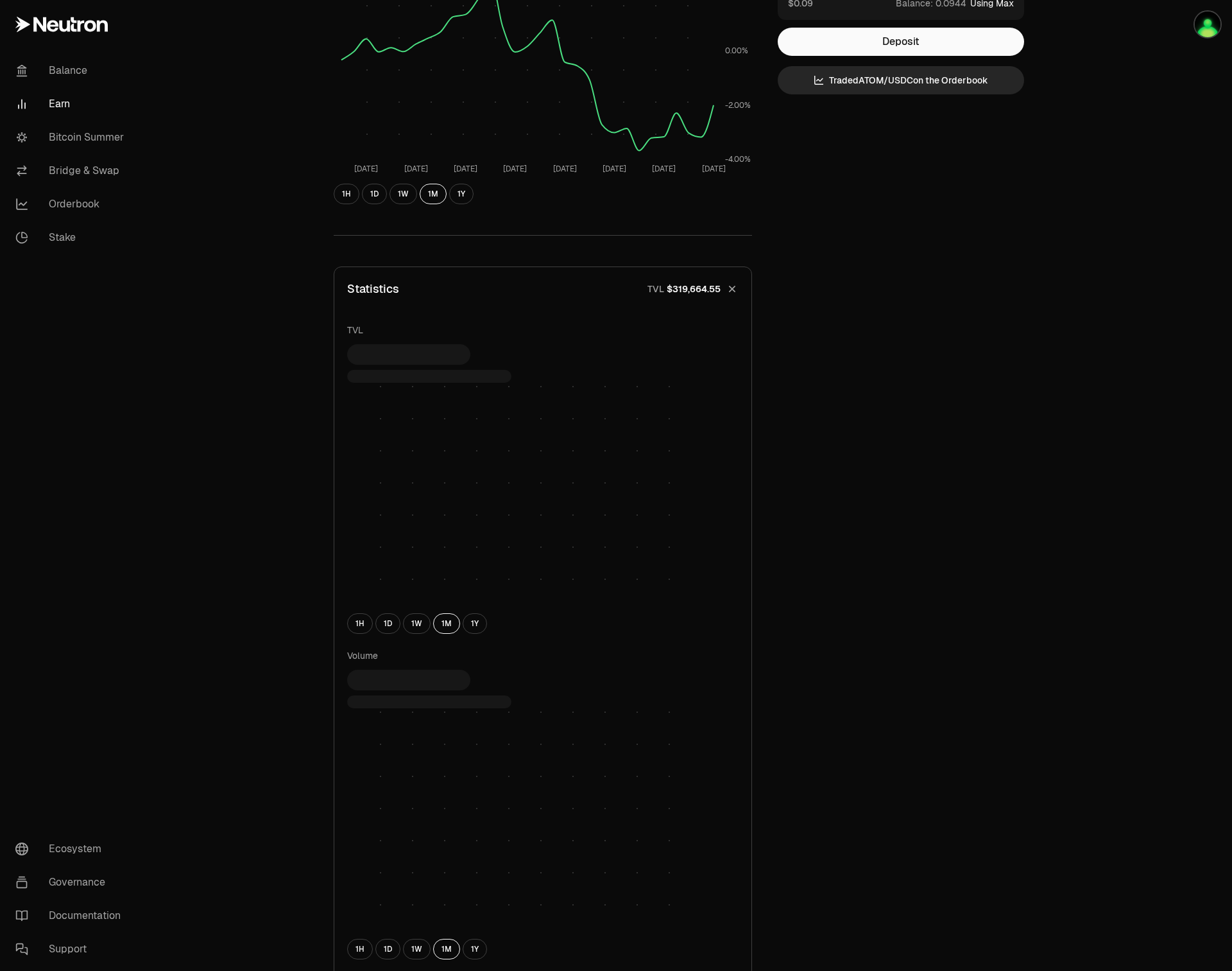
click at [684, 292] on span "$319,664.55" at bounding box center [694, 288] width 54 height 13
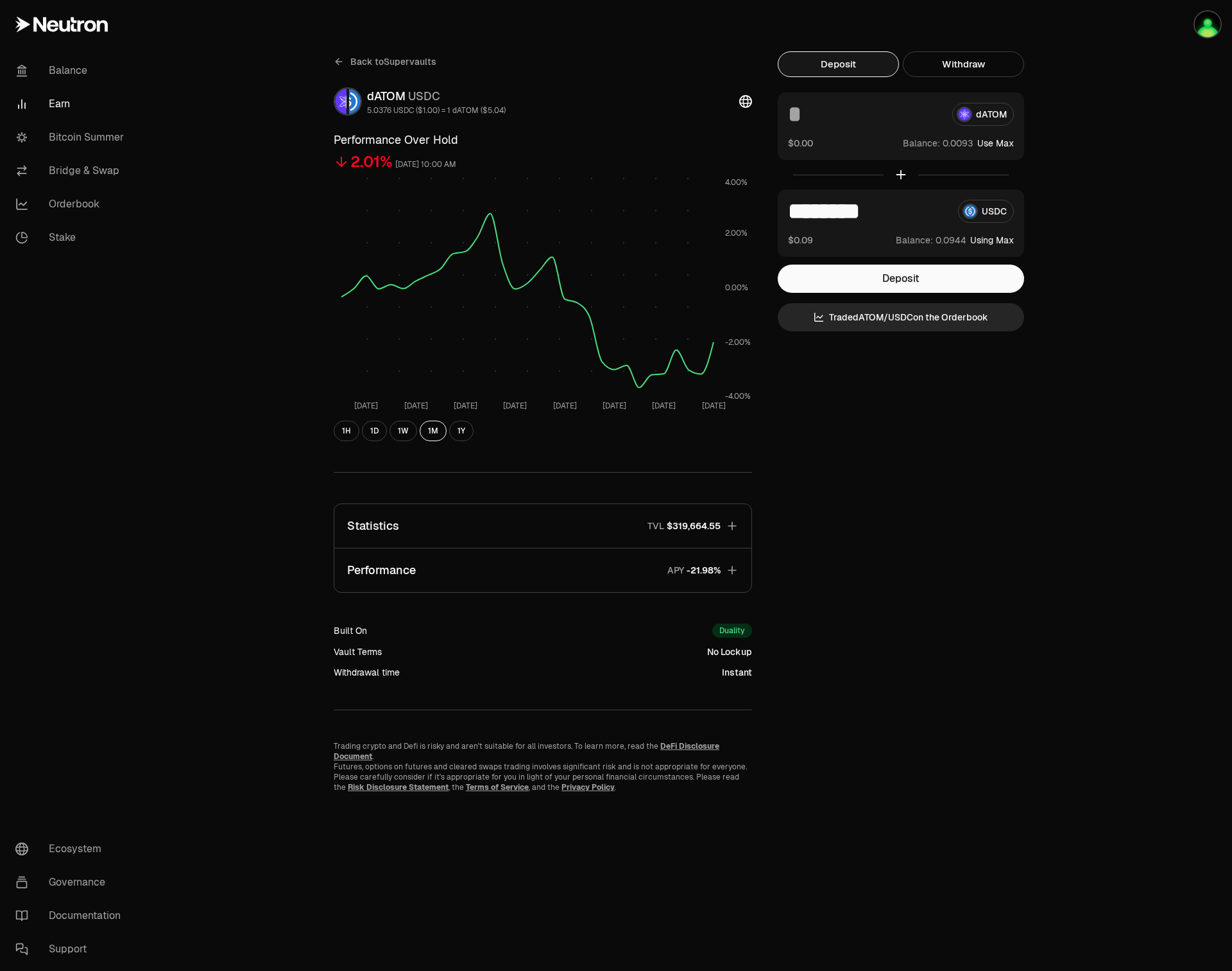
click at [381, 56] on span "Back to Supervaults" at bounding box center [393, 61] width 86 height 13
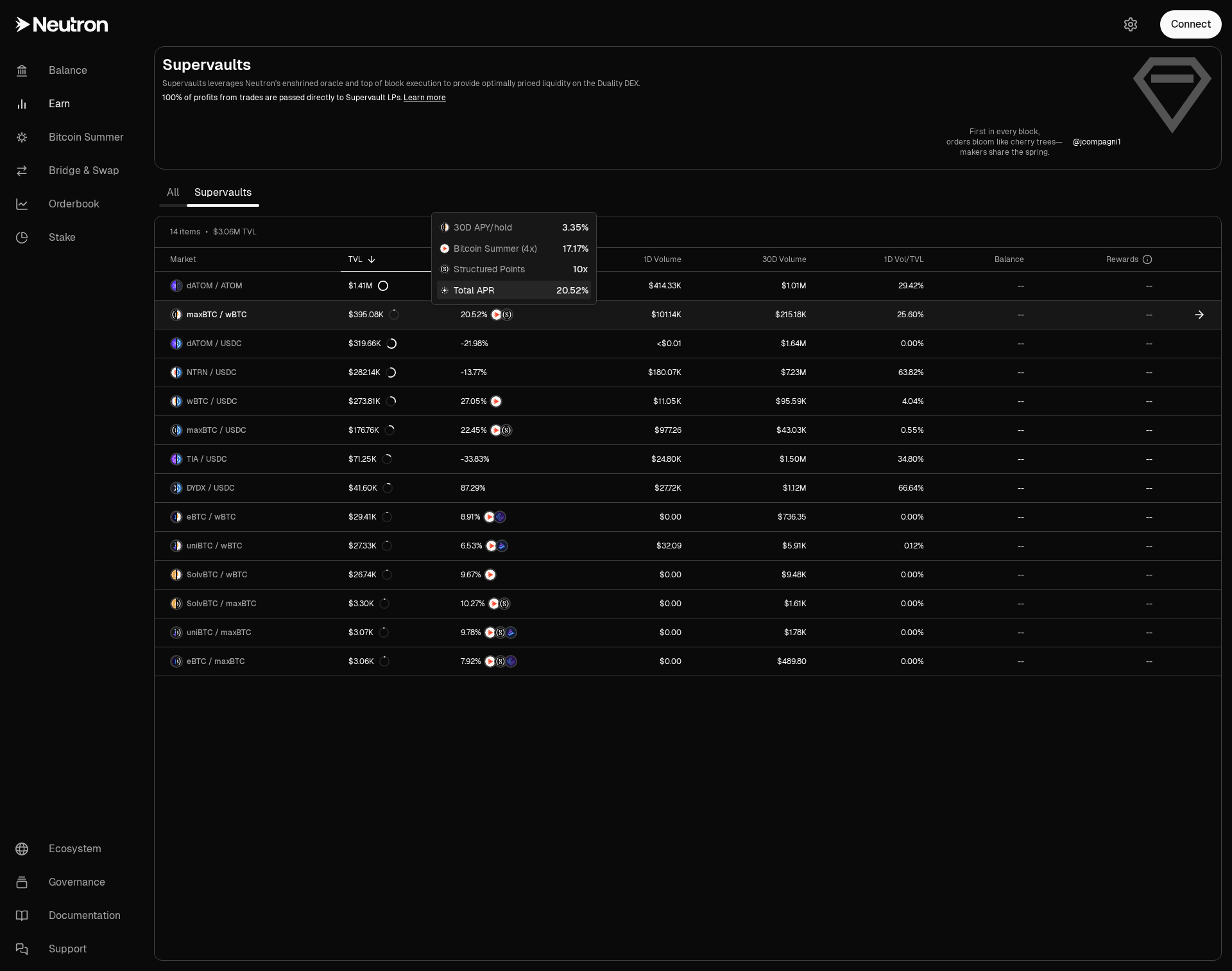
click at [548, 317] on div at bounding box center [513, 315] width 106 height 13
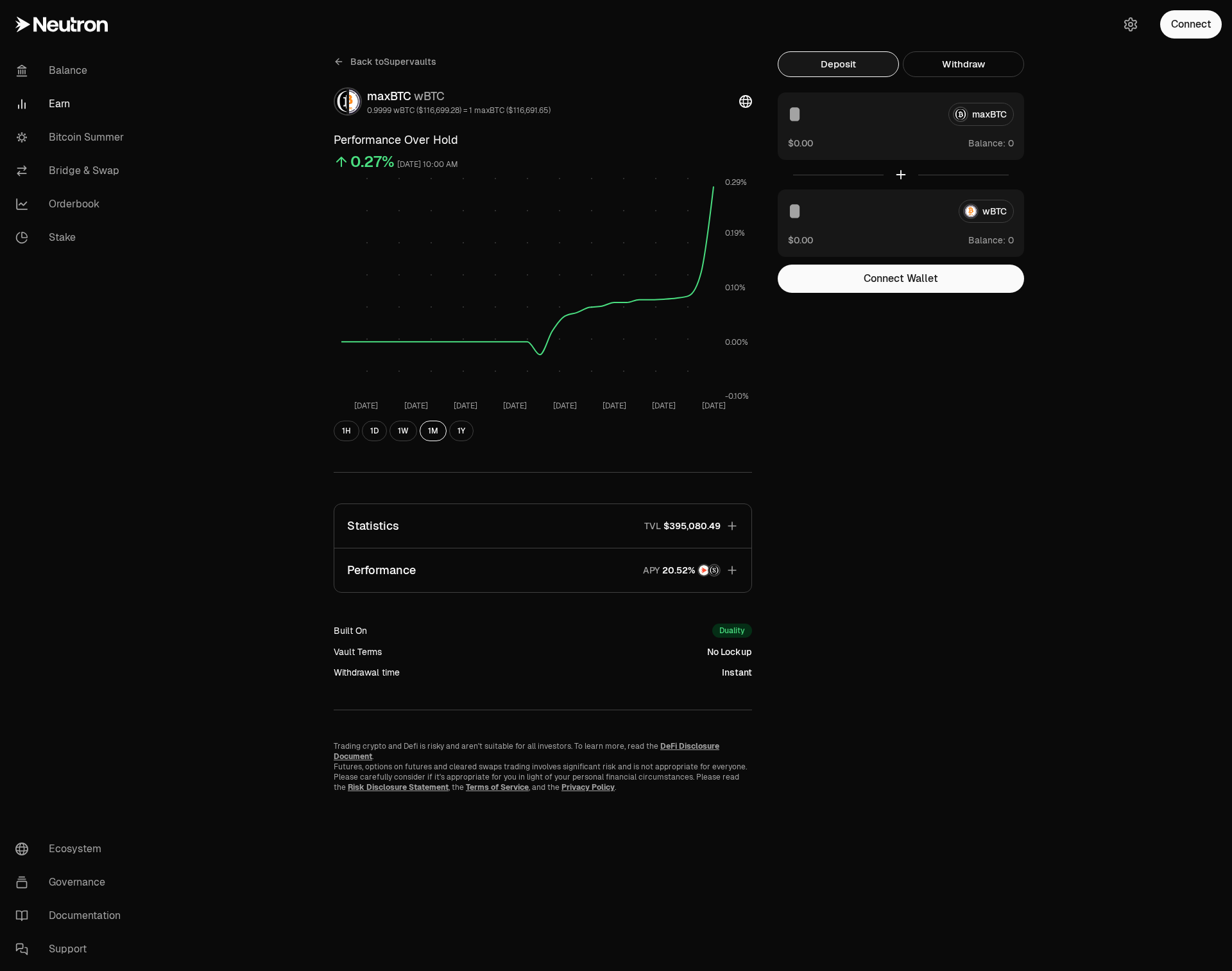
click at [604, 586] on button "Performance APY" at bounding box center [543, 571] width 417 height 44
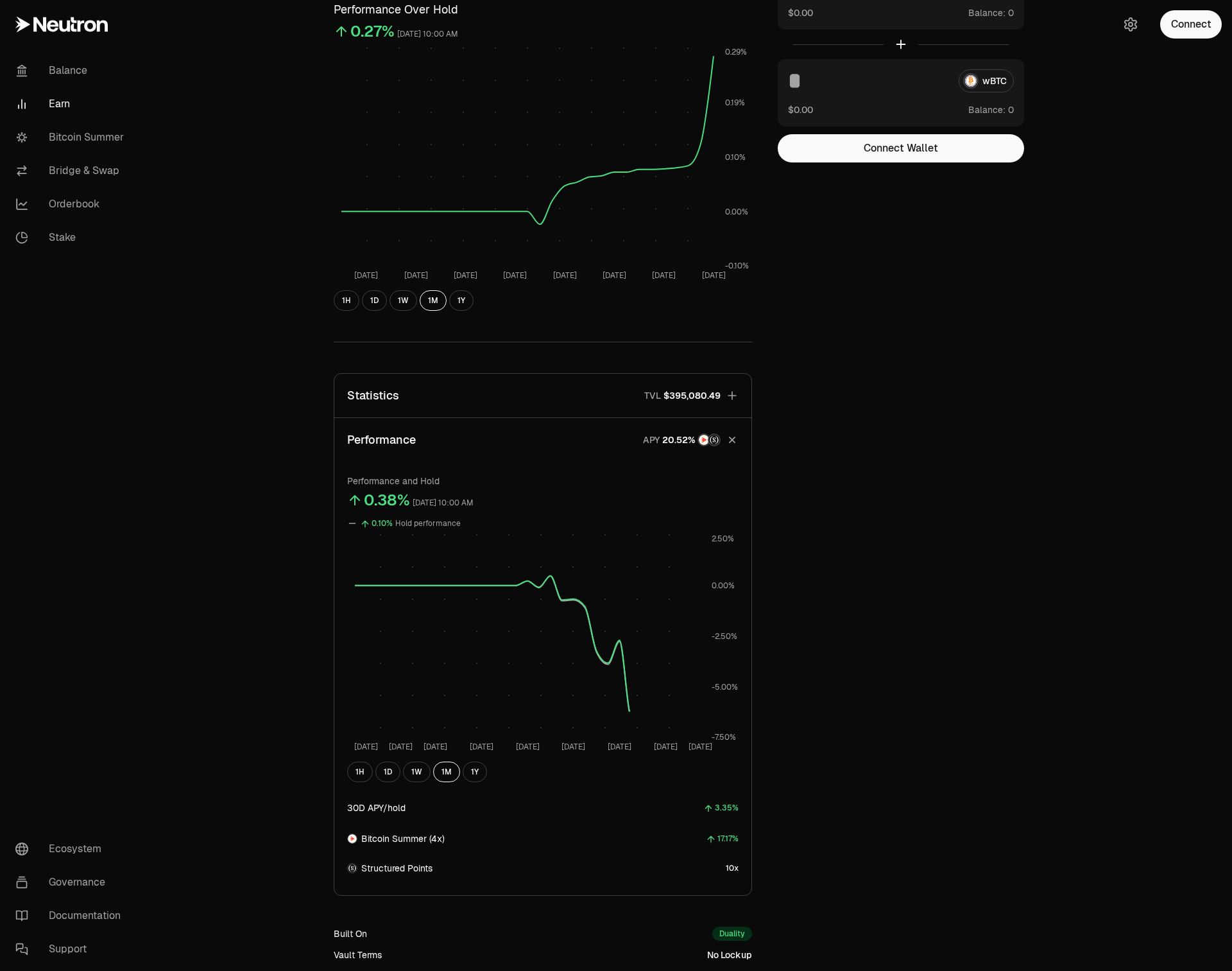
scroll to position [296, 0]
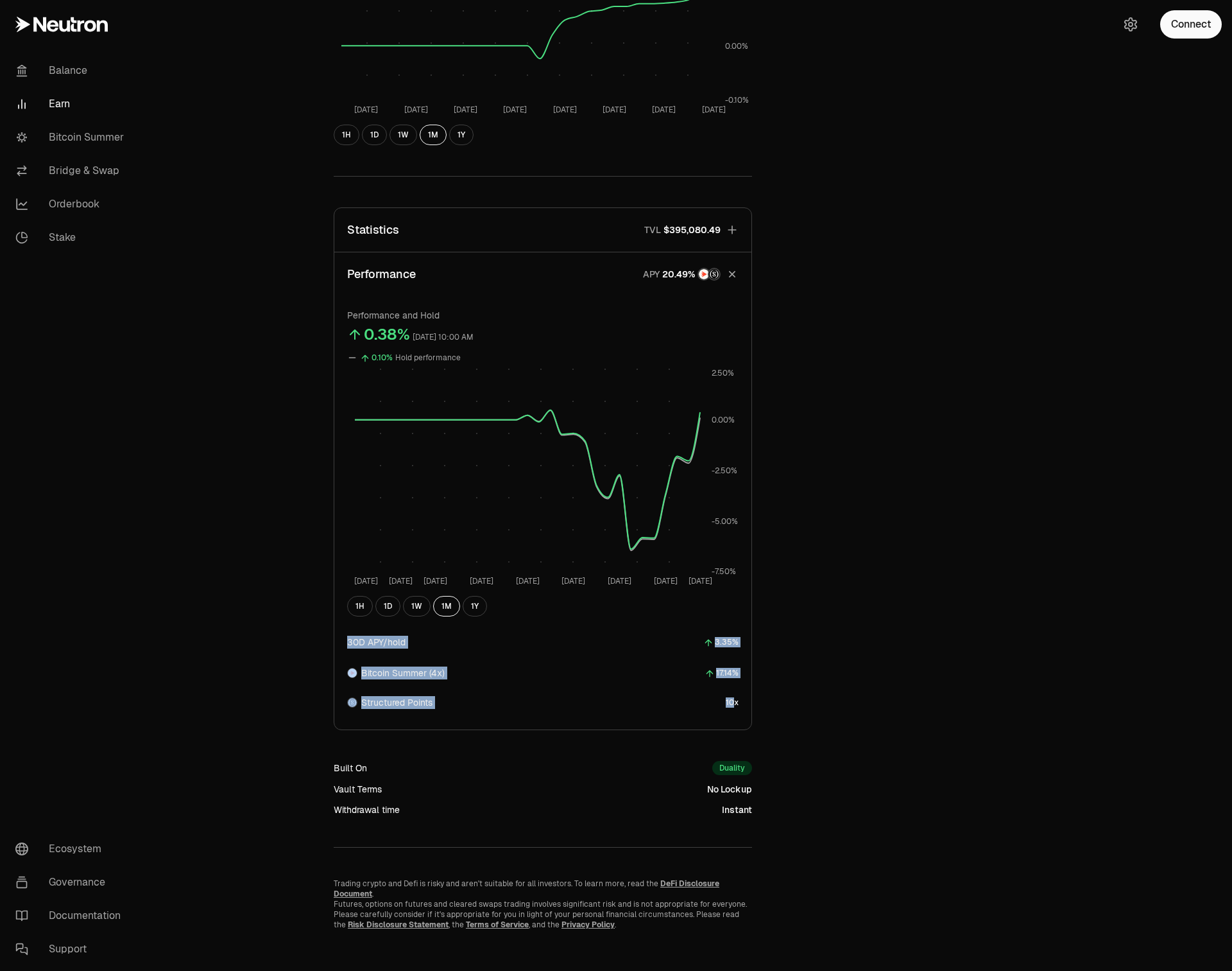
drag, startPoint x: 345, startPoint y: 639, endPoint x: 736, endPoint y: 703, distance: 396.2
click at [736, 703] on div "Performance and Hold 0.38% October 1, 2025, 10:00 AM 0.10% Hold performance Sep…" at bounding box center [543, 512] width 417 height 433
click at [741, 703] on div "Performance and Hold 0.38% October 1, 2025, 10:00 AM 0.10% Hold performance Sep…" at bounding box center [543, 512] width 417 height 433
drag, startPoint x: 344, startPoint y: 637, endPoint x: 758, endPoint y: 727, distance: 423.7
click at [760, 727] on div "Back to Supervaults maxBTC wBTC 0.9999 wBTC ($116,699.28) = 1 maxBTC ($116,691.…" at bounding box center [543, 343] width 450 height 1174
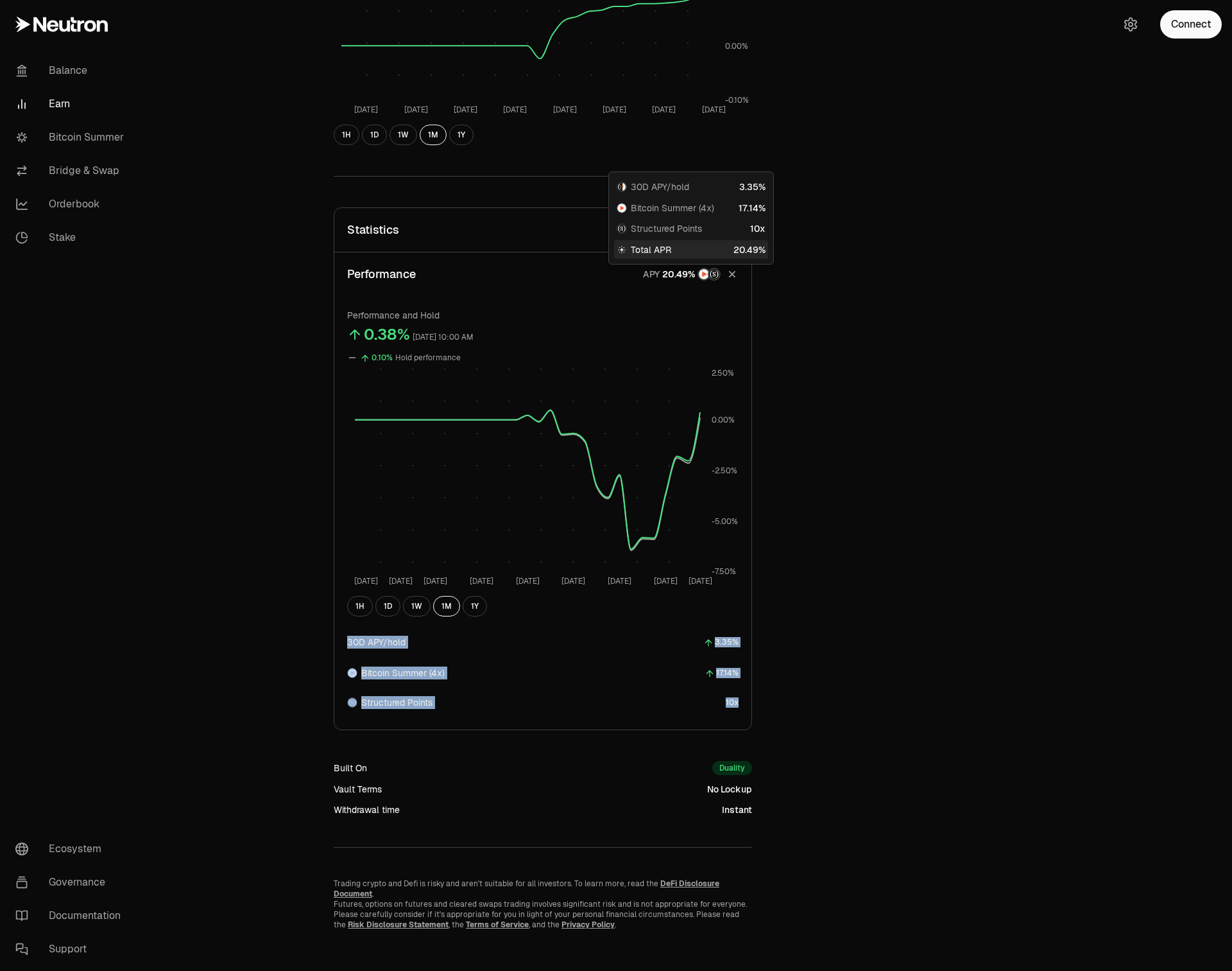
drag, startPoint x: 637, startPoint y: 274, endPoint x: 720, endPoint y: 273, distance: 83.0
click at [719, 273] on span "APY" at bounding box center [677, 275] width 88 height 14
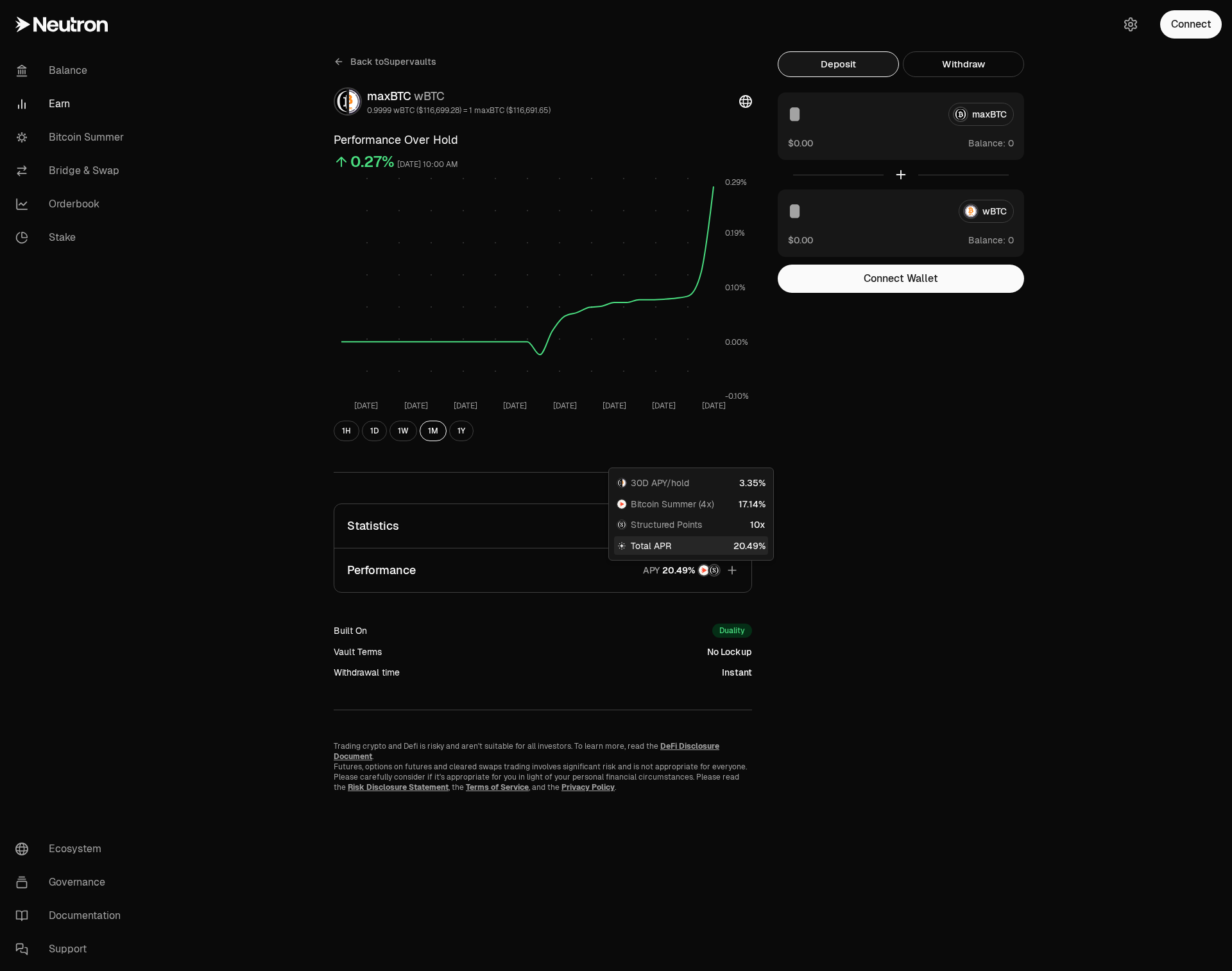
click at [695, 563] on button "Performance APY" at bounding box center [543, 571] width 417 height 44
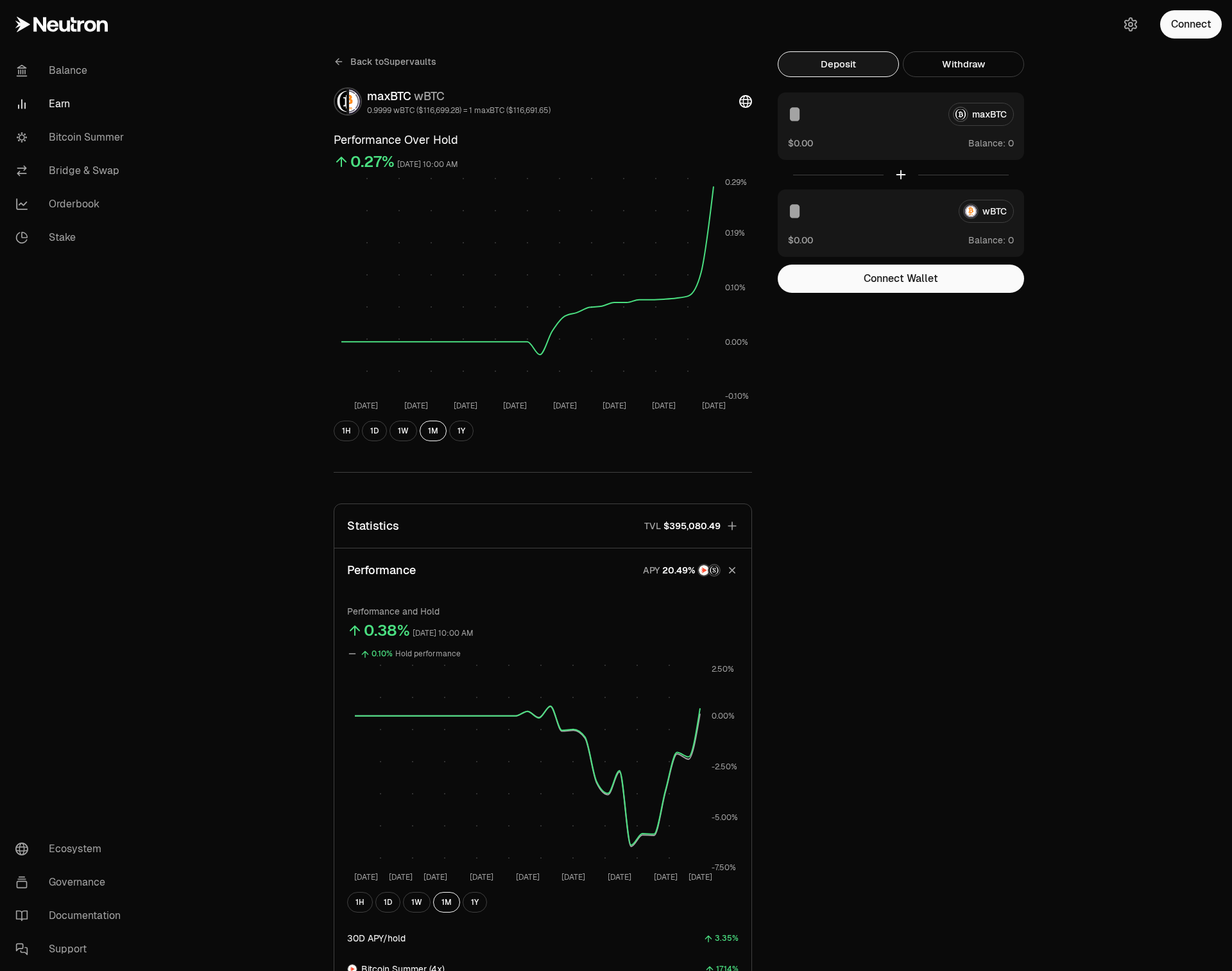
click at [361, 58] on span "Back to Supervaults" at bounding box center [393, 61] width 86 height 13
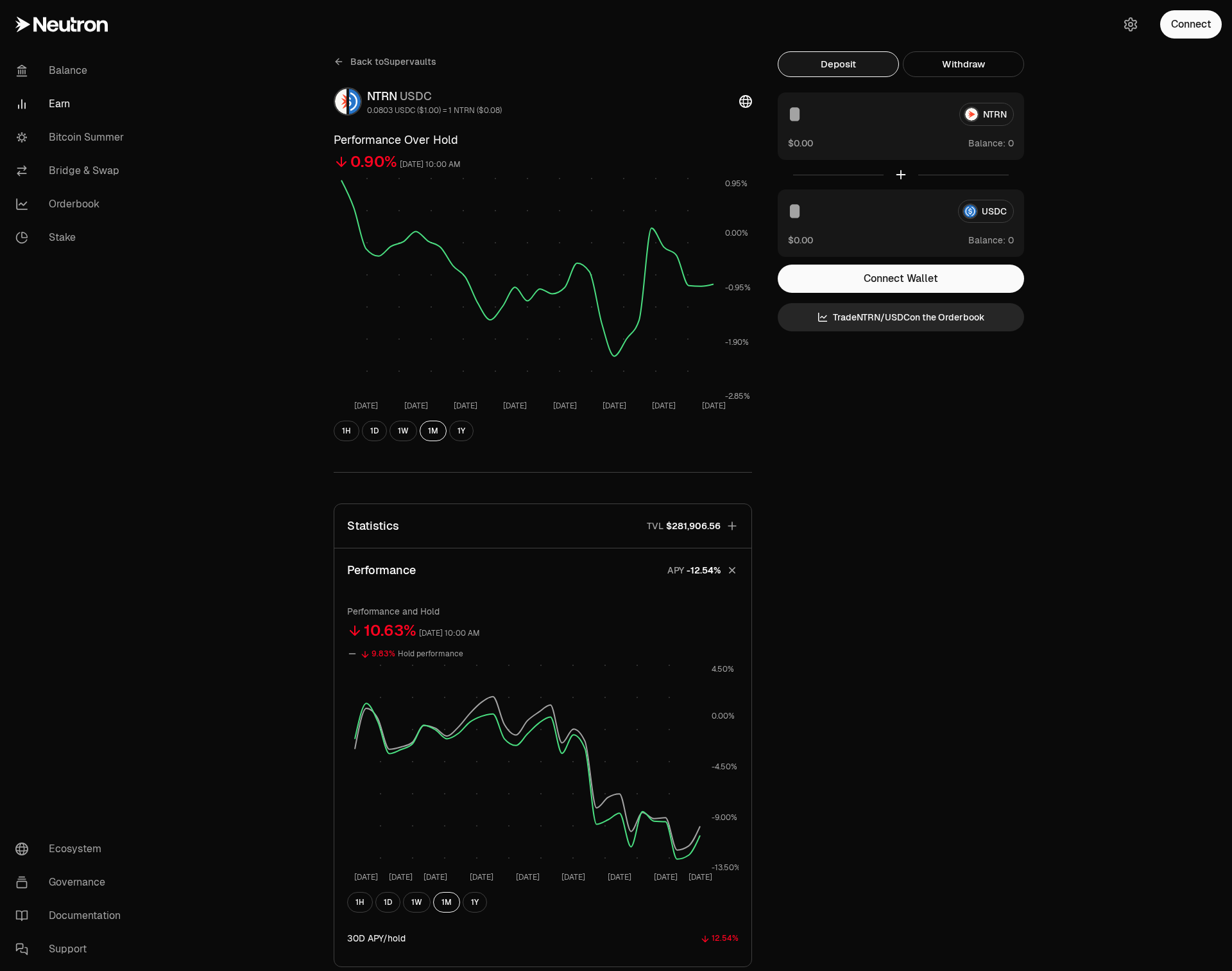
click at [515, 532] on button "Statistics TVL $281,906.56" at bounding box center [543, 526] width 417 height 44
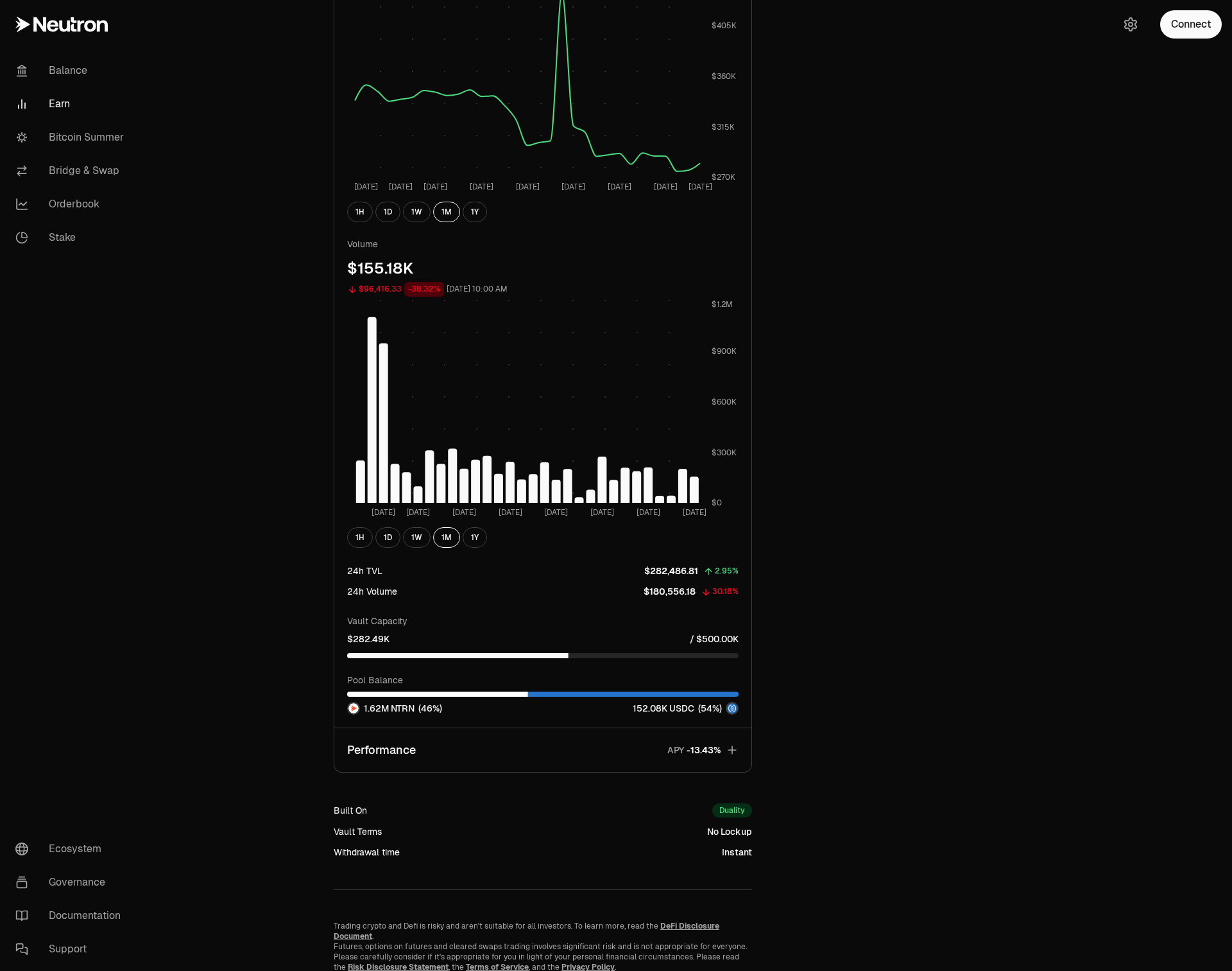
scroll to position [655, 0]
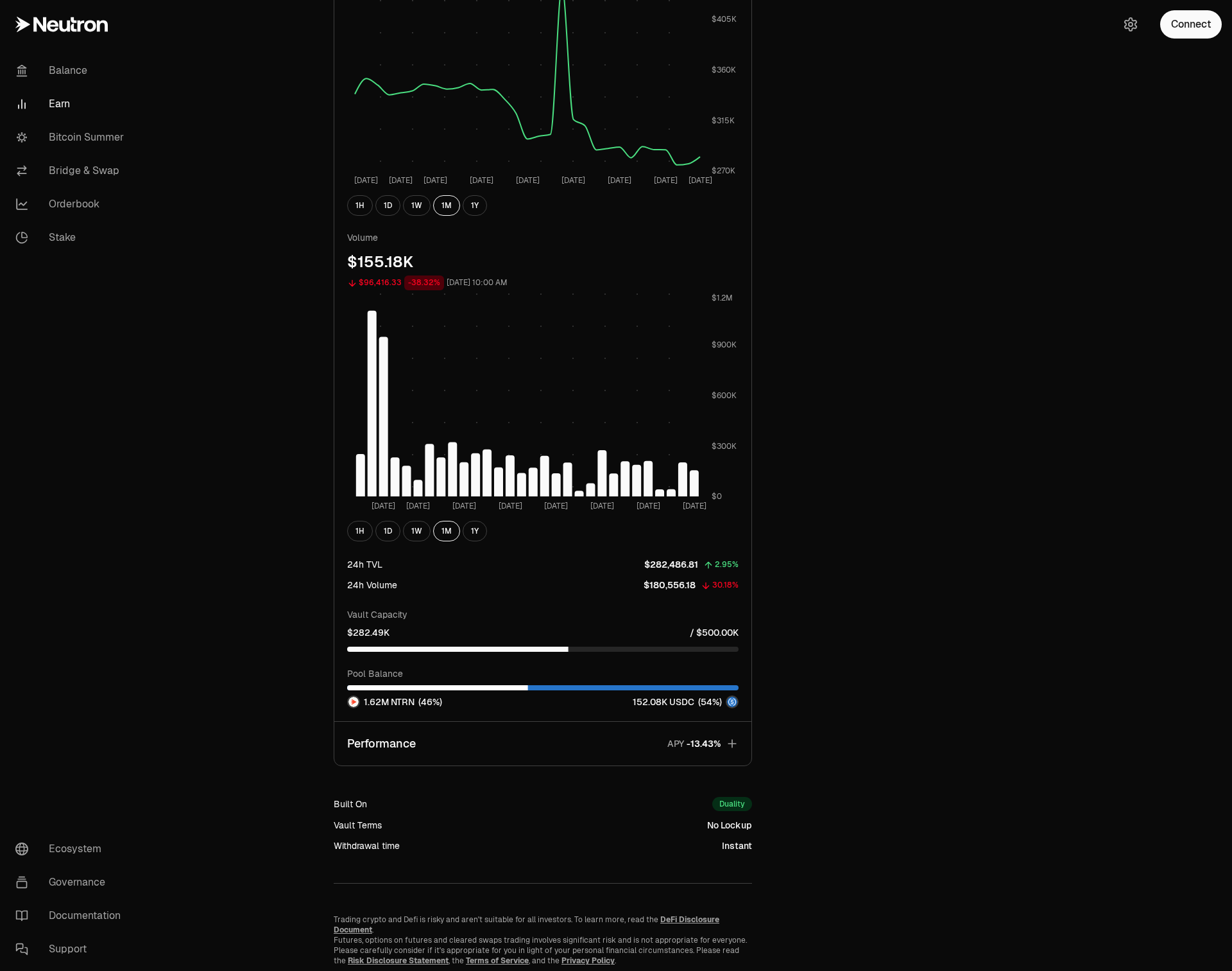
click at [361, 567] on div "24h TVL" at bounding box center [364, 564] width 35 height 13
click at [329, 595] on div "Back to Supervaults NTRN USDC 0.0803 USDC ($1.00) = 1 NTRN ($0.08) Performance …" at bounding box center [543, 181] width 450 height 1569
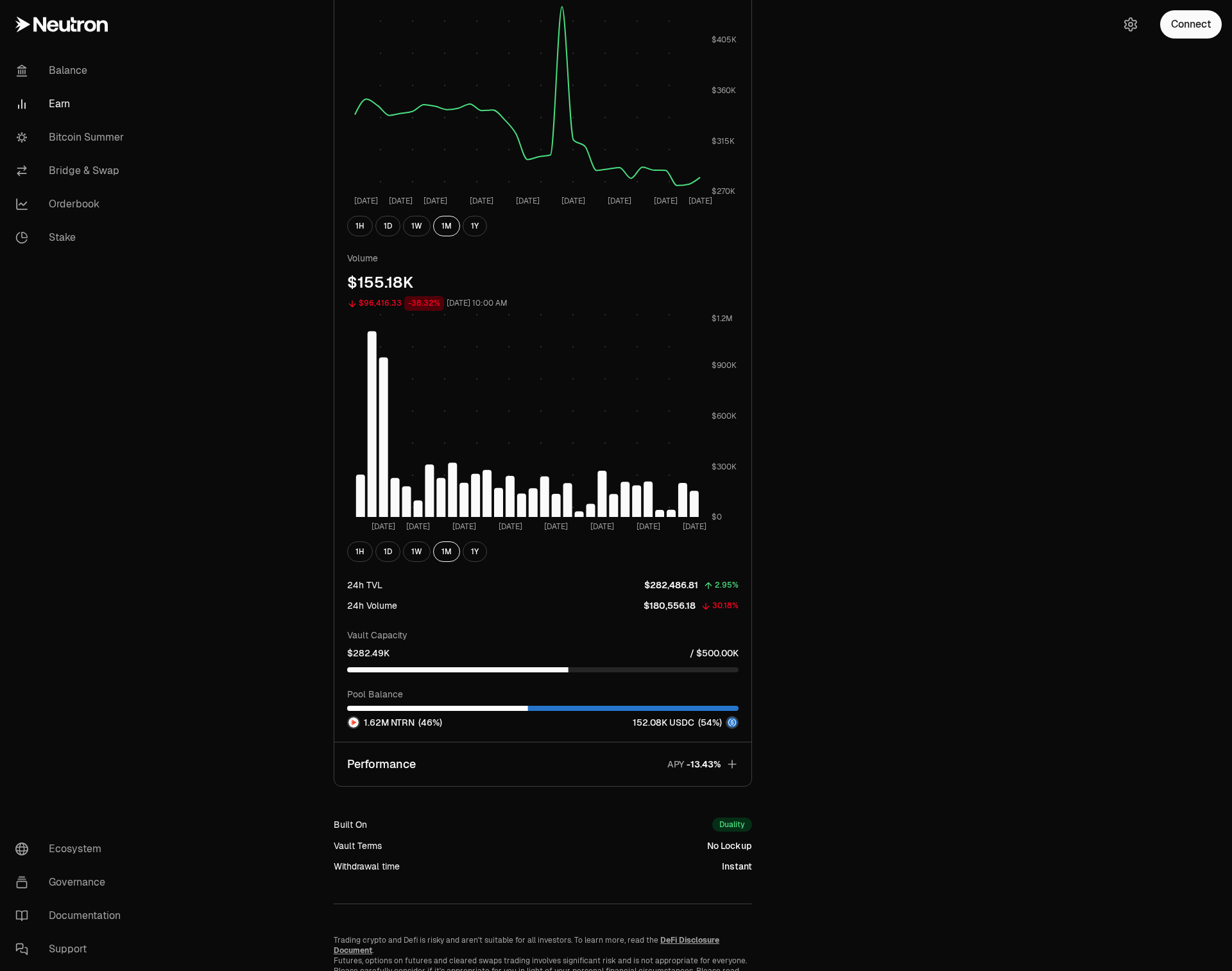
scroll to position [631, 0]
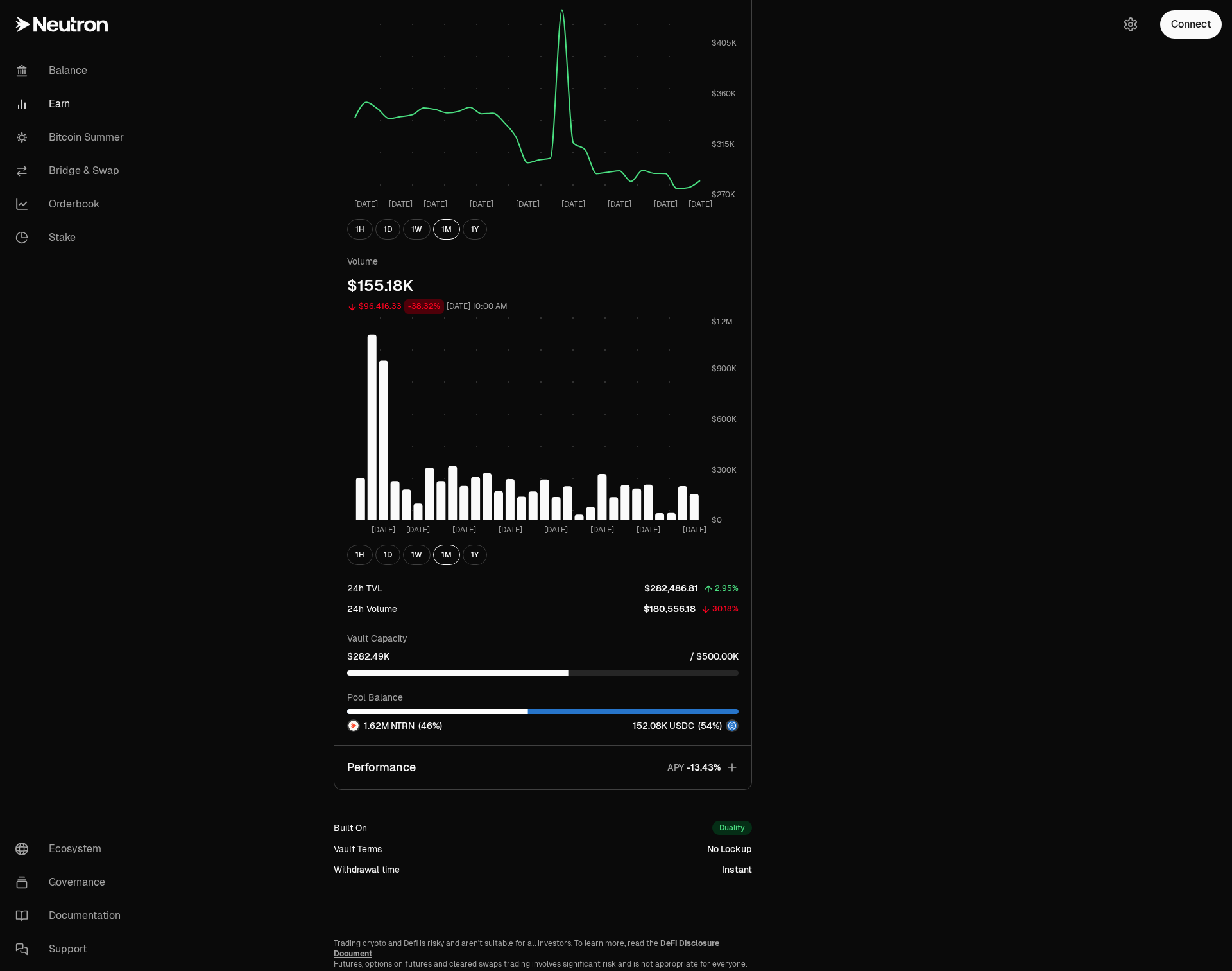
click at [354, 590] on div "24h TVL" at bounding box center [364, 588] width 35 height 13
drag, startPoint x: 385, startPoint y: 590, endPoint x: 347, endPoint y: 590, distance: 38.0
click at [347, 590] on div "24h TVL $282,486.81 2.95%" at bounding box center [543, 588] width 391 height 15
click at [398, 591] on div "24h TVL $282,486.81 2.95%" at bounding box center [543, 588] width 391 height 15
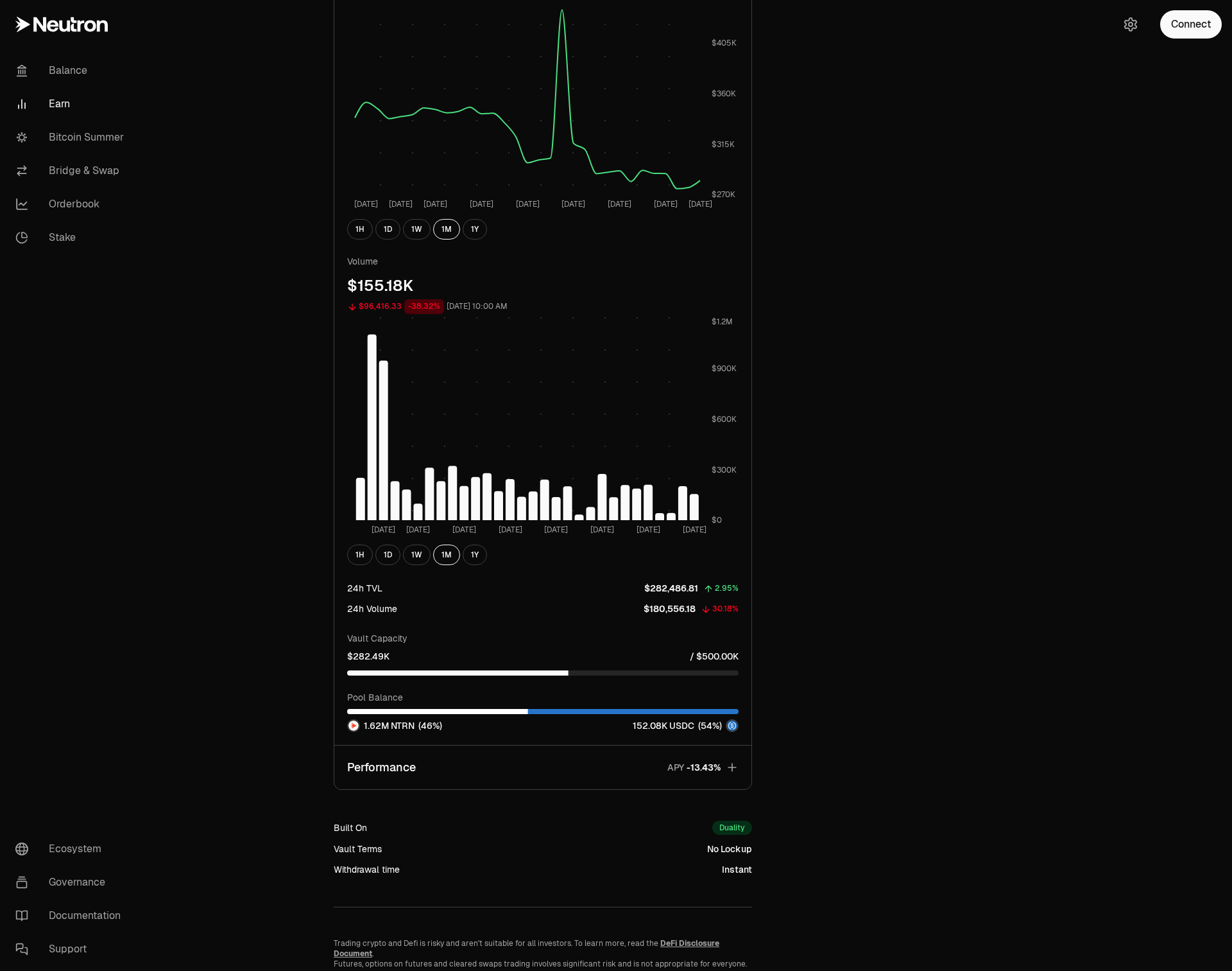
click at [371, 589] on div "24h TVL" at bounding box center [364, 588] width 35 height 13
drag, startPoint x: 703, startPoint y: 591, endPoint x: 646, endPoint y: 591, distance: 57.0
click at [646, 591] on div "$282,486.81 2.95%" at bounding box center [691, 588] width 94 height 15
drag, startPoint x: 740, startPoint y: 589, endPoint x: 707, endPoint y: 589, distance: 33.0
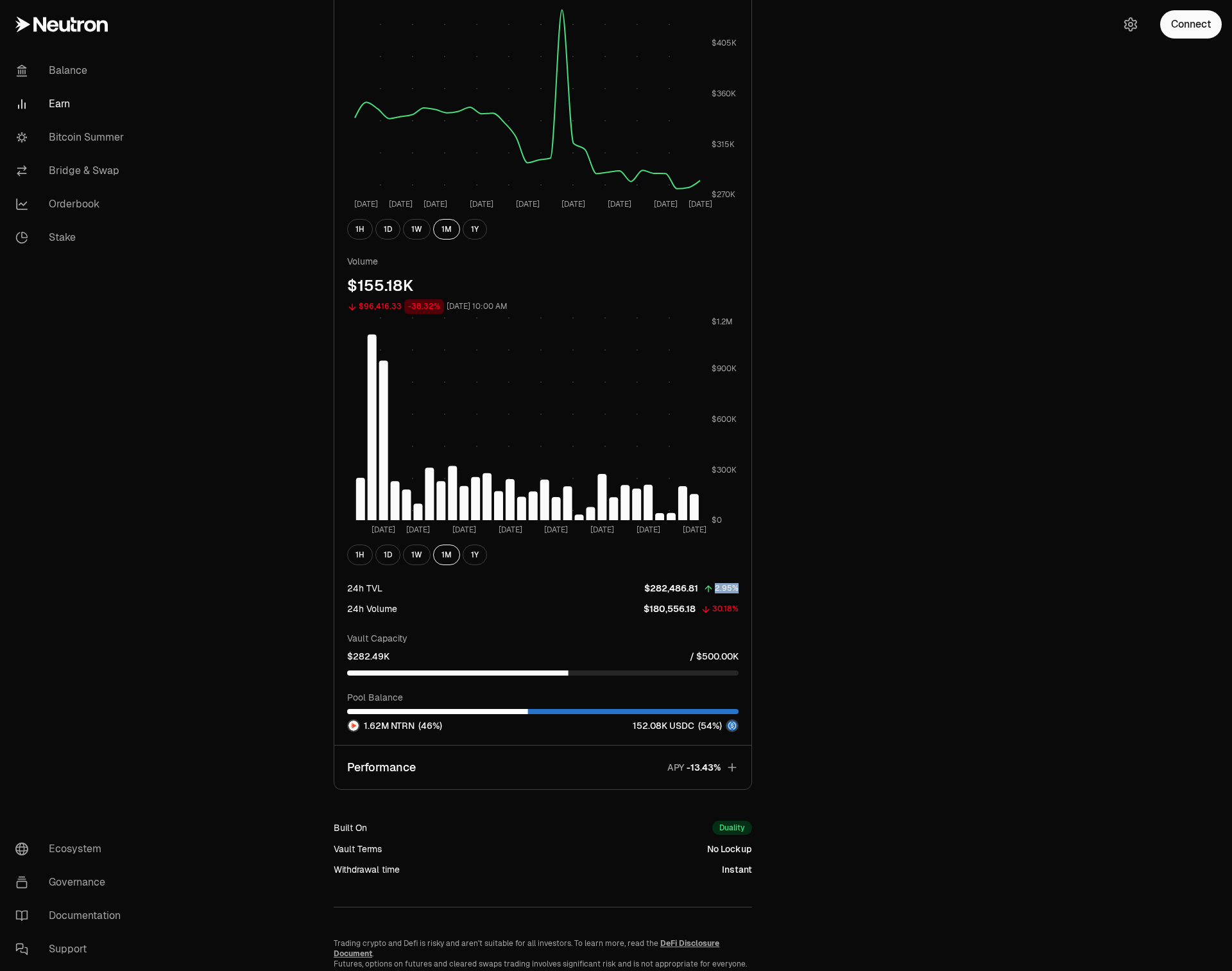
click at [707, 589] on div "TVL $282.49K $55,810.32 -16.50% October 1, 2025, 10:15 PM Sep 2 Sep 5 Sep 8 Sep…" at bounding box center [543, 330] width 417 height 828
click at [741, 589] on div "TVL $282.49K $55,810.32 -16.50% October 1, 2025, 10:15 PM Sep 2 Sep 5 Sep 8 Sep…" at bounding box center [543, 330] width 417 height 828
click at [380, 758] on p "Performance" at bounding box center [382, 767] width 69 height 18
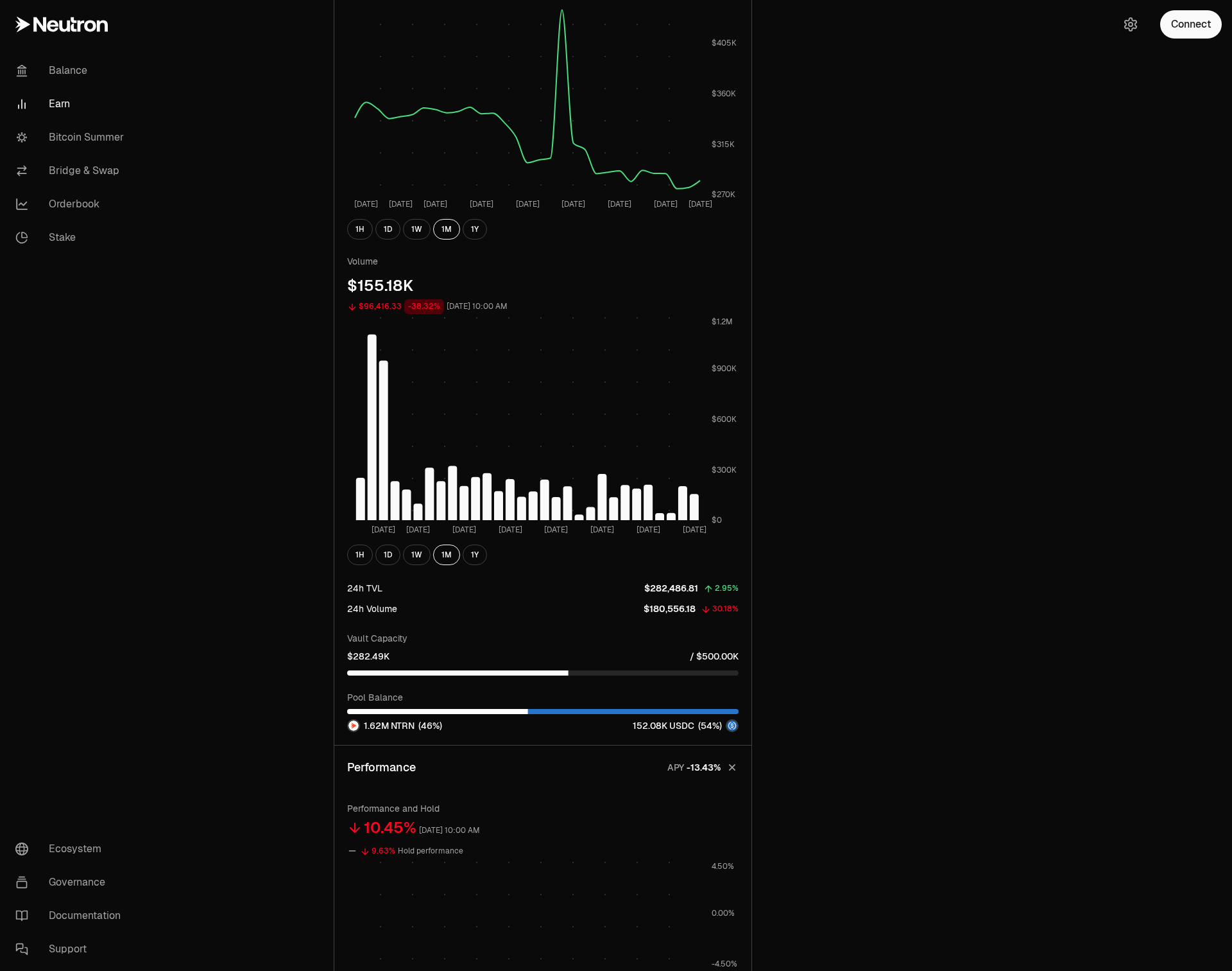
scroll to position [237, 0]
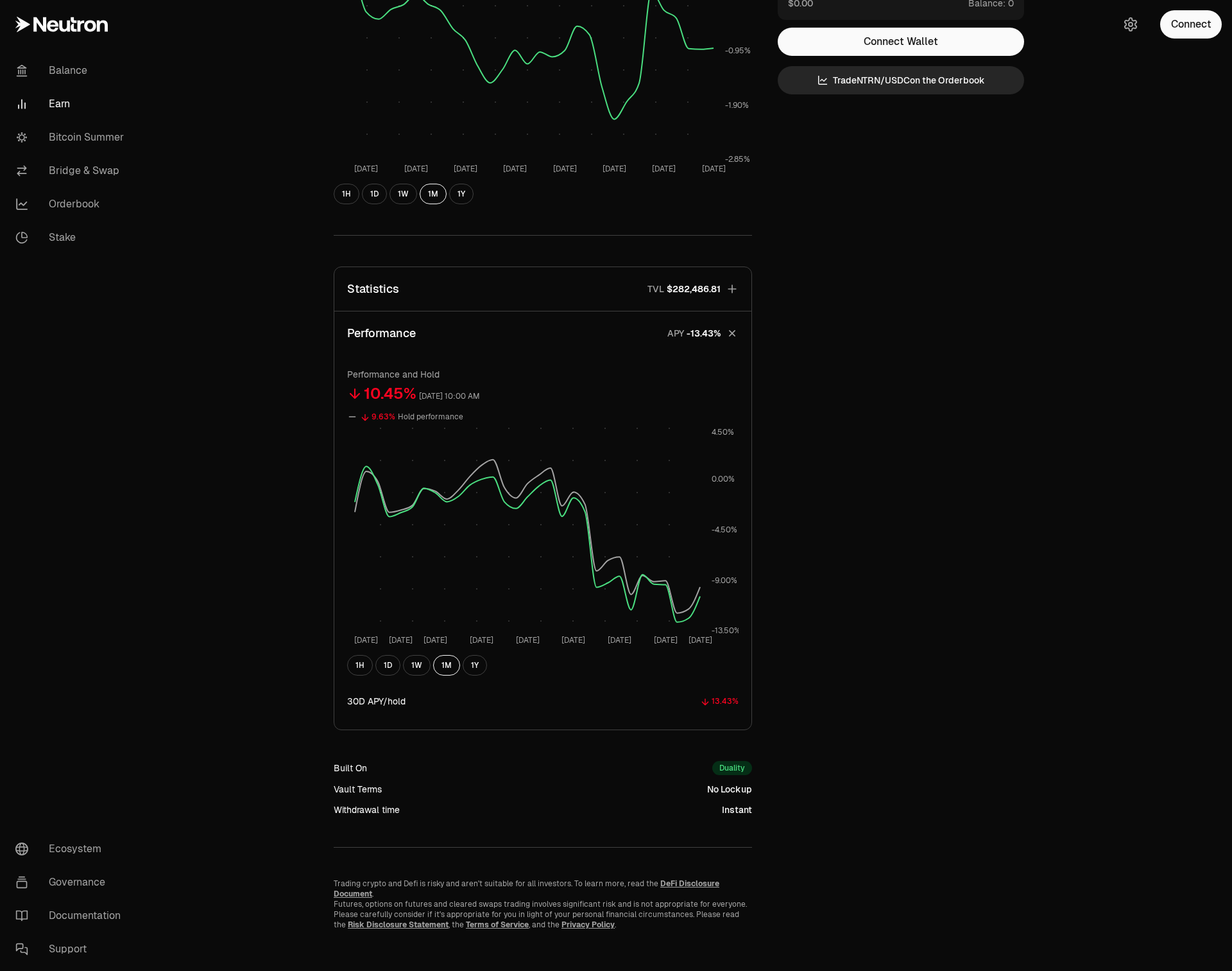
click at [398, 288] on p "Statistics" at bounding box center [373, 289] width 52 height 18
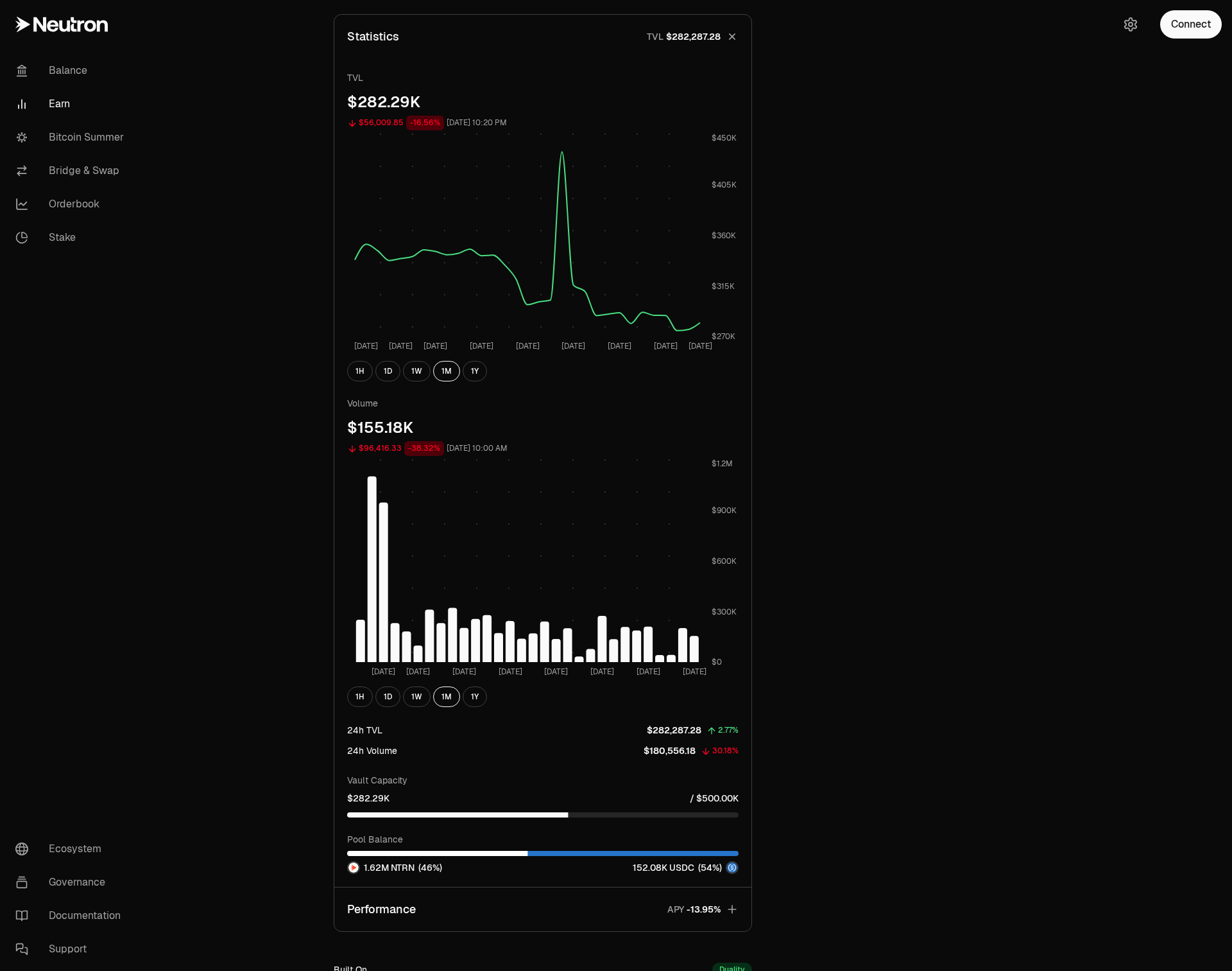
scroll to position [691, 0]
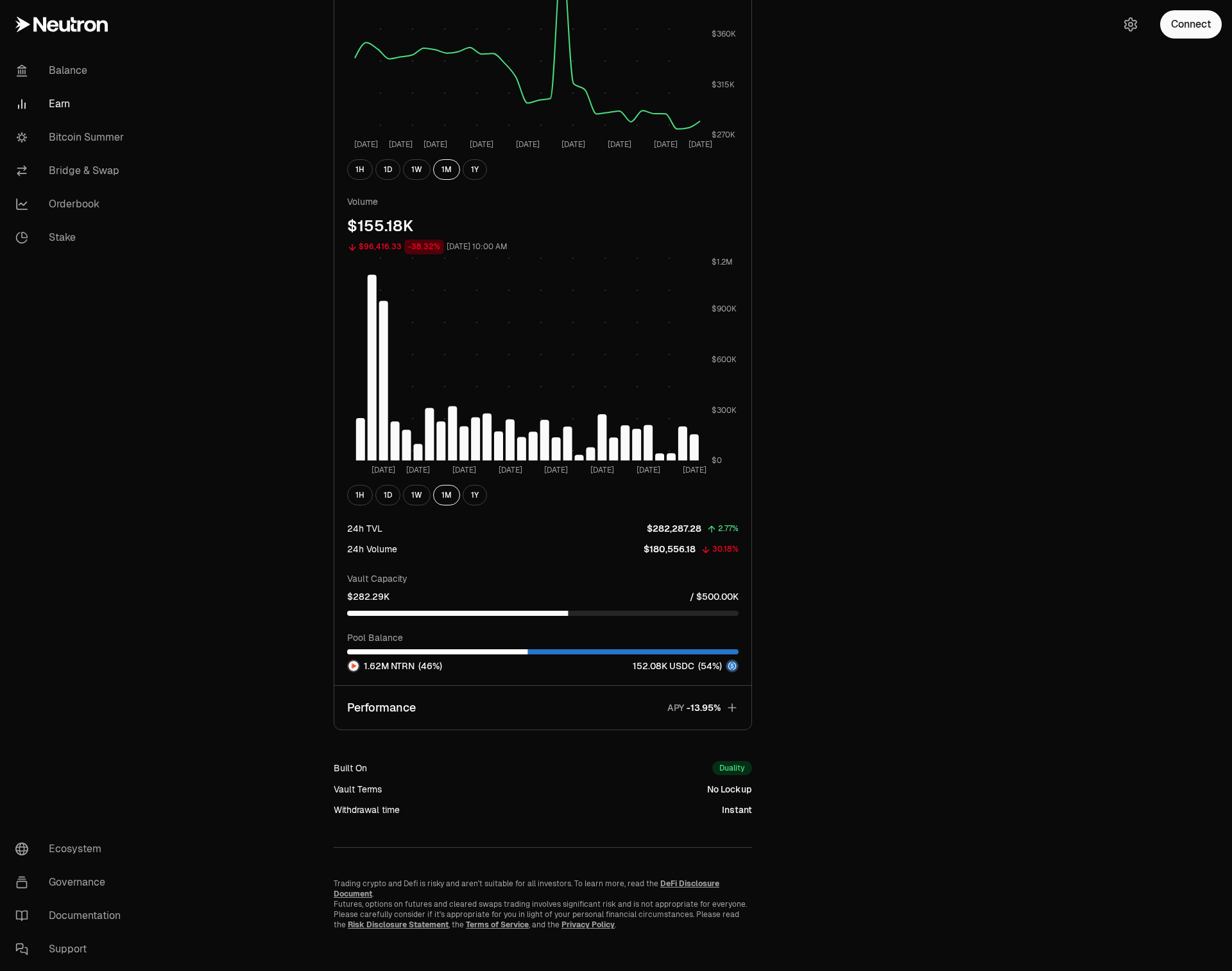
click at [695, 710] on span "3" at bounding box center [697, 708] width 5 height 12
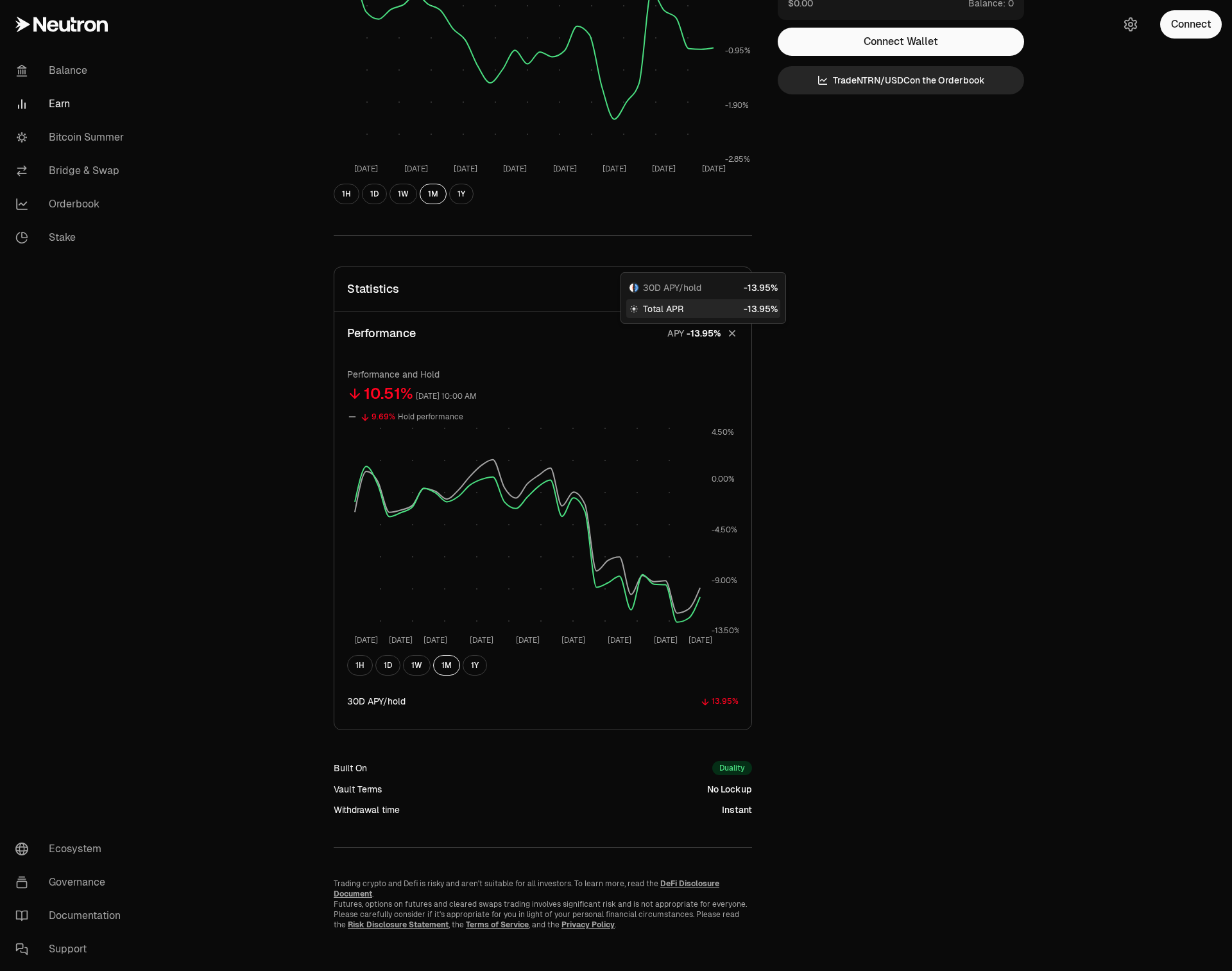
scroll to position [0, 0]
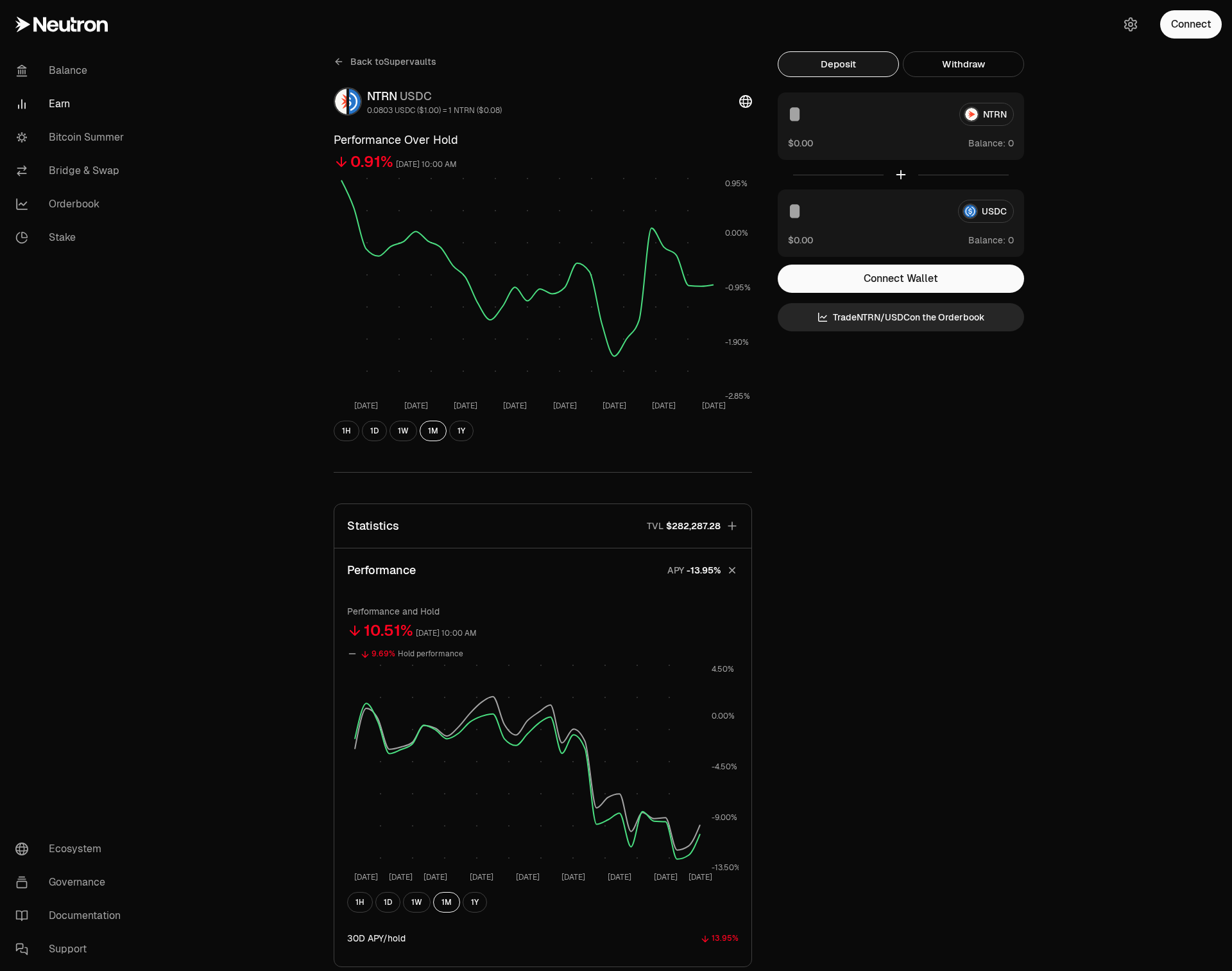
click at [341, 58] on icon at bounding box center [338, 61] width 10 height 10
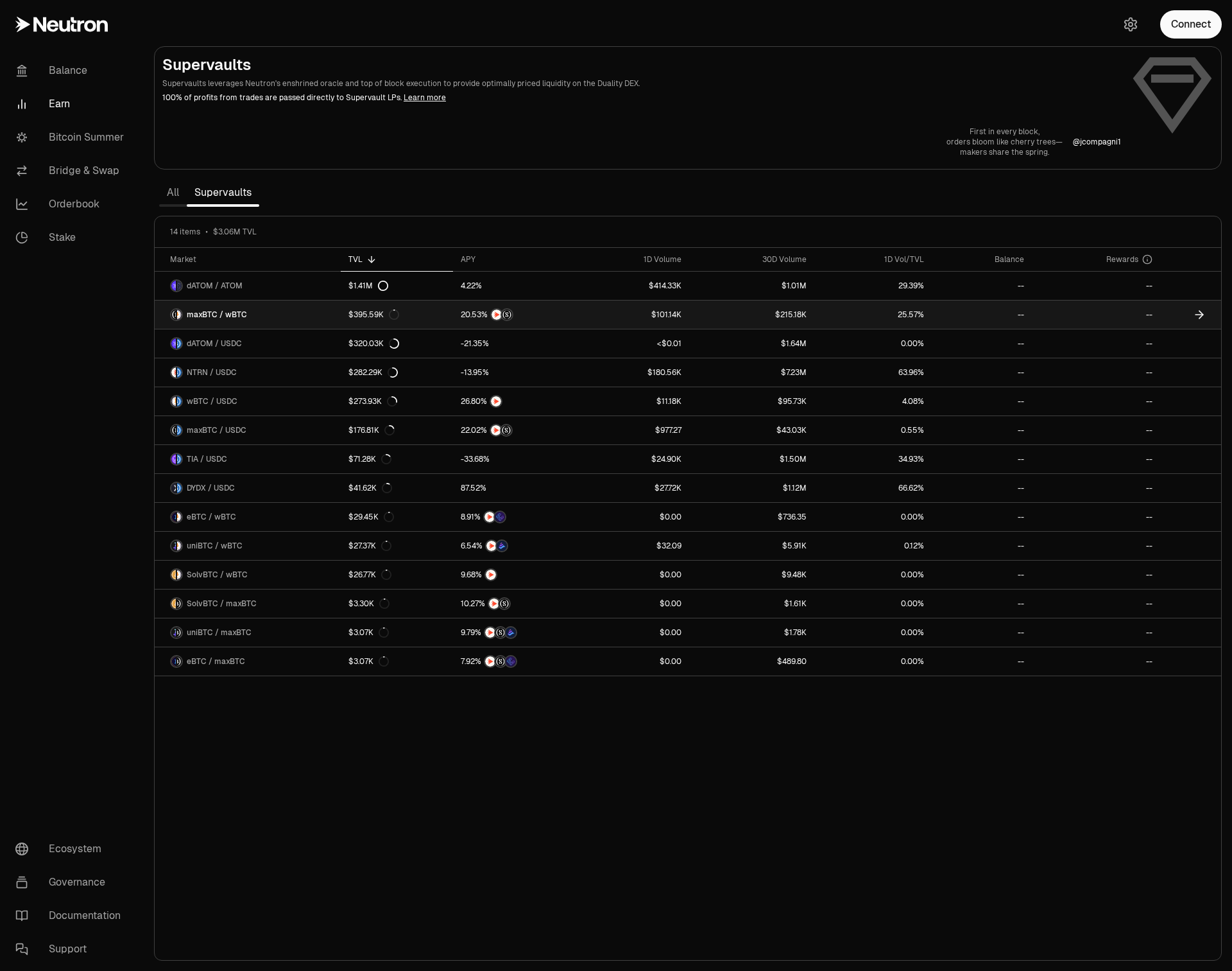
click at [434, 316] on link "$395.59K" at bounding box center [397, 315] width 113 height 28
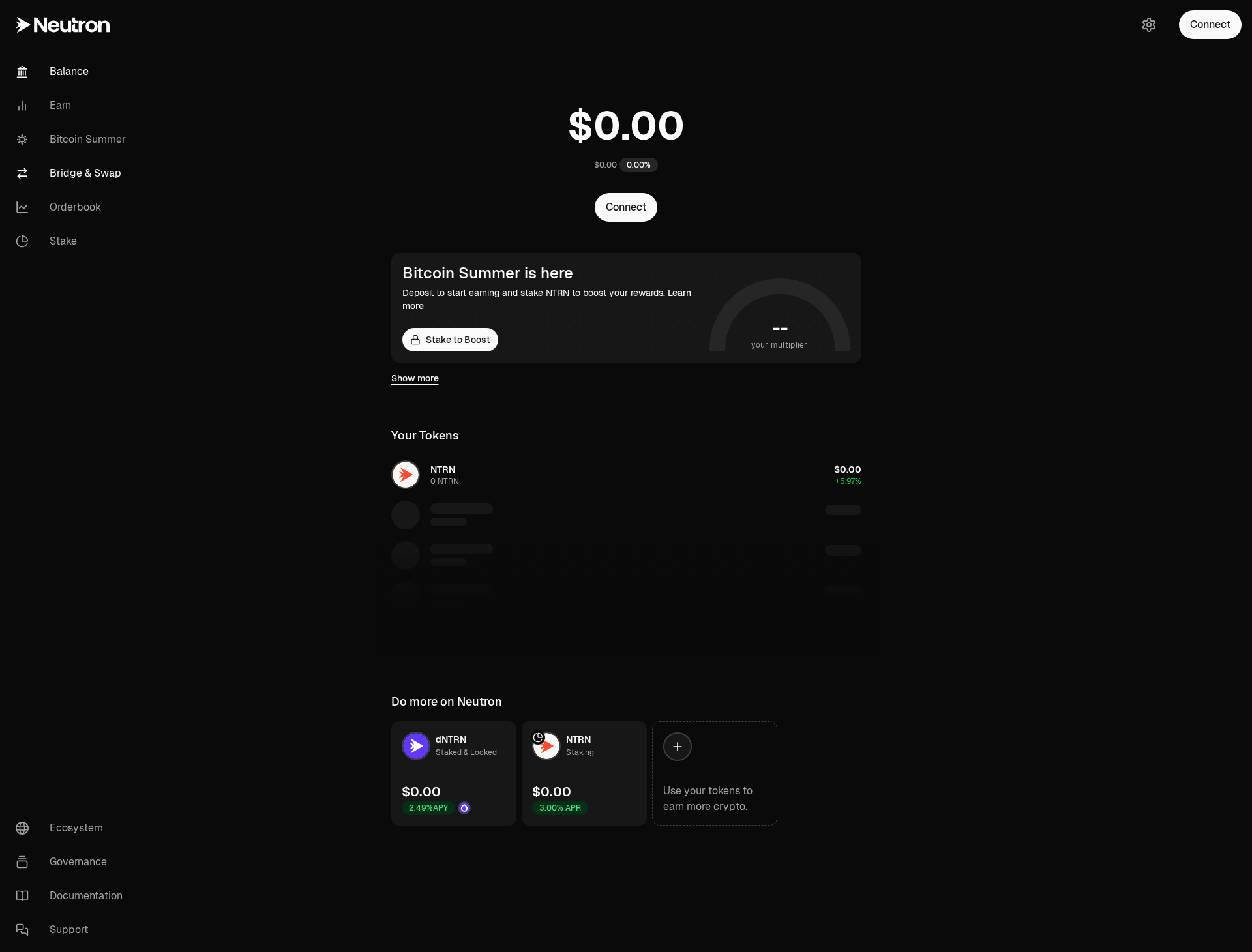
click at [83, 170] on link "Bridge & Swap" at bounding box center [73, 173] width 135 height 34
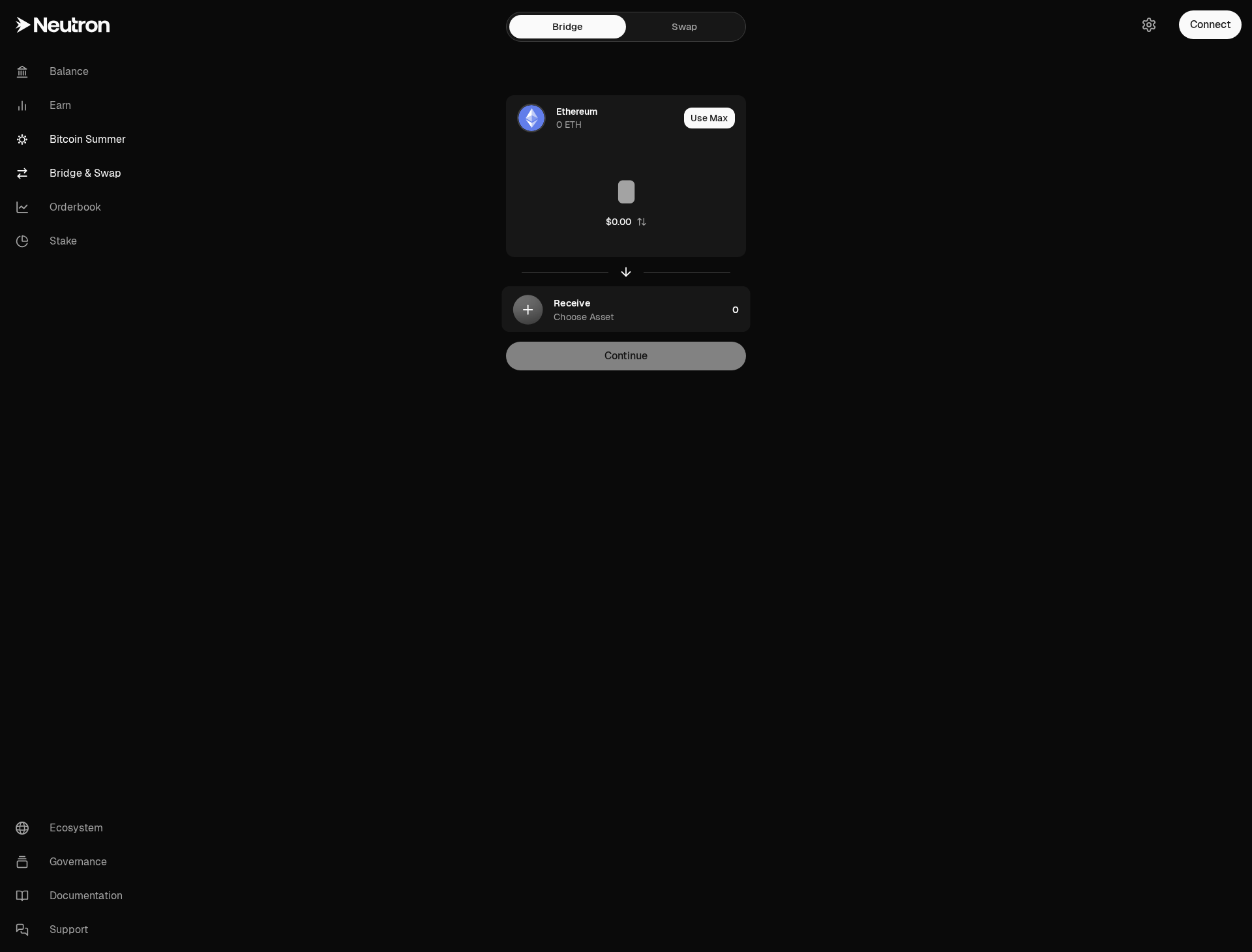
click at [82, 130] on link "Bitcoin Summer" at bounding box center [73, 139] width 135 height 34
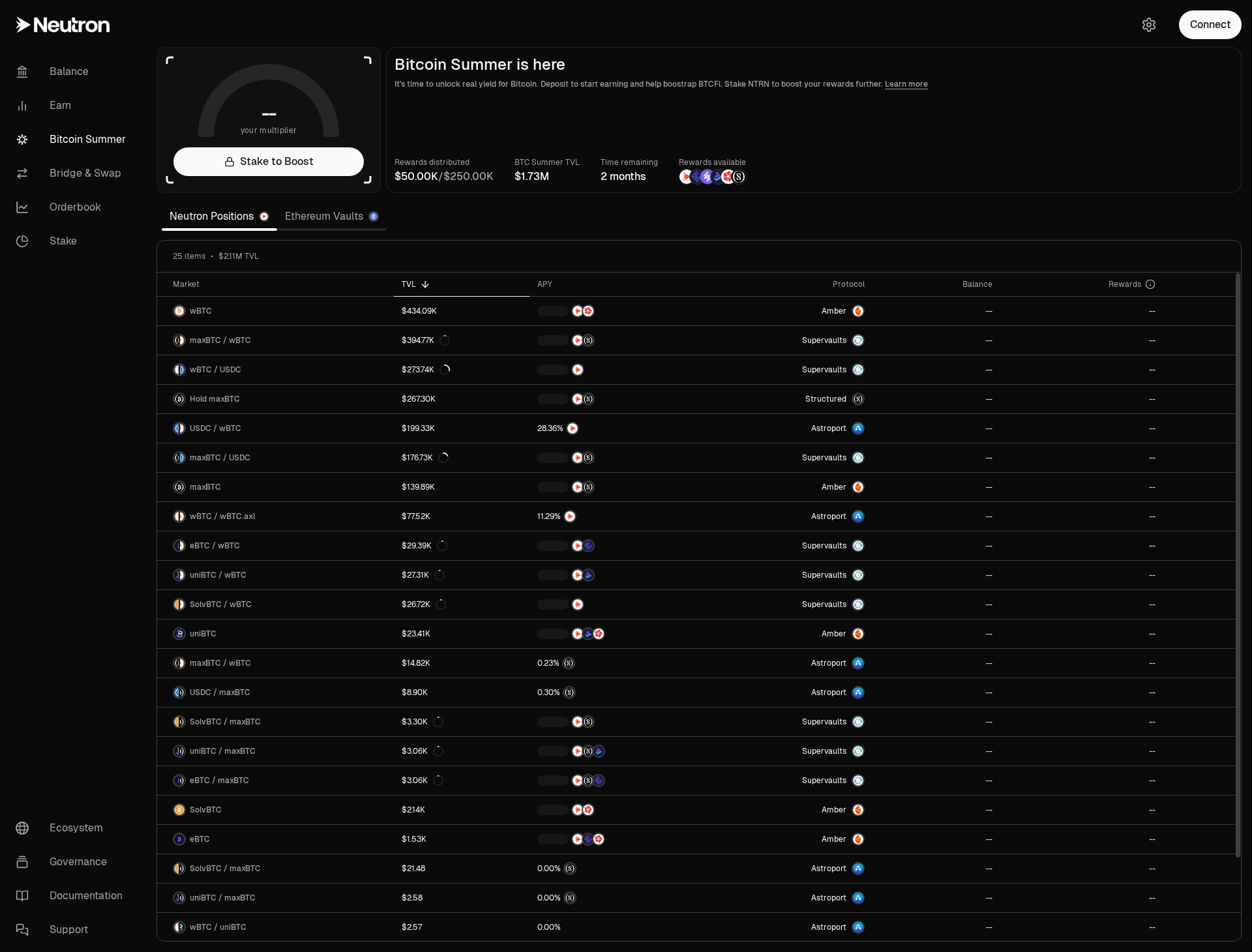
click at [305, 216] on link "Ethereum Vaults" at bounding box center [331, 216] width 110 height 26
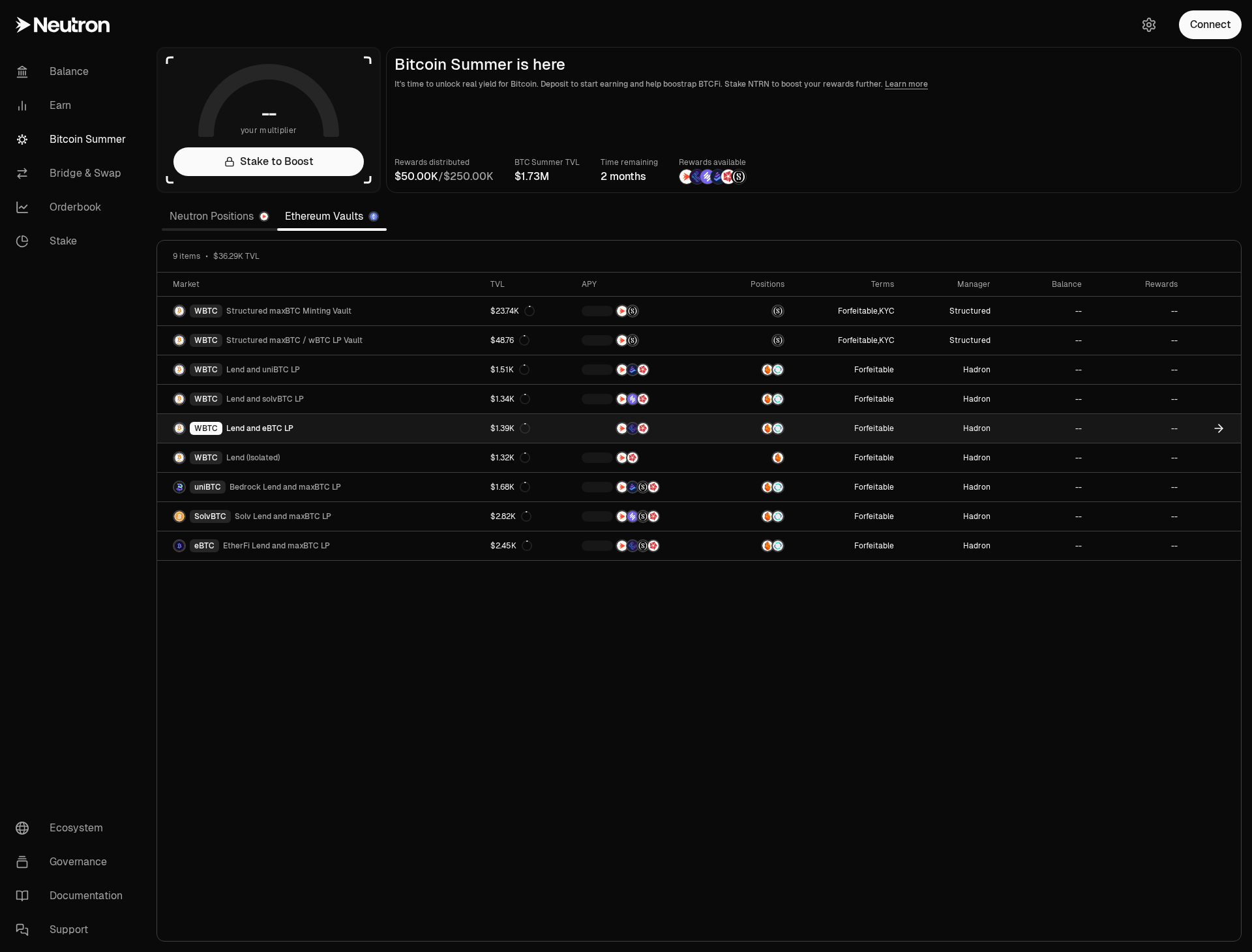
click at [421, 426] on link "WBTC Lend and eBTC LP" at bounding box center [319, 428] width 326 height 29
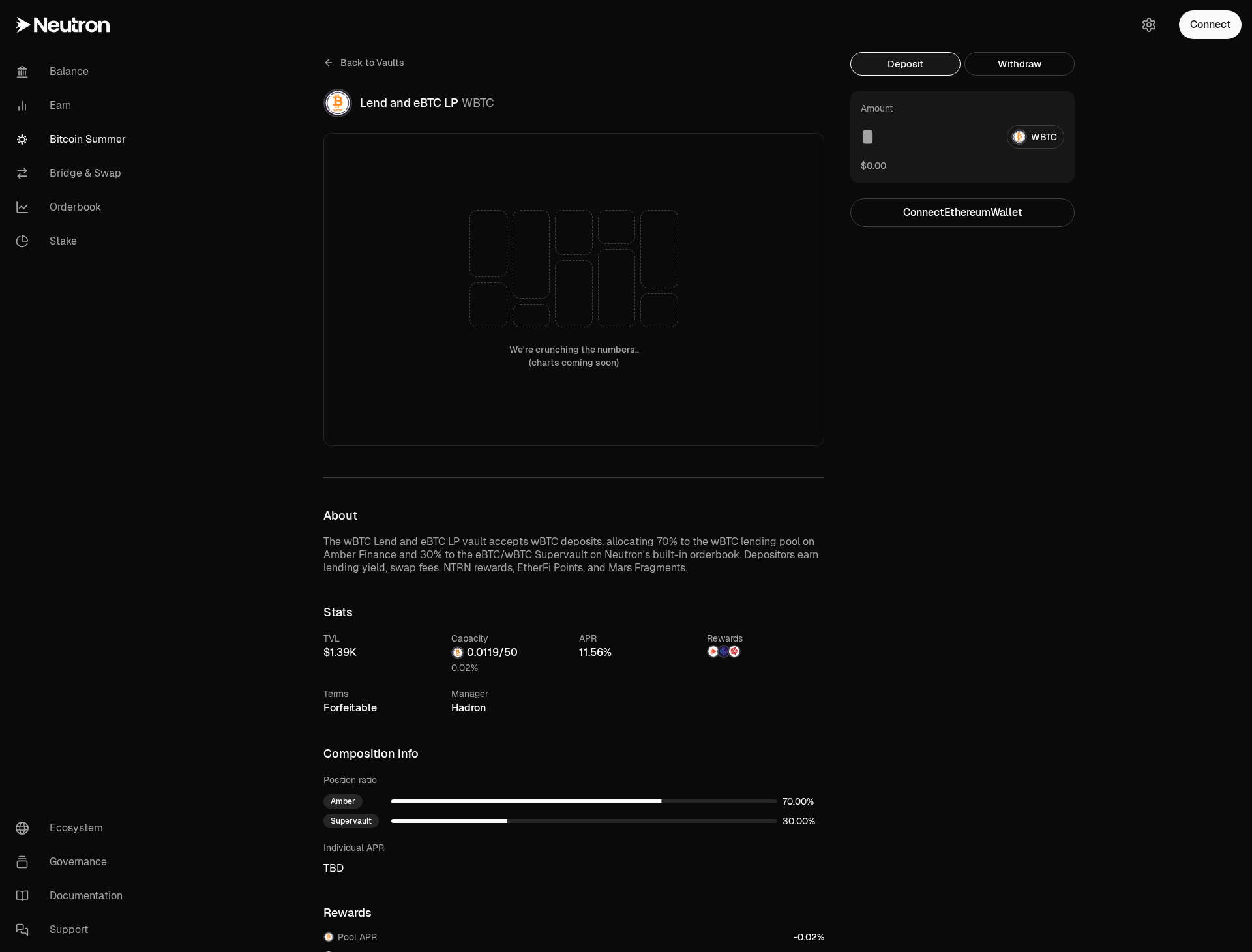
click at [365, 60] on span "Back to Vaults" at bounding box center [372, 62] width 64 height 13
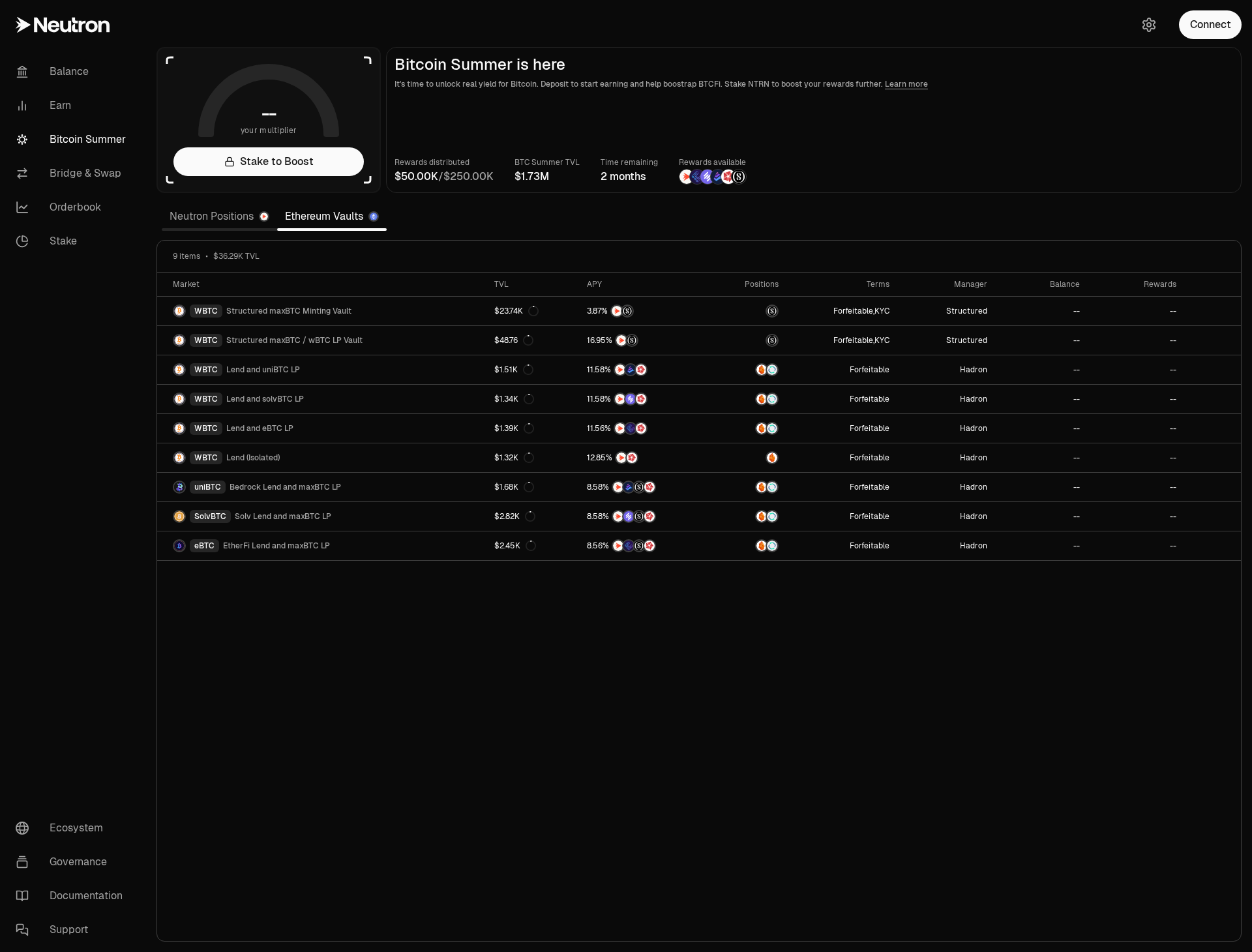
click at [243, 223] on link "Neutron Positions" at bounding box center [220, 216] width 116 height 26
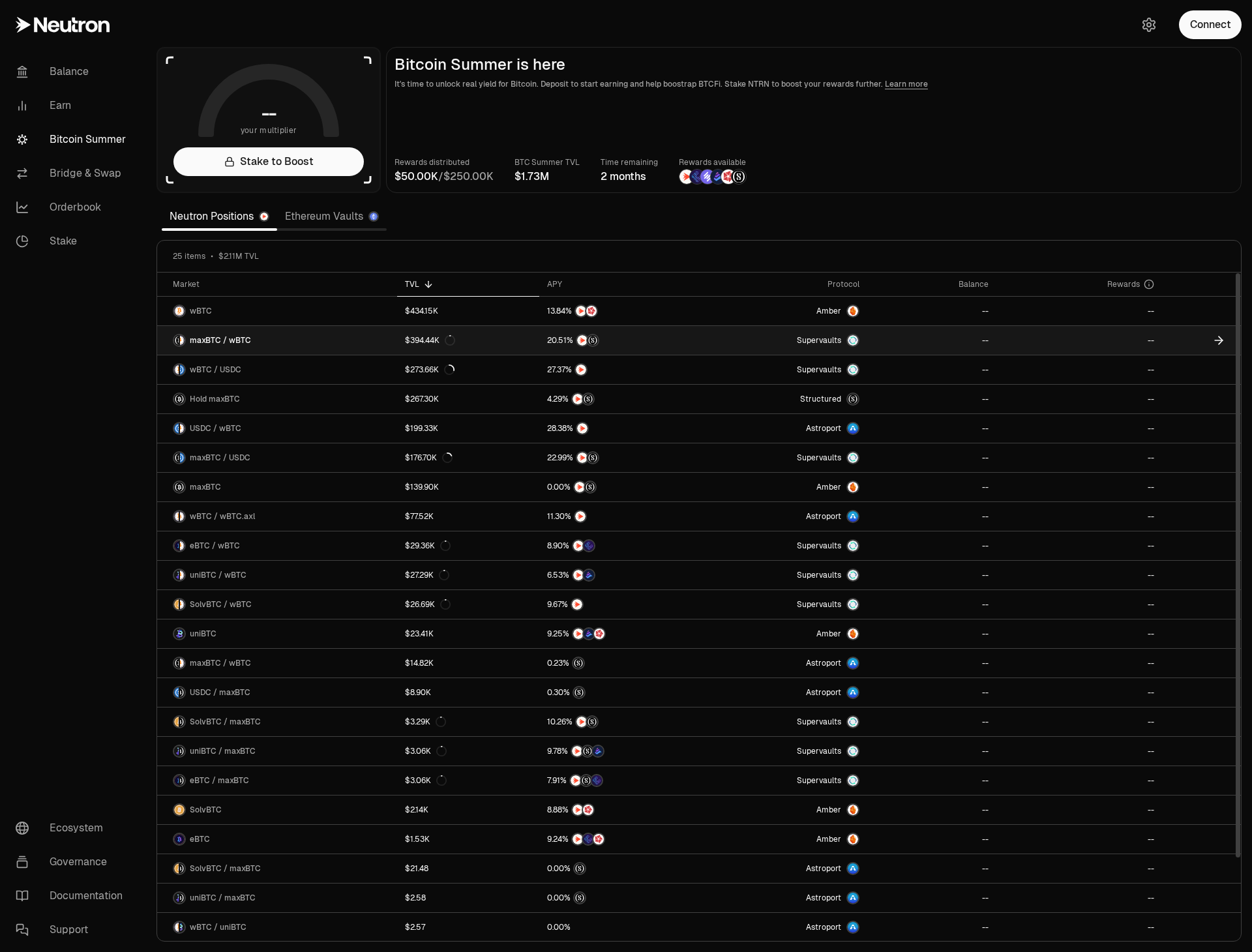
click at [234, 342] on span "maxBTC / wBTC" at bounding box center [220, 340] width 61 height 10
